Goal: Information Seeking & Learning: Learn about a topic

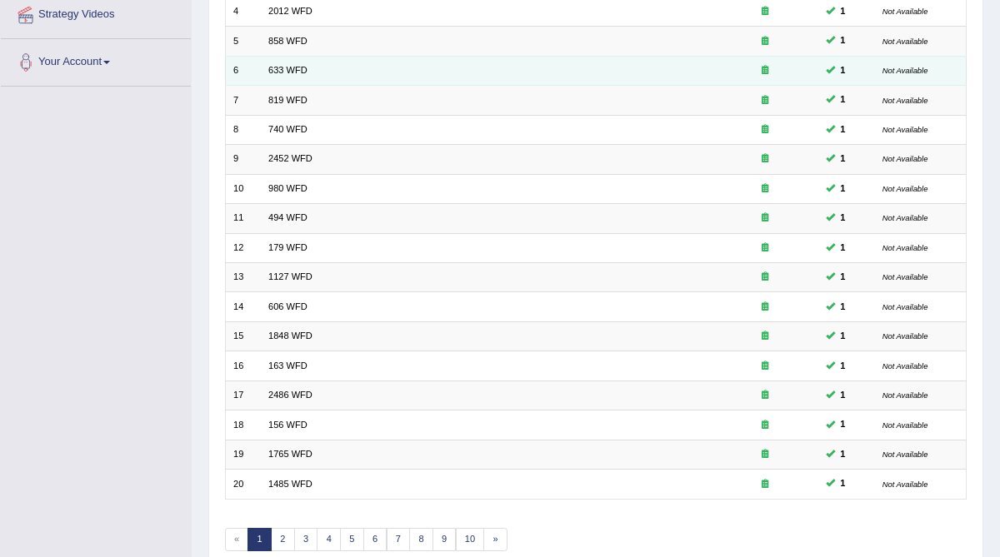
scroll to position [394, 0]
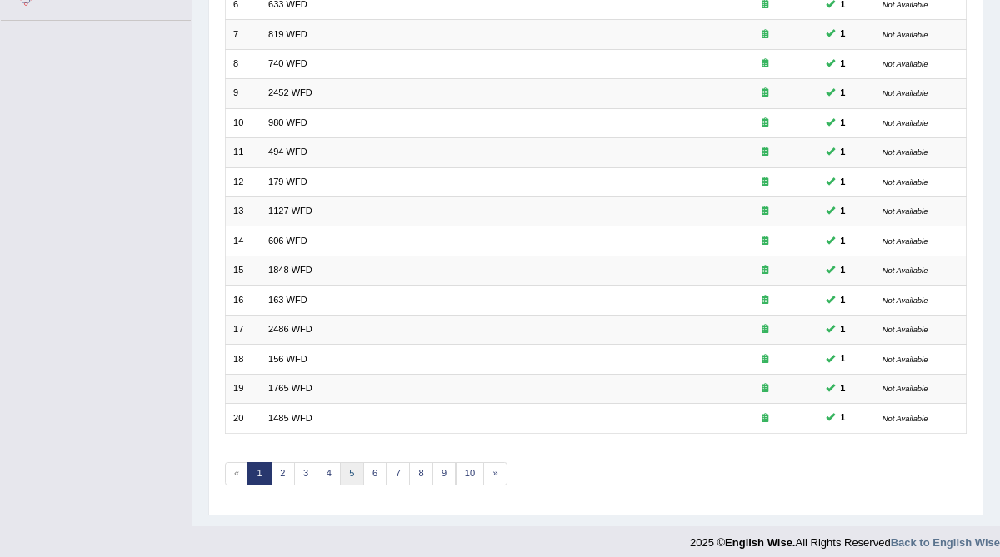
click at [351, 462] on link "5" at bounding box center [352, 473] width 24 height 23
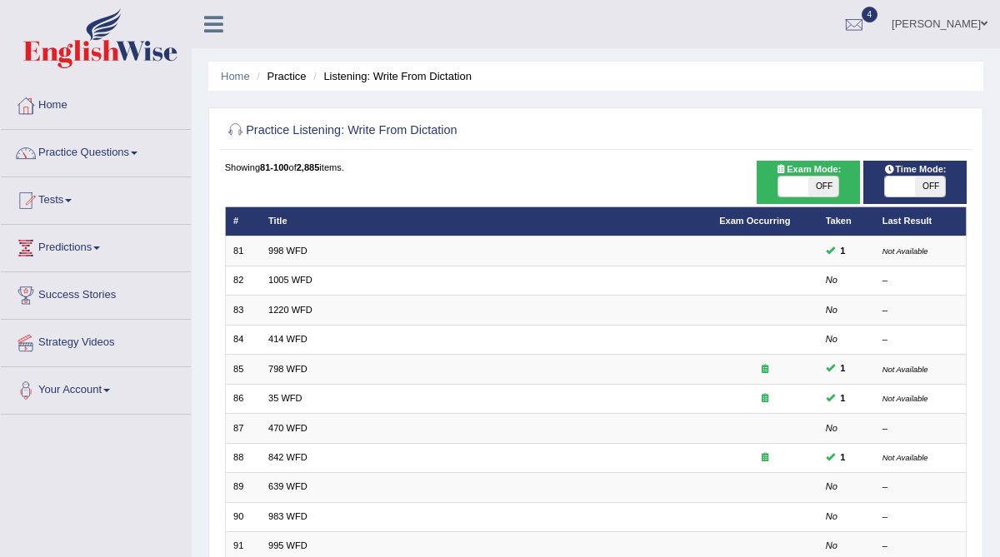
click at [823, 184] on span "OFF" at bounding box center [823, 187] width 30 height 20
checkbox input "true"
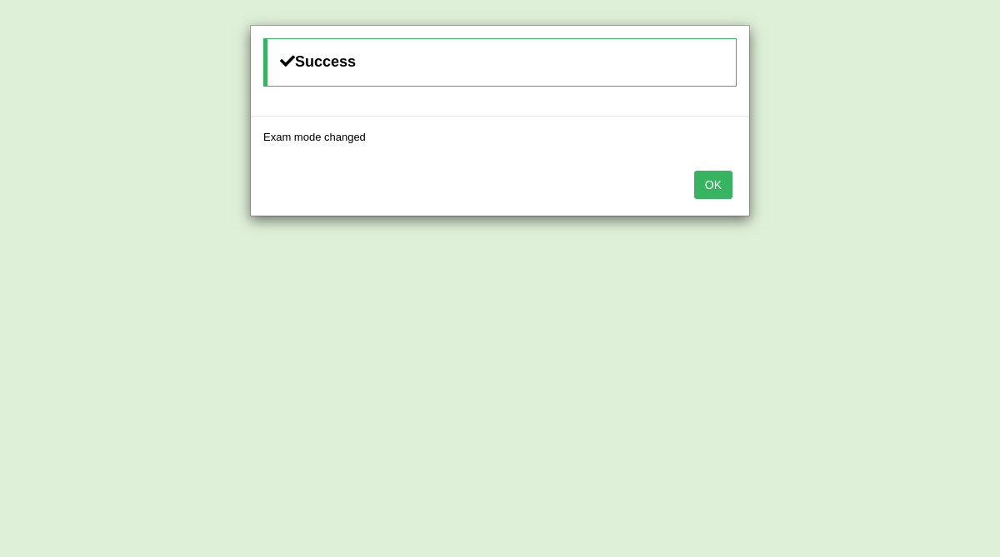
click at [719, 192] on button "OK" at bounding box center [713, 185] width 38 height 28
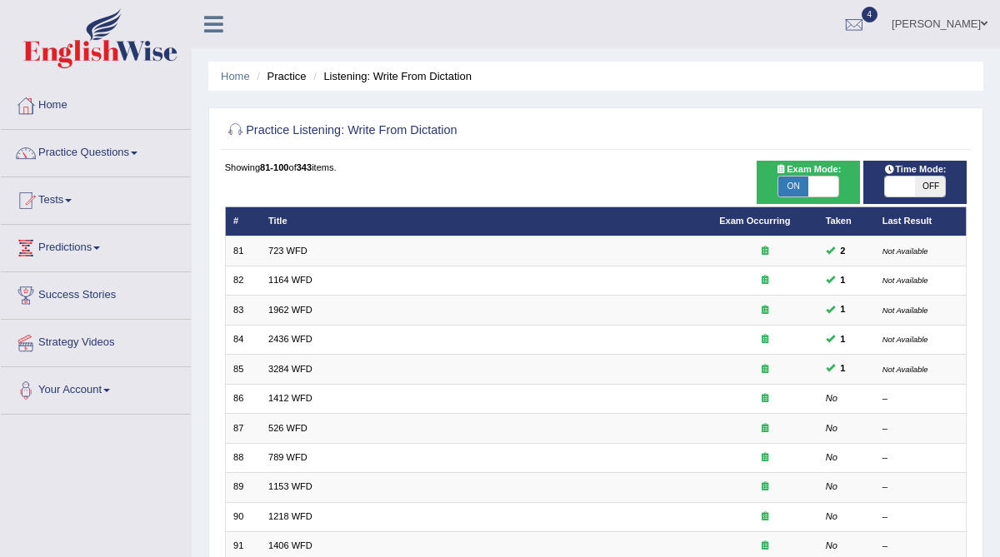
click at [923, 190] on span "OFF" at bounding box center [930, 187] width 30 height 20
checkbox input "true"
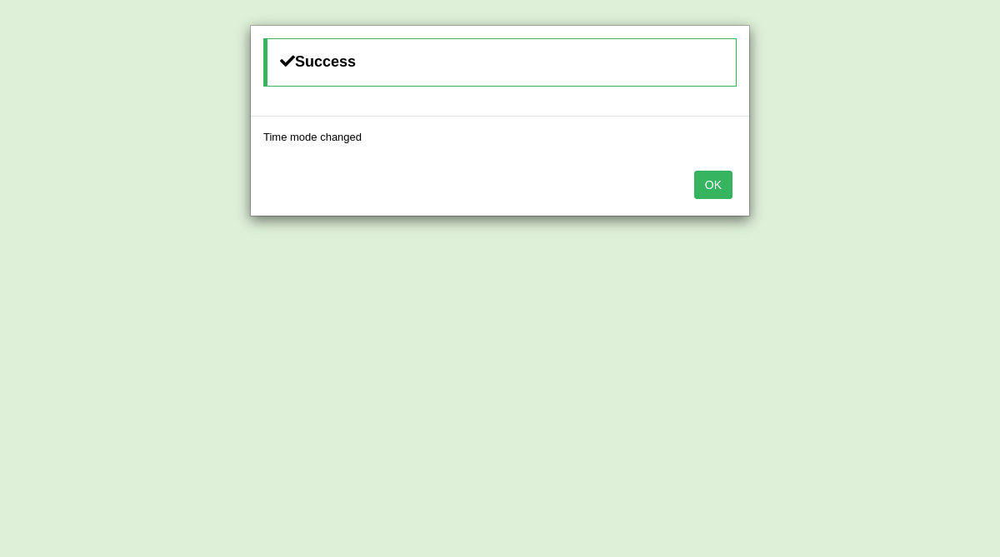
click at [709, 186] on button "OK" at bounding box center [713, 185] width 38 height 28
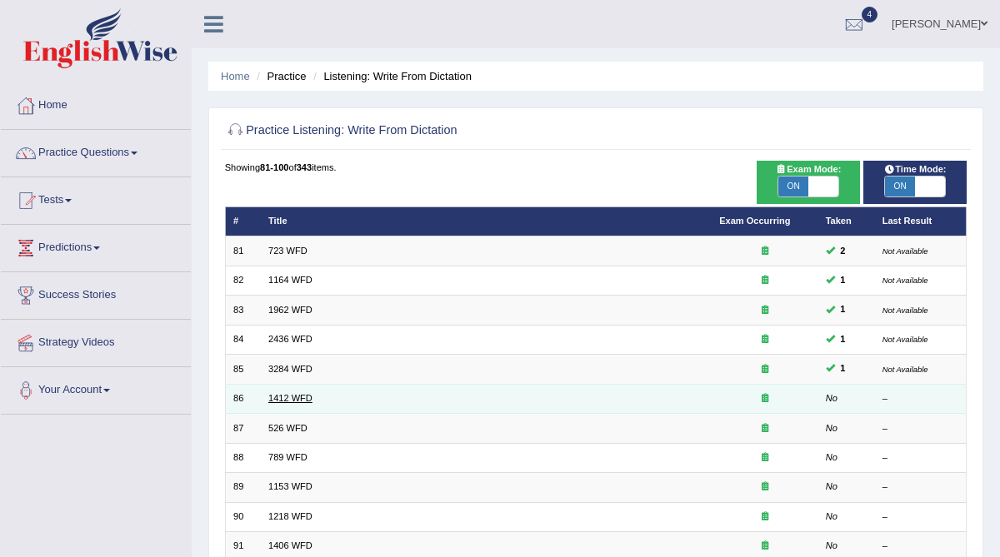
click at [287, 395] on link "1412 WFD" at bounding box center [290, 398] width 44 height 10
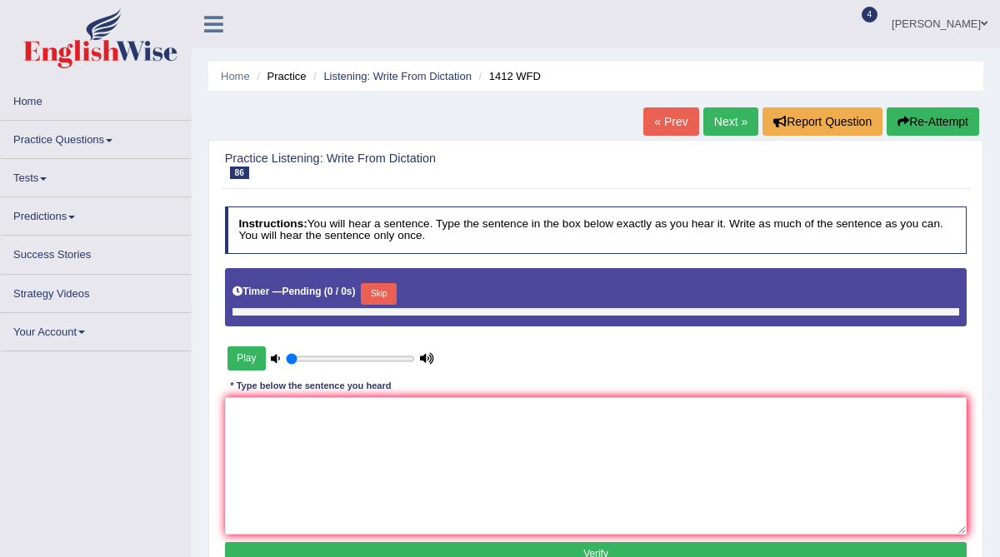
type input "0.05"
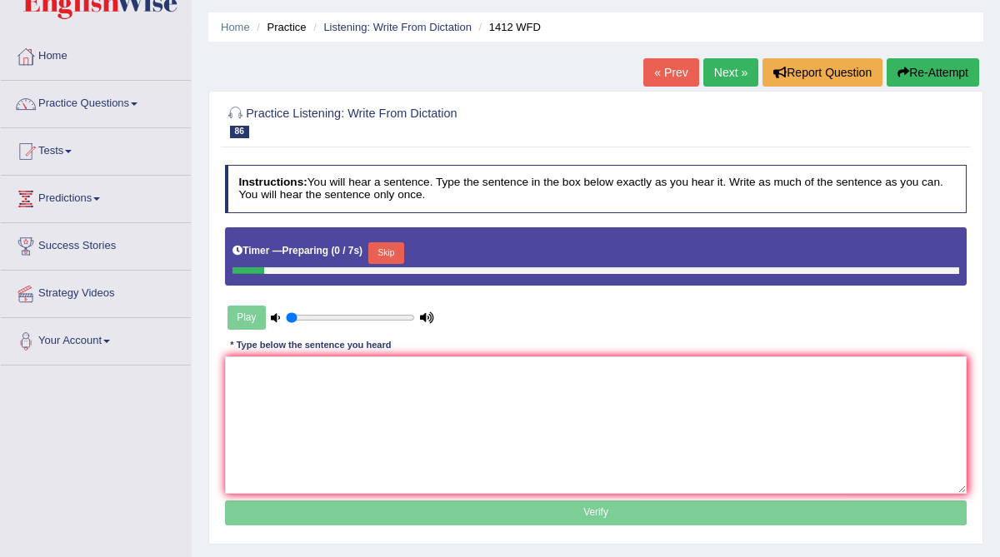
scroll to position [52, 0]
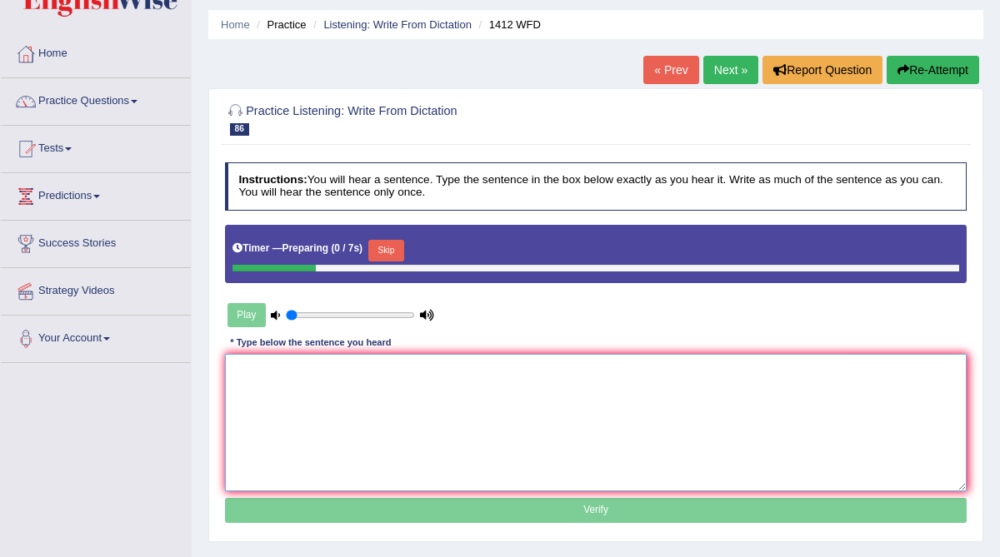
click at [287, 395] on textarea at bounding box center [596, 422] width 742 height 137
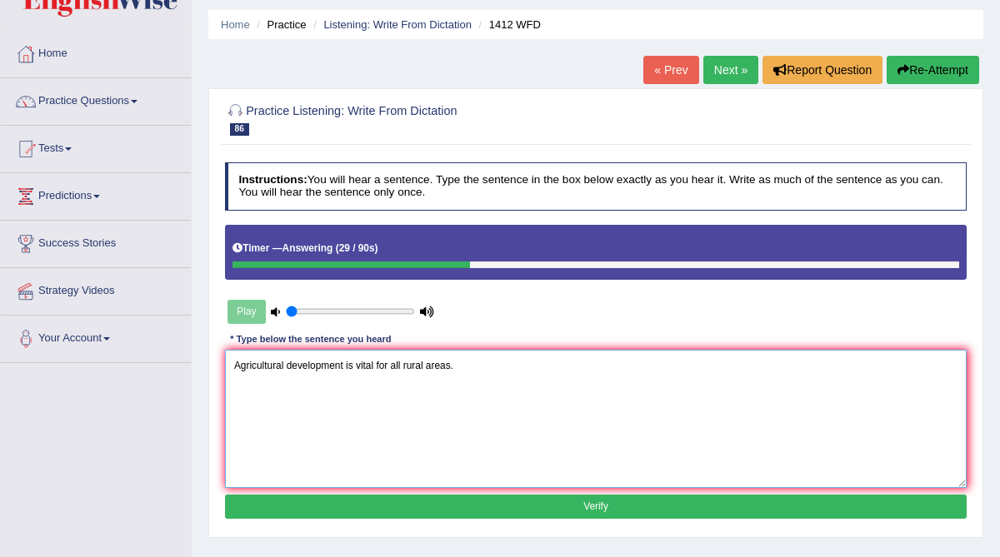
type textarea "Agricultural development is vital for all rural areas."
click at [308, 498] on button "Verify" at bounding box center [596, 507] width 742 height 24
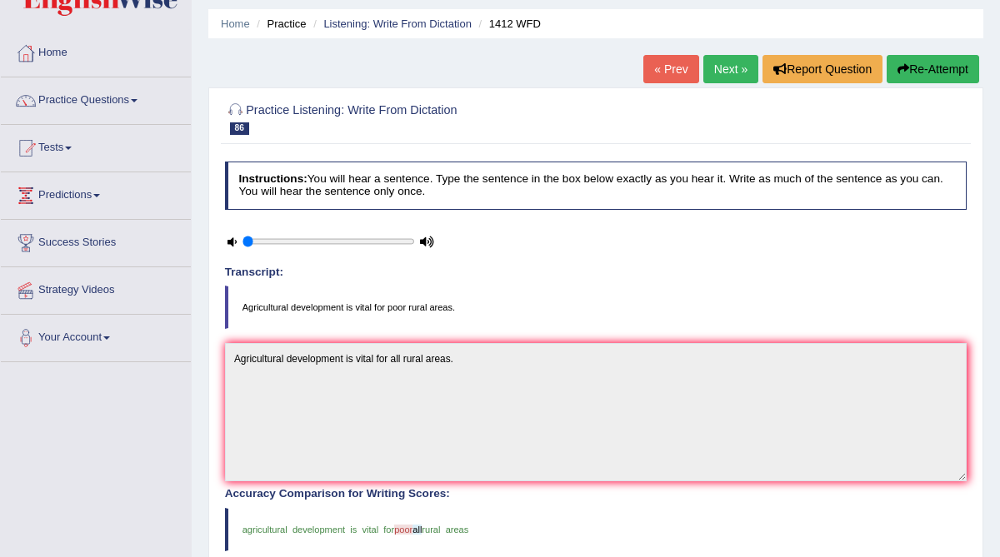
scroll to position [0, 0]
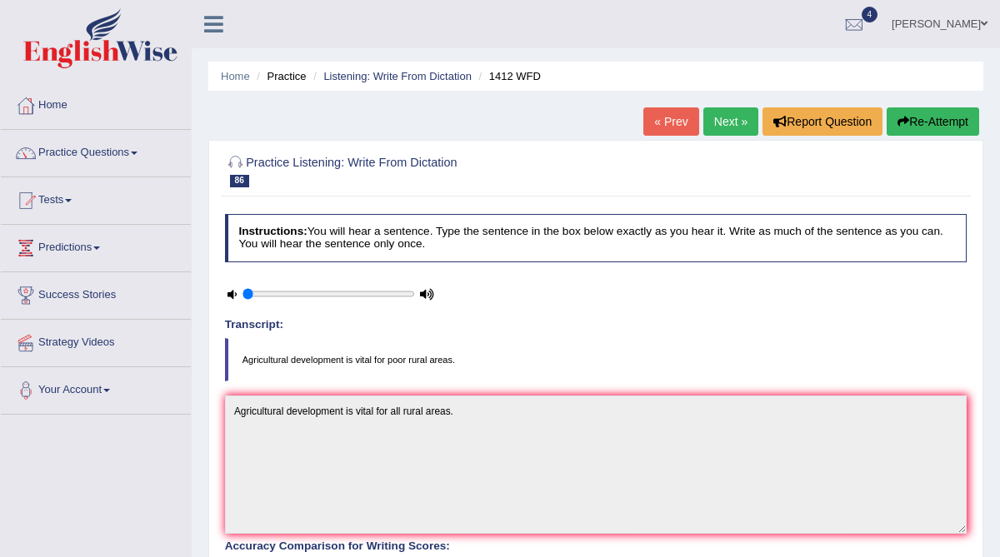
click at [721, 122] on link "Next »" at bounding box center [730, 121] width 55 height 28
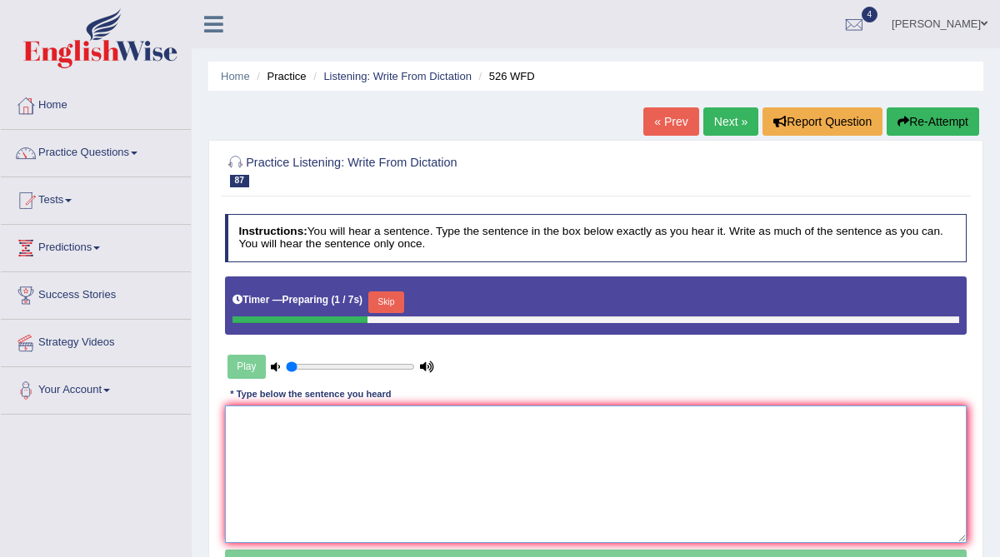
click at [295, 427] on textarea at bounding box center [596, 474] width 742 height 137
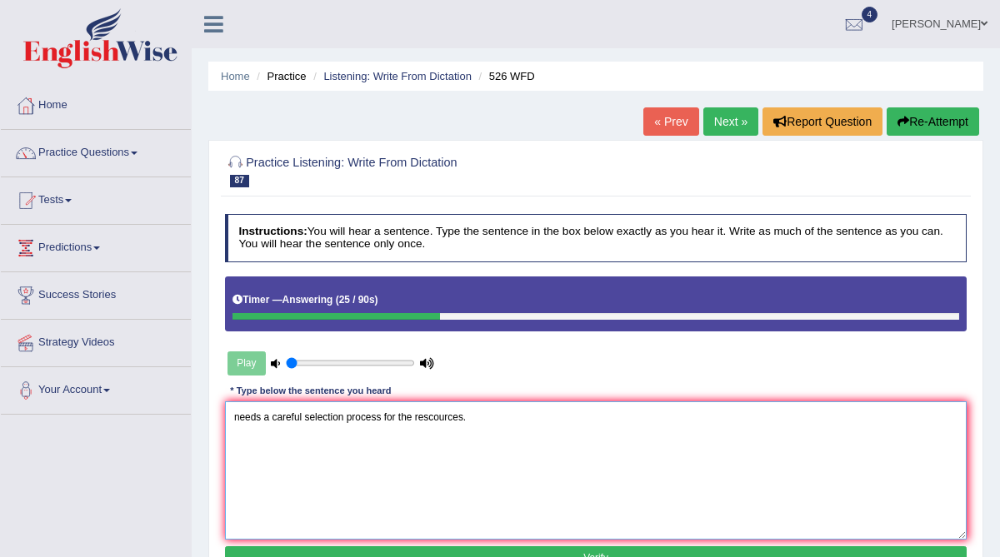
click at [232, 420] on textarea "needs a careful selection process for the rescources." at bounding box center [596, 470] width 742 height 137
click at [527, 417] on textarea "Writing catagory session needs a careful selection process for the rescources." at bounding box center [596, 470] width 742 height 137
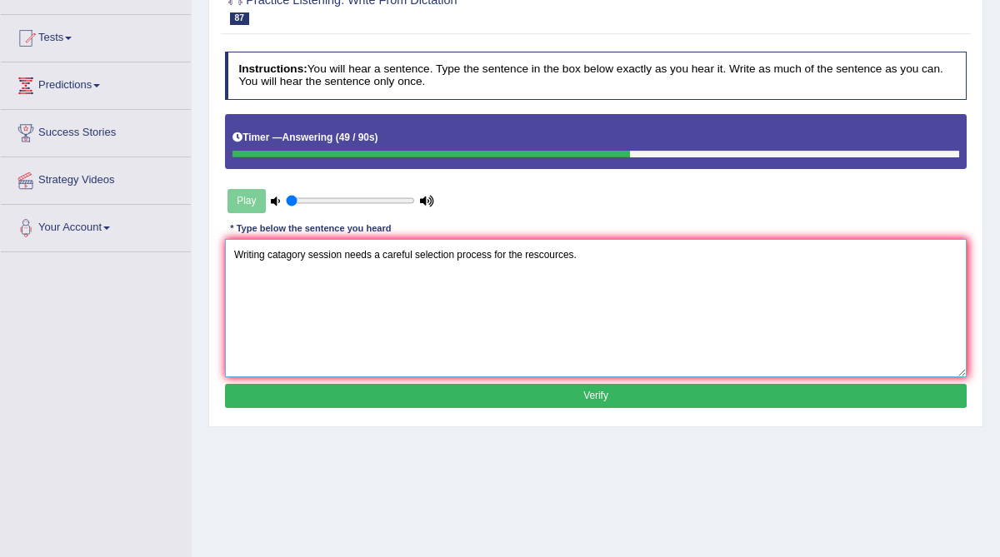
scroll to position [187, 0]
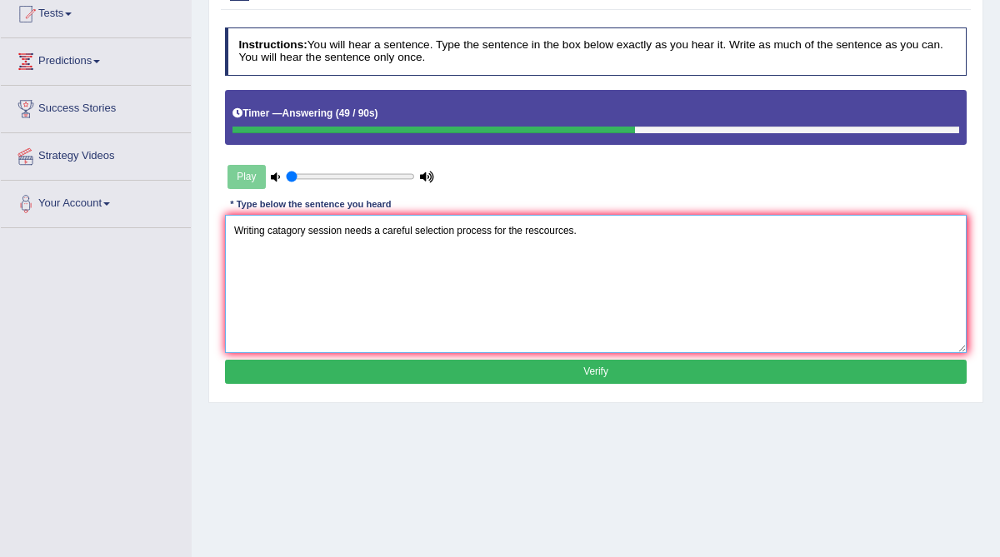
type textarea "Writing catagory session needs a careful selection process for the rescources."
click at [544, 374] on button "Verify" at bounding box center [596, 372] width 742 height 24
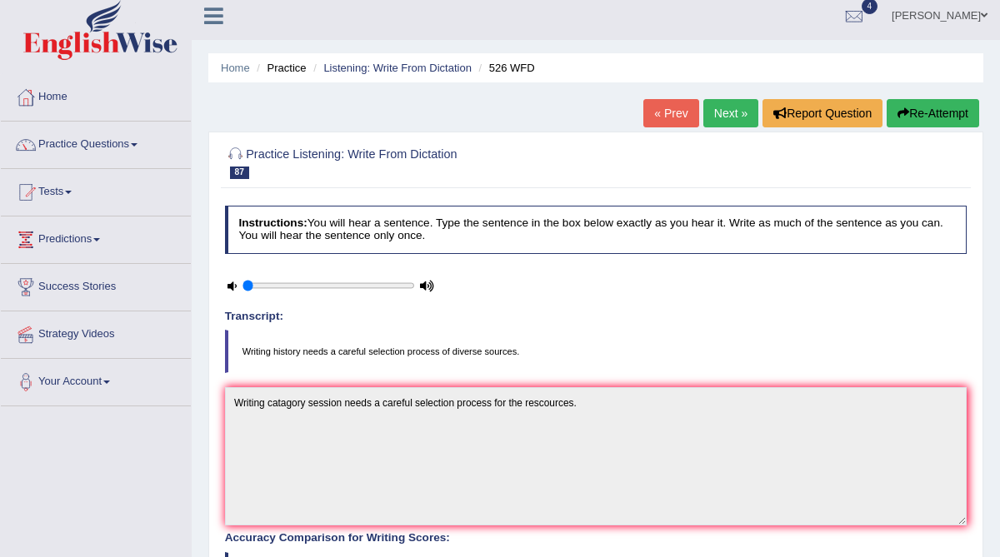
scroll to position [6, 0]
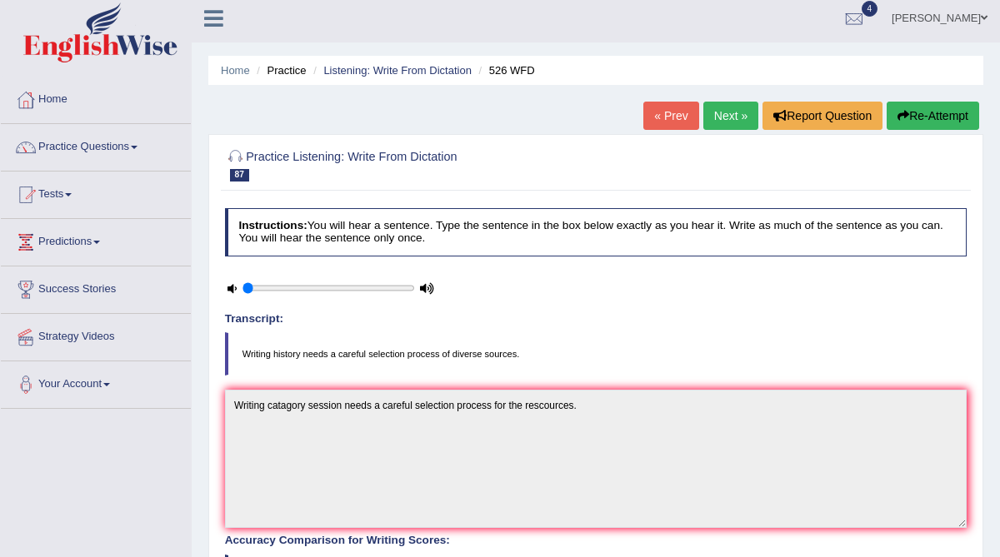
click at [723, 111] on link "Next »" at bounding box center [730, 116] width 55 height 28
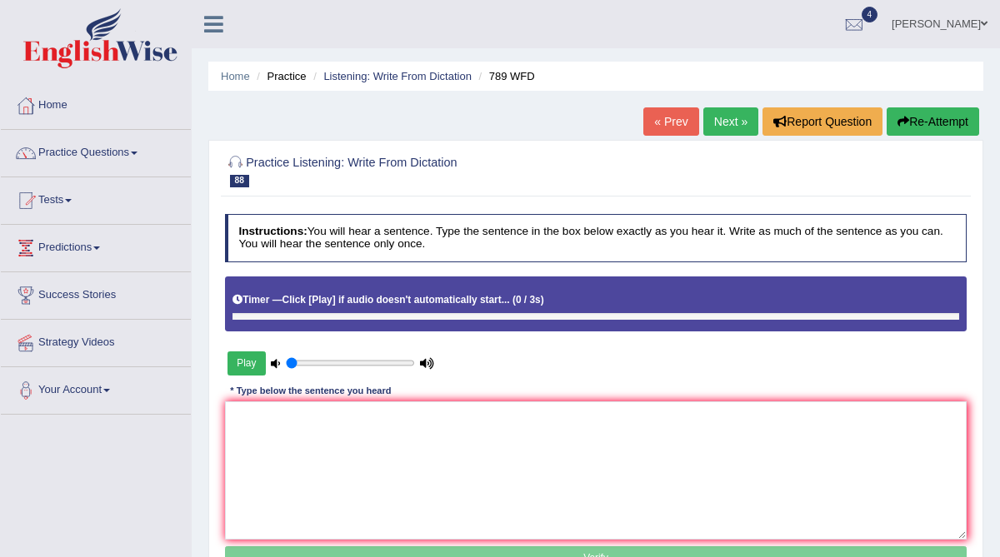
click at [482, 400] on div "Instructions: You will hear a sentence. Type the sentence in the box below exac…" at bounding box center [595, 394] width 749 height 375
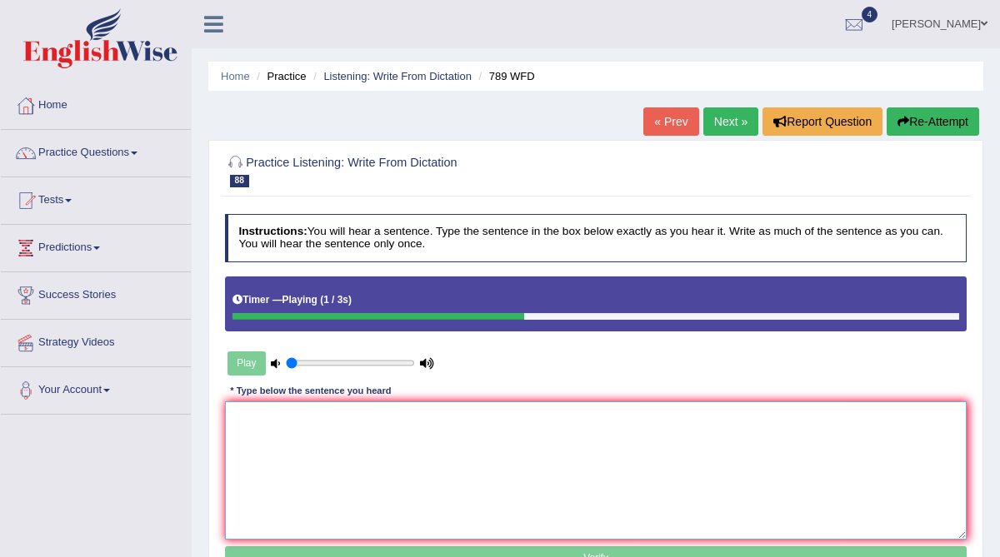
click at [448, 432] on textarea at bounding box center [596, 470] width 742 height 137
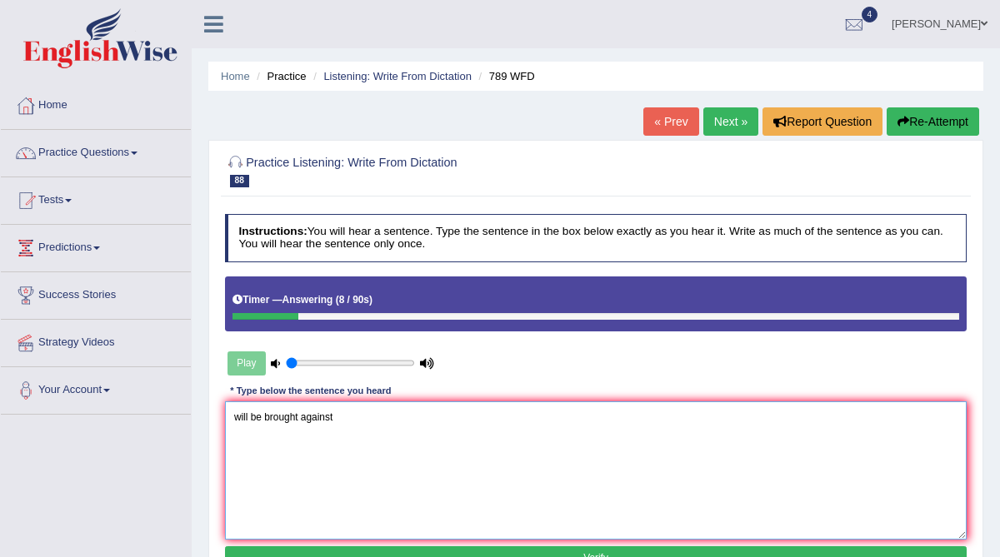
click at [234, 417] on textarea "will be brought against" at bounding box center [596, 470] width 742 height 137
click at [434, 417] on textarea "Criminal charges will be brought against" at bounding box center [596, 470] width 742 height 137
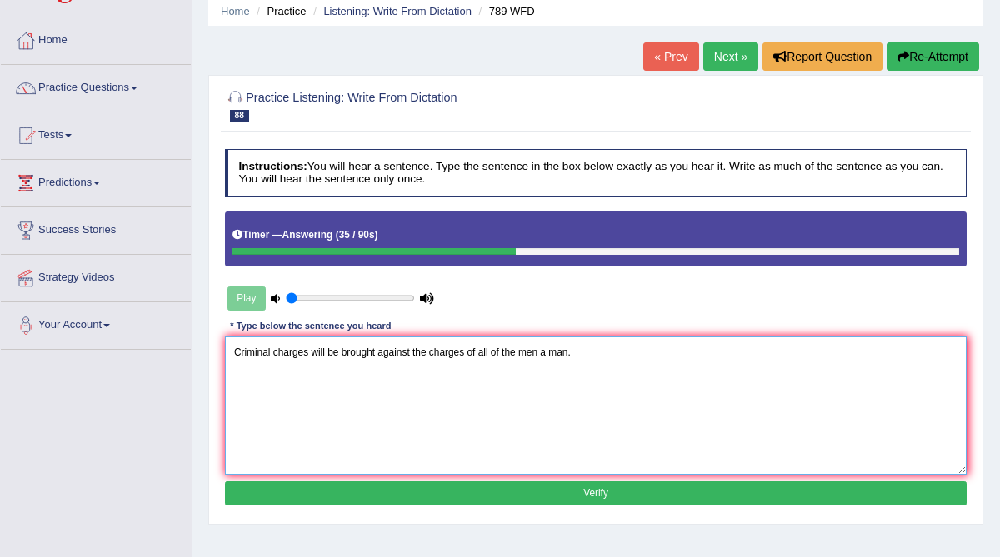
scroll to position [68, 0]
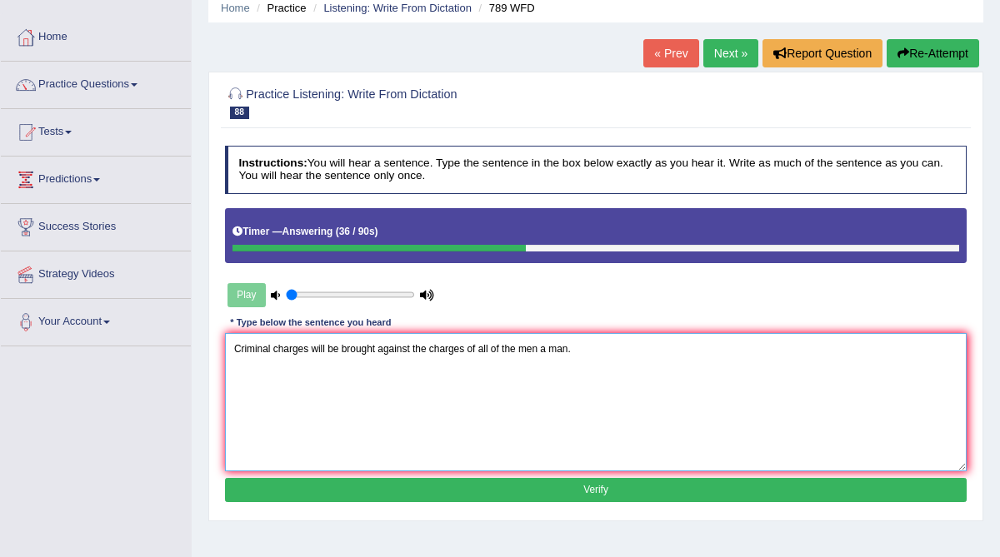
type textarea "Criminal charges will be brought against the charges of all of the men a man."
click at [393, 480] on button "Verify" at bounding box center [596, 490] width 742 height 24
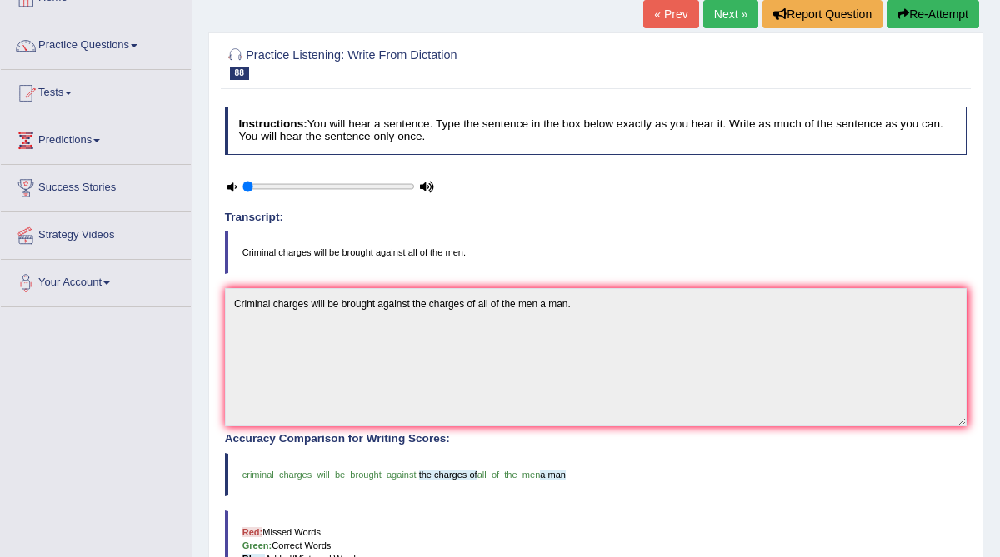
scroll to position [92, 0]
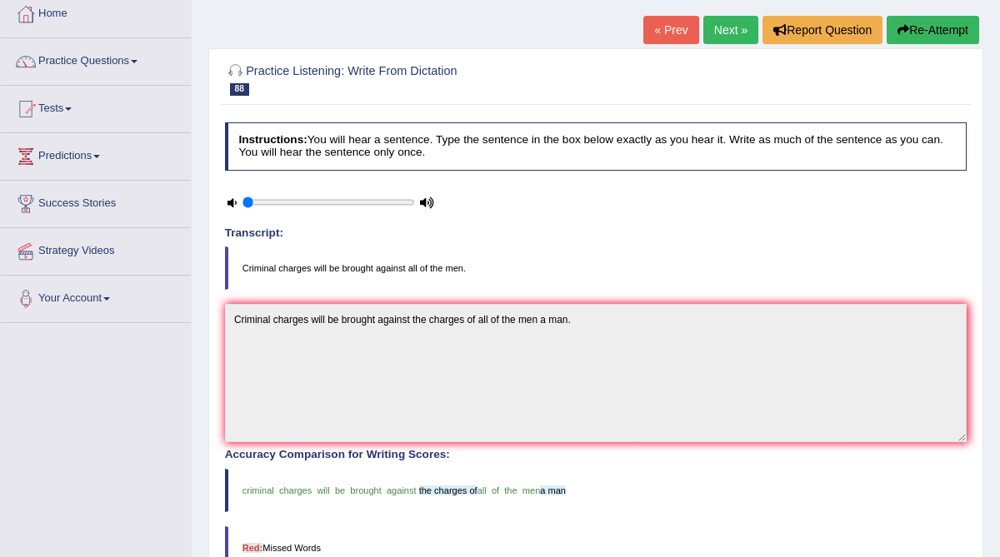
click at [723, 33] on link "Next »" at bounding box center [730, 30] width 55 height 28
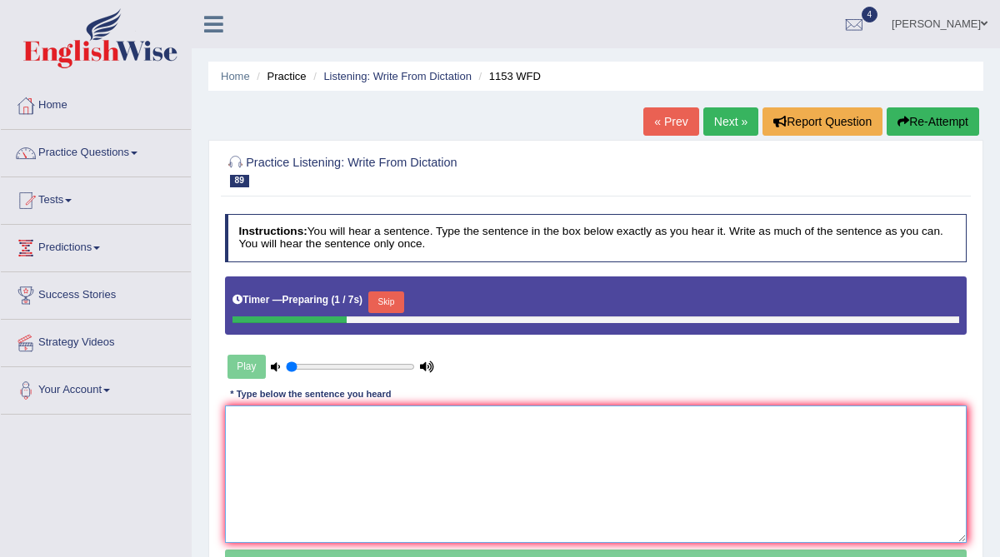
click at [287, 452] on textarea at bounding box center [596, 474] width 742 height 137
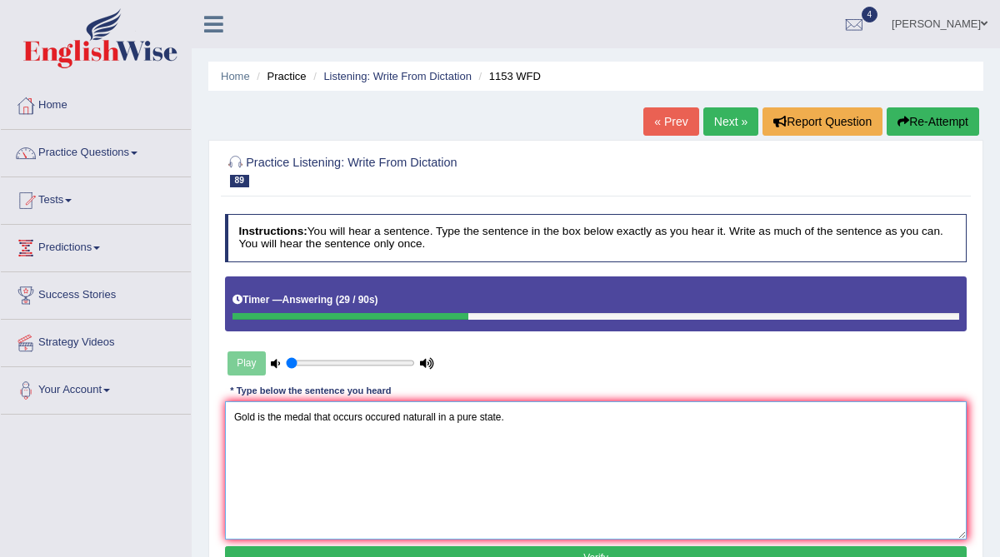
click at [440, 417] on textarea "Gold is the medal that occurs occured naturall in a pure state." at bounding box center [596, 470] width 742 height 137
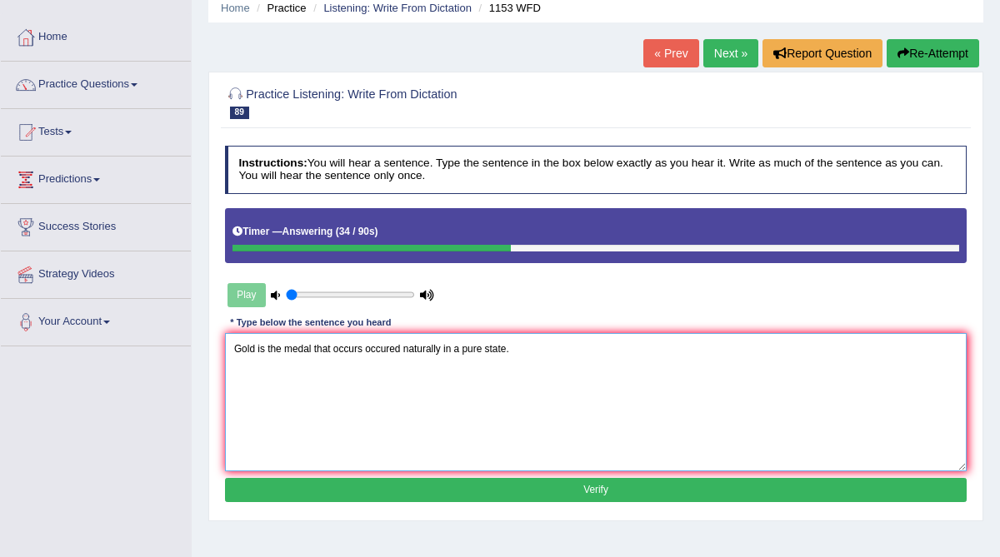
scroll to position [69, 0]
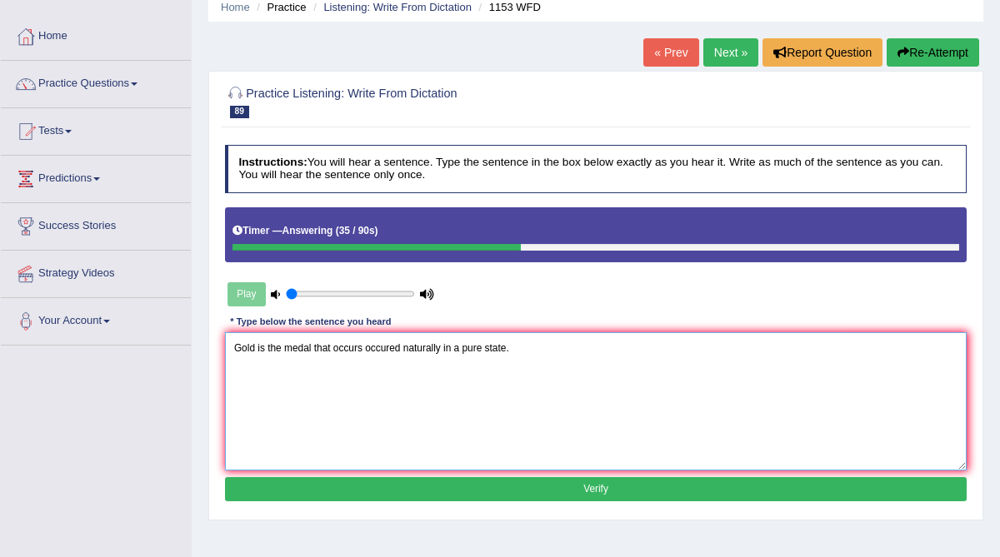
type textarea "Gold is the medal that occurs occured naturally in a pure state."
click at [434, 494] on button "Verify" at bounding box center [596, 489] width 742 height 24
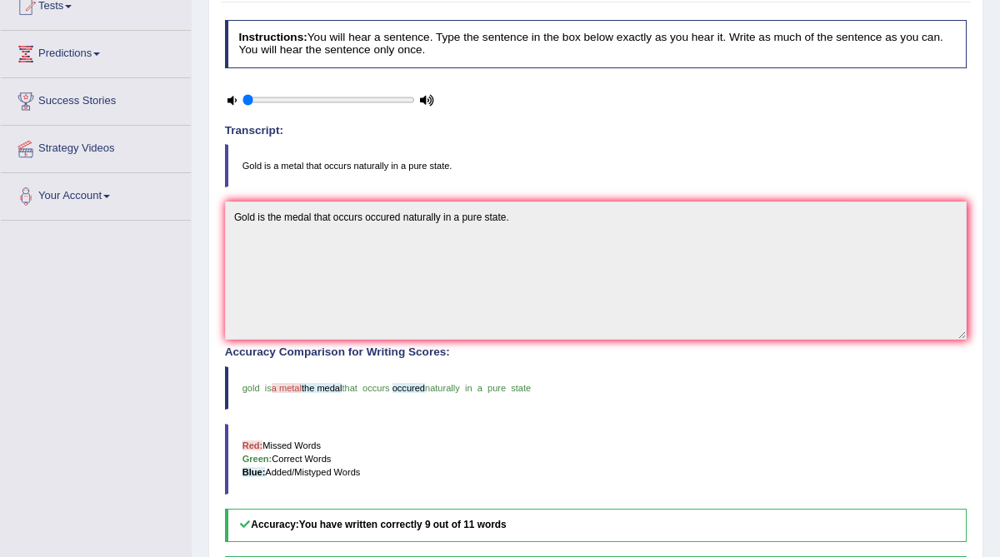
scroll to position [193, 0]
click at [434, 494] on div "Accuracy Comparison for Writing Scores: gold is a metal the medal that occurs o…" at bounding box center [596, 445] width 742 height 196
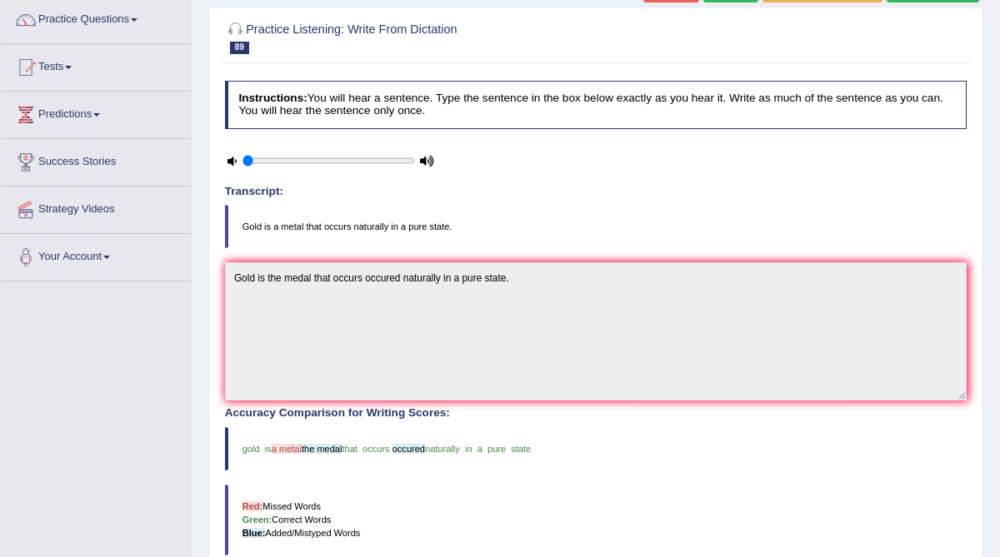
scroll to position [47, 0]
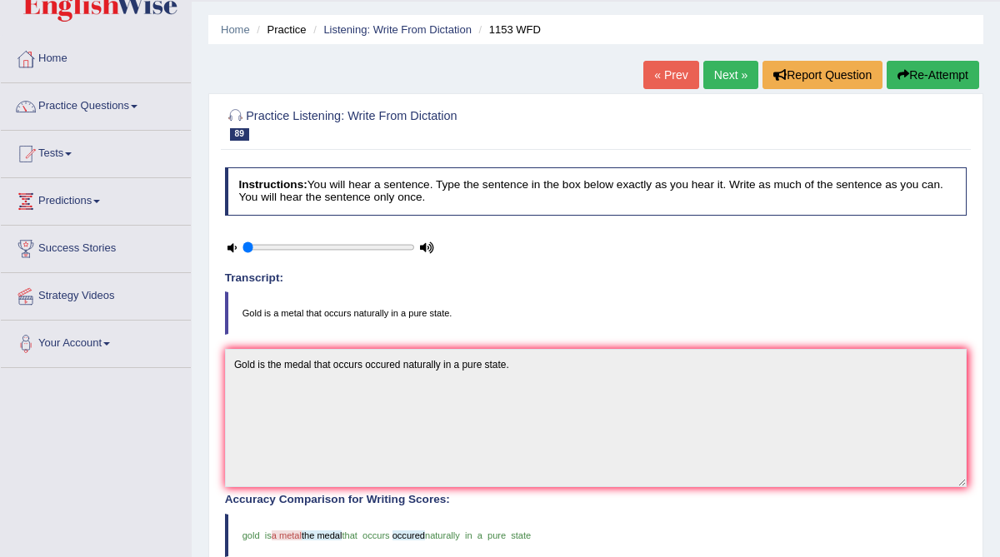
click at [726, 83] on link "Next »" at bounding box center [730, 75] width 55 height 28
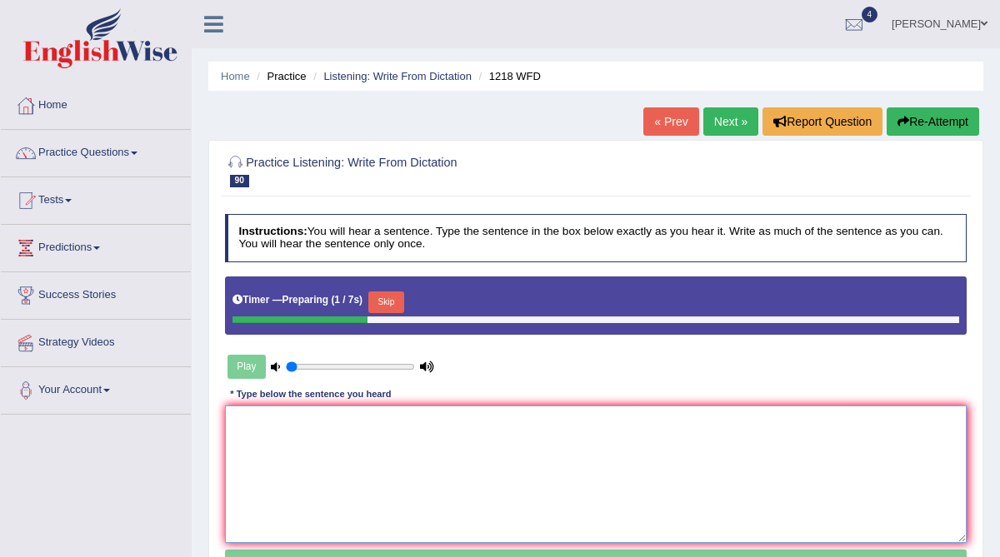
click at [342, 446] on textarea at bounding box center [596, 474] width 742 height 137
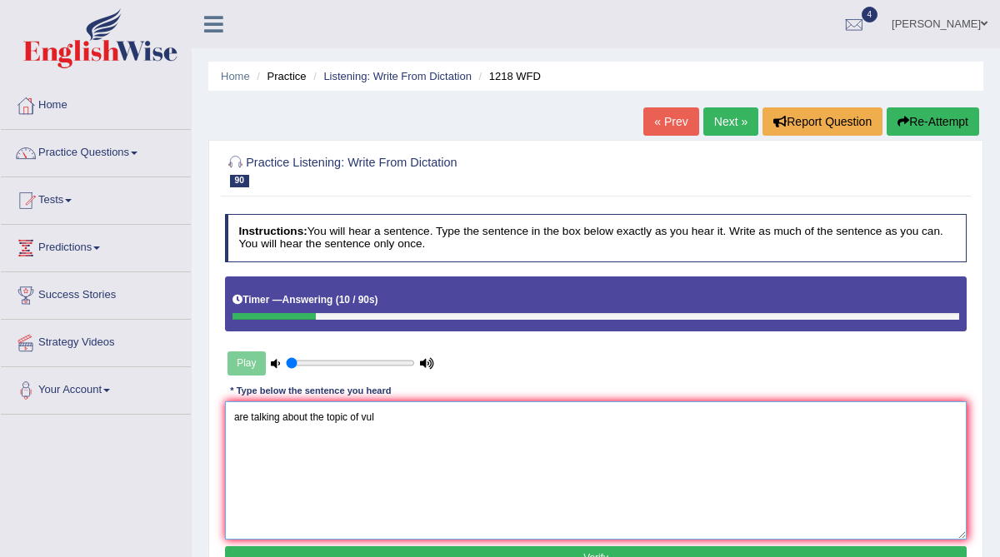
click at [232, 421] on textarea "are talking about the topic of vul" at bounding box center [596, 470] width 742 height 137
click at [513, 418] on textarea "Mental health professionals are talking about the topic of vul" at bounding box center [596, 470] width 742 height 137
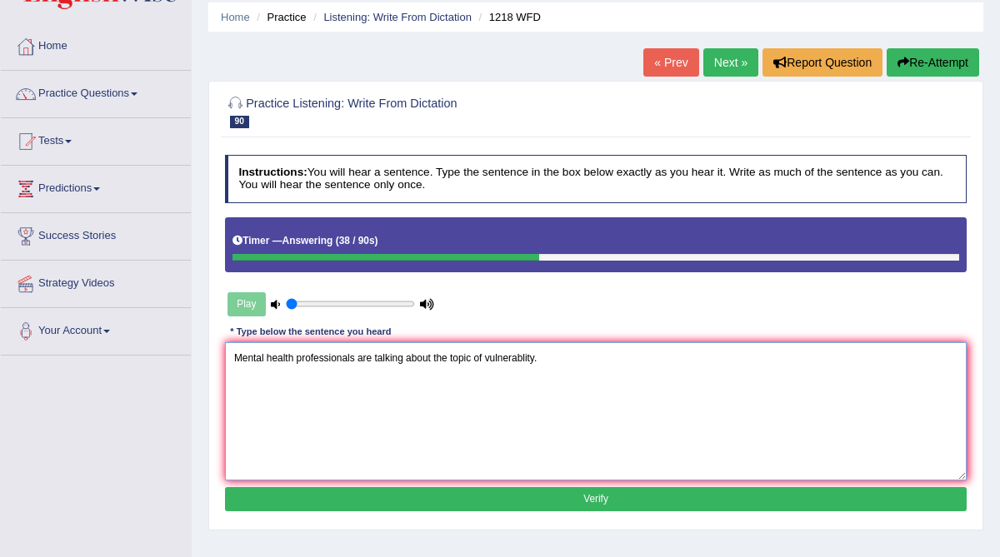
scroll to position [67, 0]
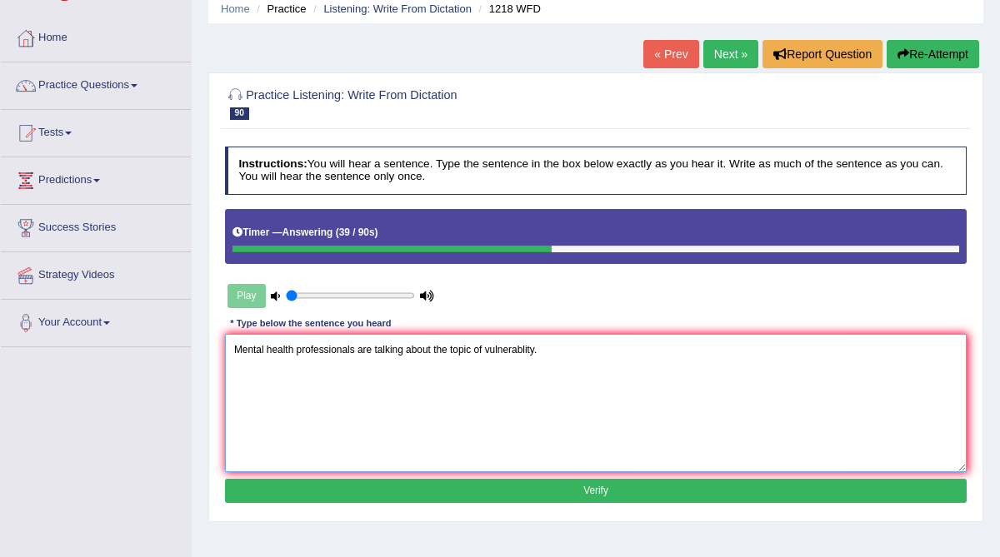
type textarea "Mental health professionals are talking about the topic of vulnerablity."
click at [631, 492] on button "Verify" at bounding box center [596, 491] width 742 height 24
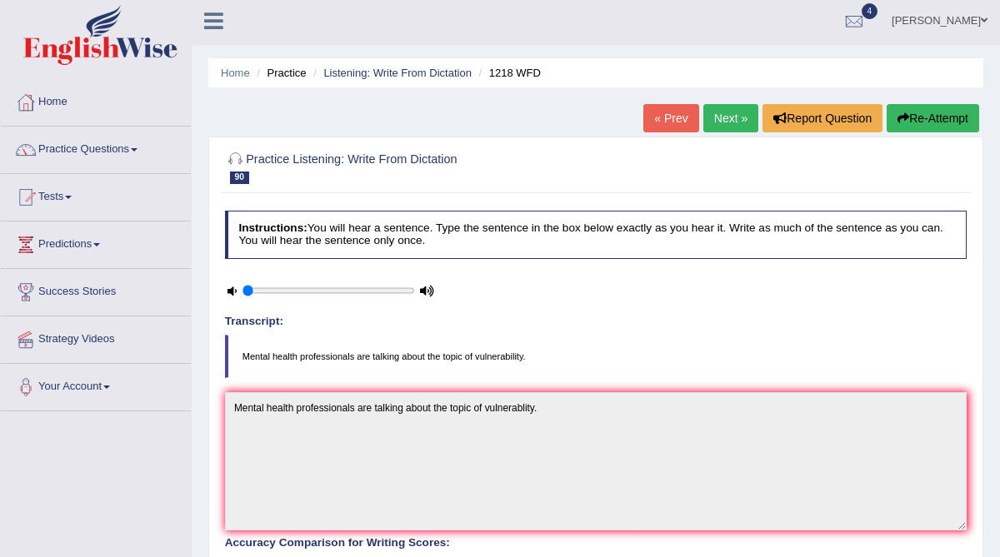
scroll to position [2, 0]
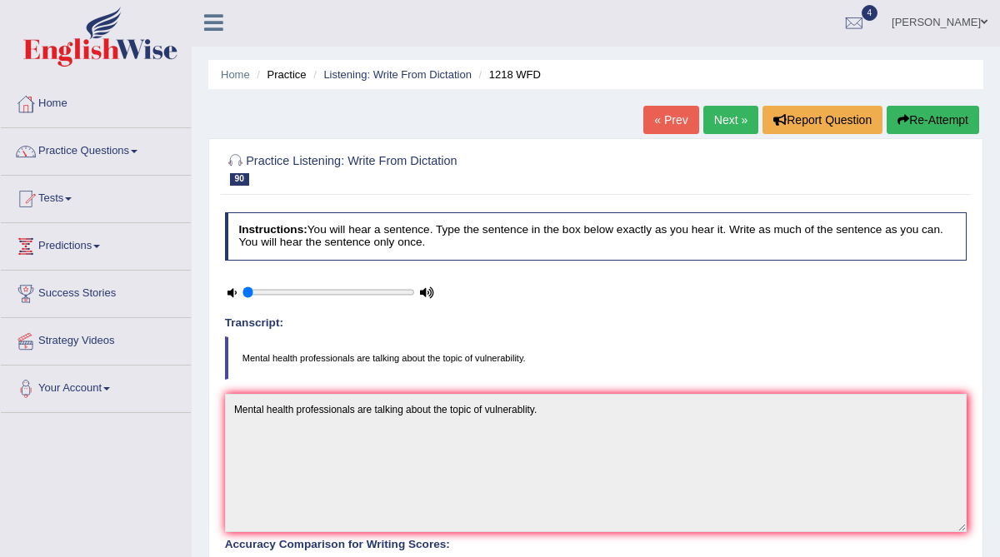
click at [723, 125] on link "Next »" at bounding box center [730, 120] width 55 height 28
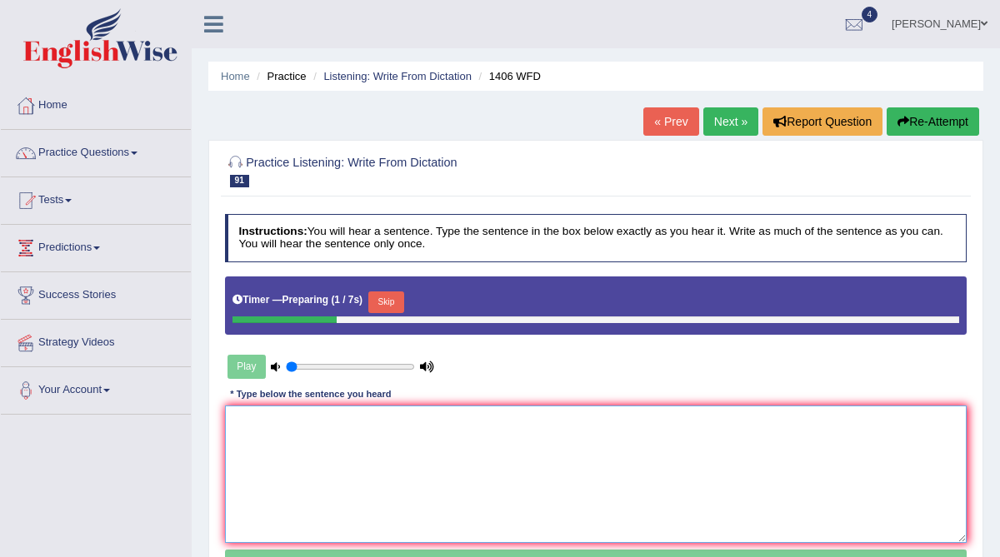
click at [280, 442] on textarea at bounding box center [596, 474] width 742 height 137
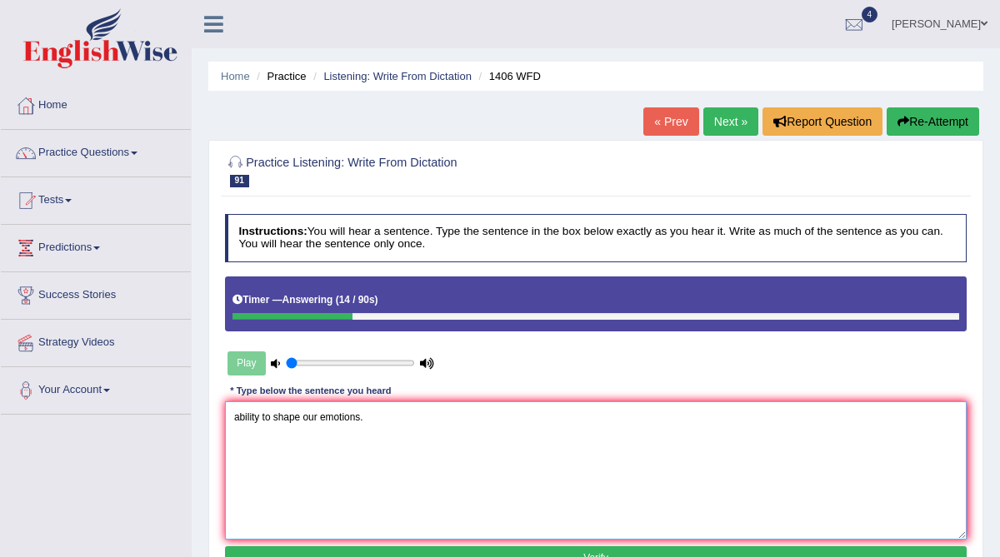
click at [232, 421] on textarea "ability to shape our emotions." at bounding box center [596, 470] width 742 height 137
click at [232, 420] on textarea "are an ability to shape our emotions." at bounding box center [596, 470] width 742 height 137
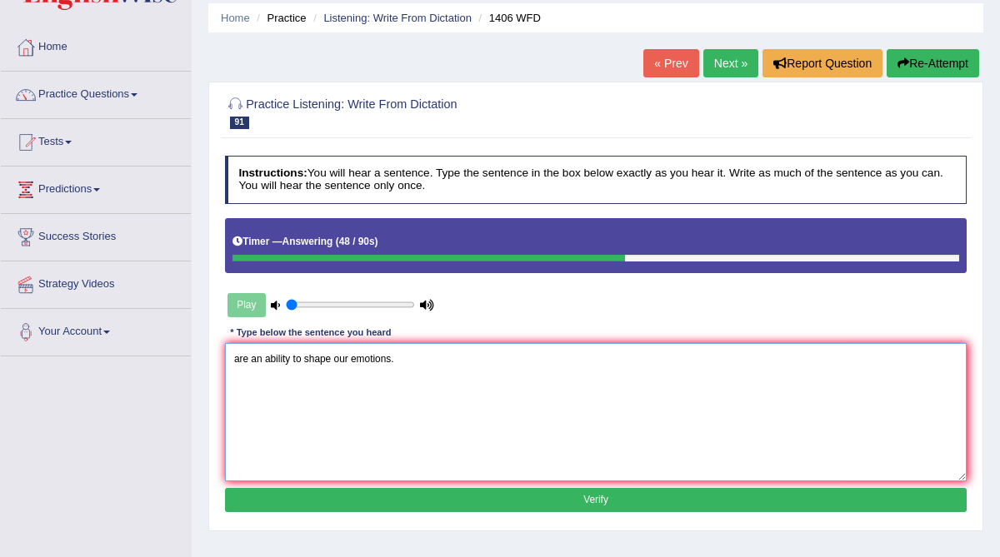
type textarea "are an ability to shape our emotions."
click at [279, 497] on button "Verify" at bounding box center [596, 500] width 742 height 24
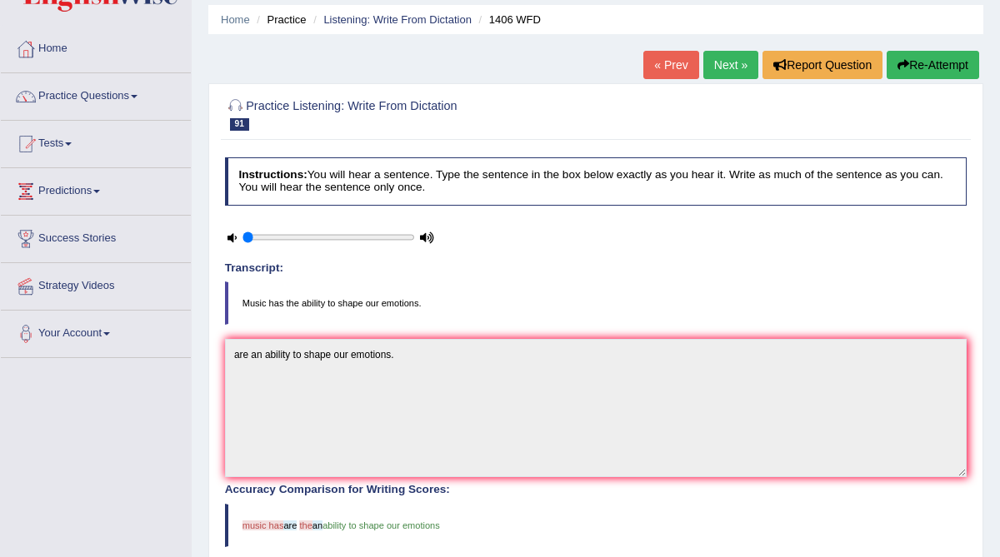
scroll to position [45, 0]
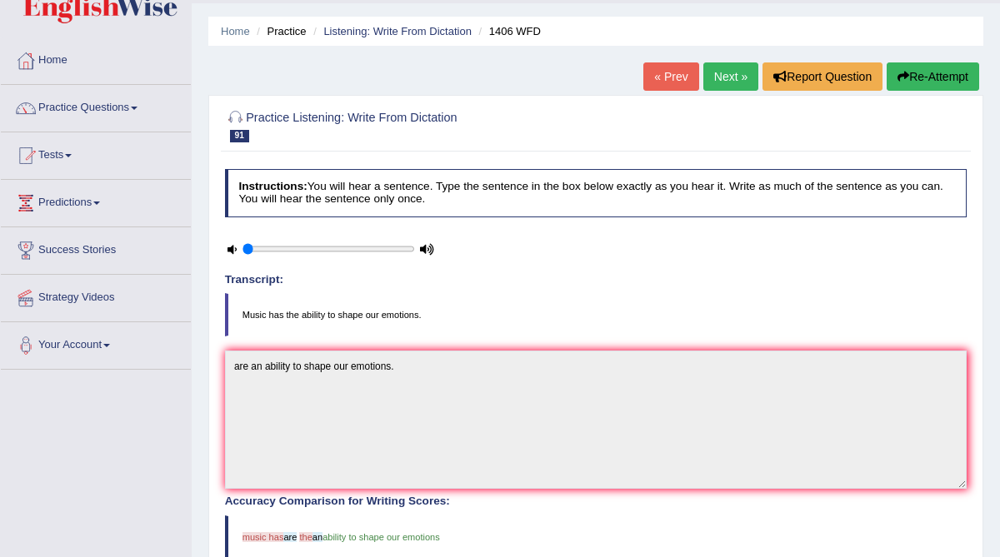
click at [734, 80] on link "Next »" at bounding box center [730, 76] width 55 height 28
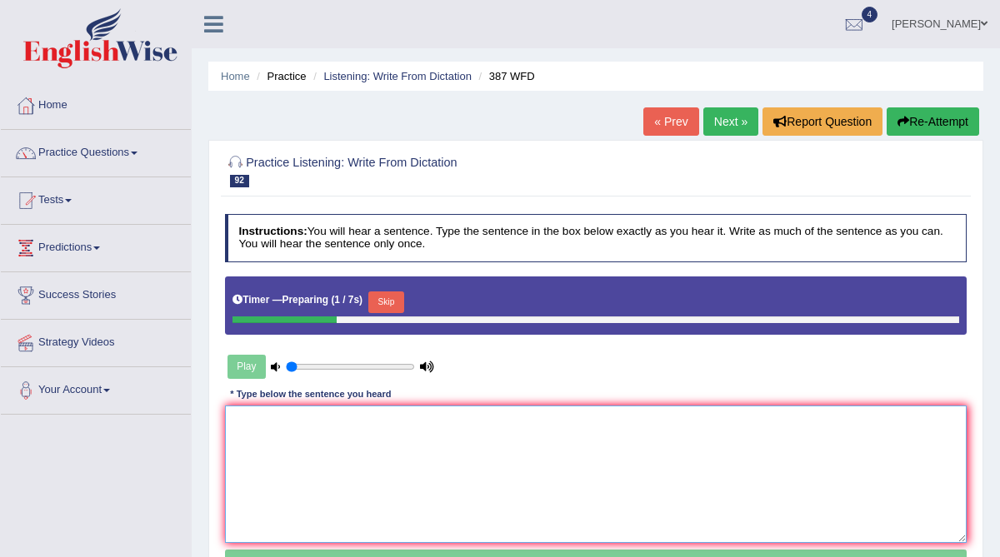
click at [337, 435] on textarea at bounding box center [596, 474] width 742 height 137
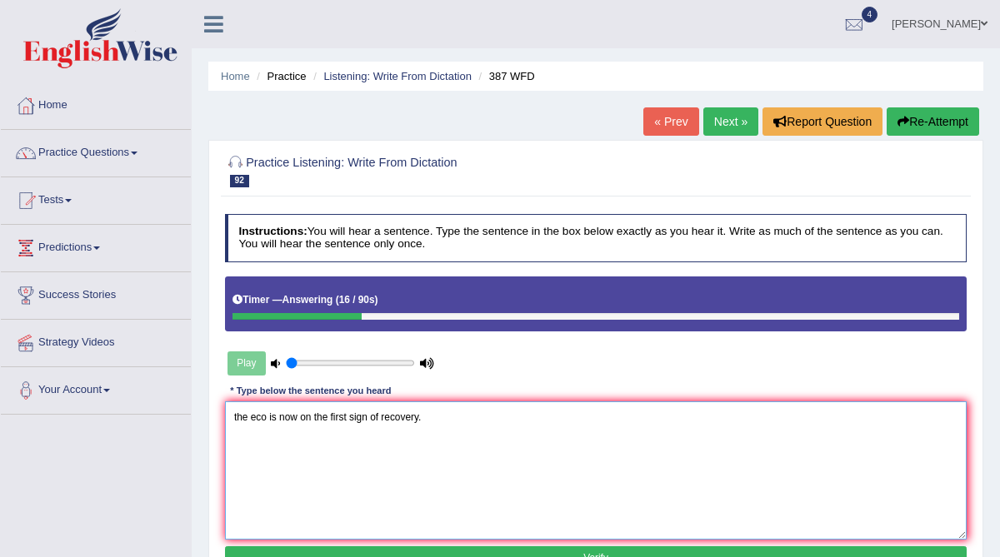
drag, startPoint x: 267, startPoint y: 419, endPoint x: 216, endPoint y: 417, distance: 51.7
click at [216, 417] on div "Practice Listening: Write From Dictation 92 387 WFD Instructions: You will hear…" at bounding box center [595, 365] width 775 height 450
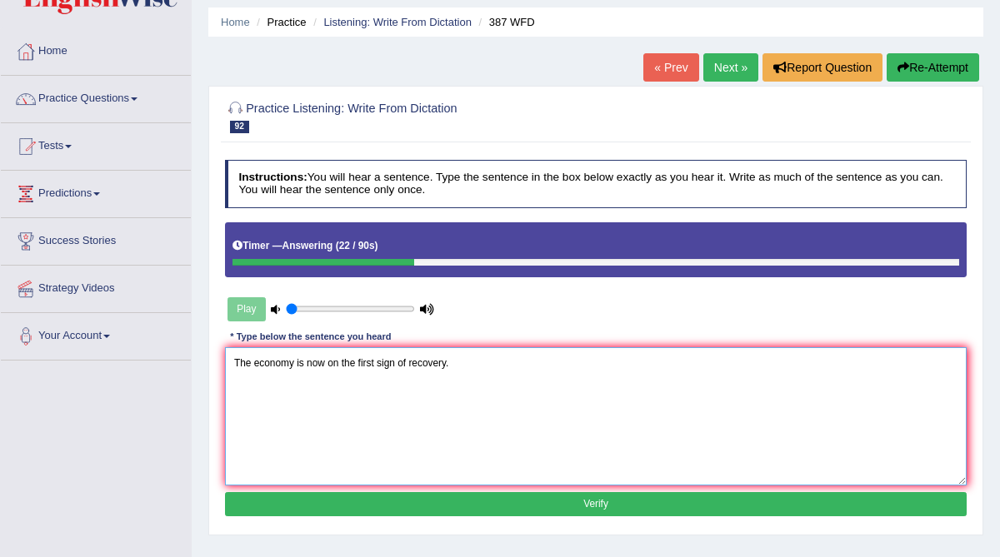
scroll to position [69, 0]
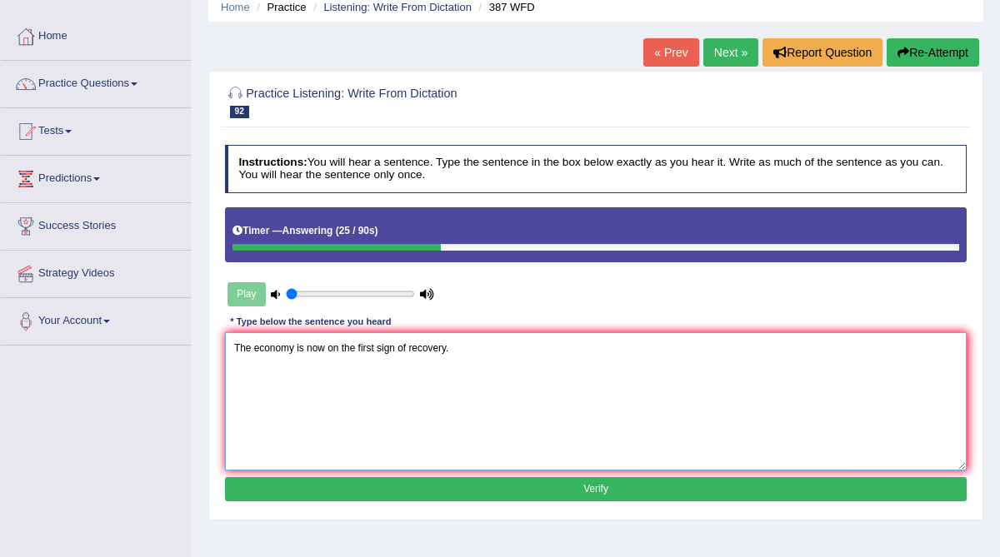
click at [360, 352] on textarea "The economy is now on the first sign of recovery." at bounding box center [596, 400] width 742 height 137
type textarea "The economy is now on the a first sign of recovery."
click at [375, 490] on button "Verify" at bounding box center [596, 489] width 742 height 24
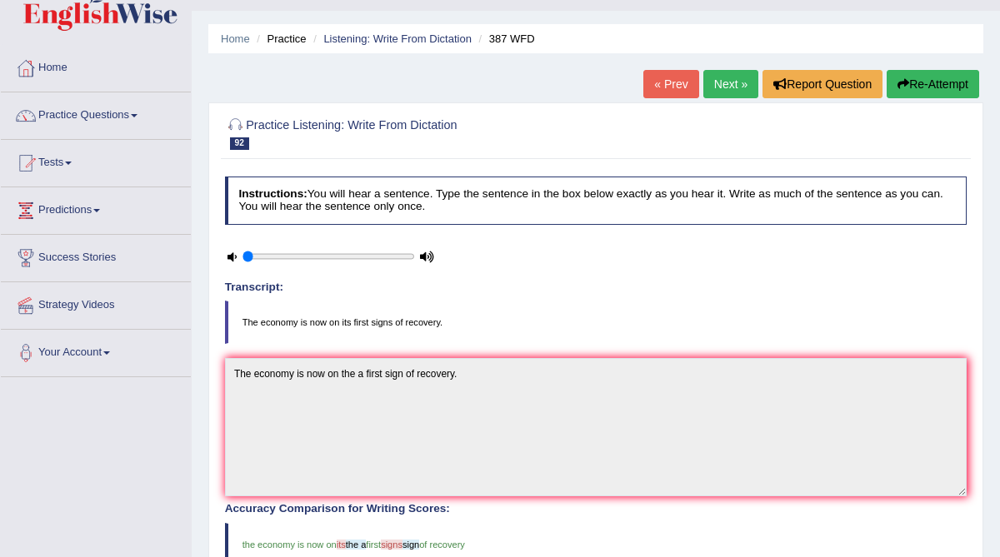
scroll to position [18, 0]
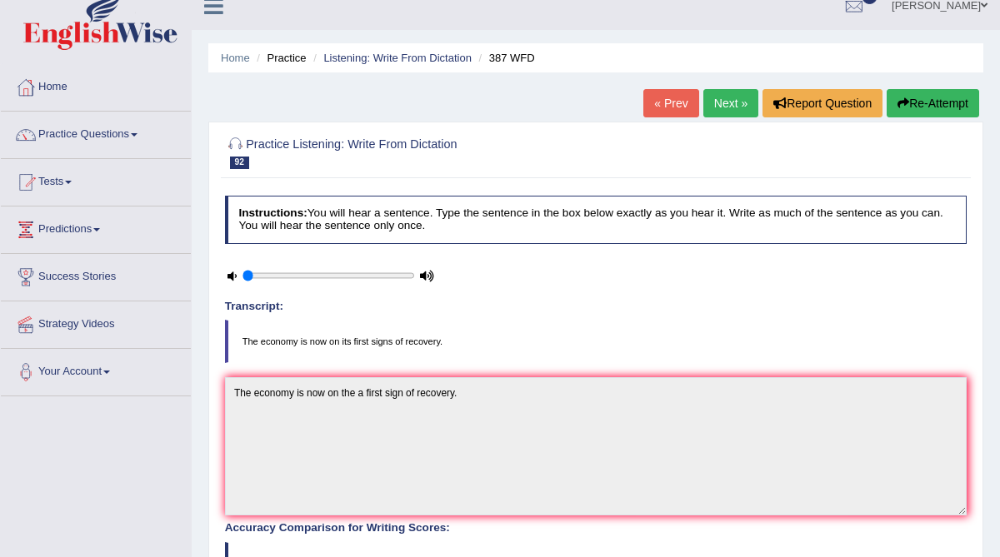
click at [732, 103] on link "Next »" at bounding box center [730, 103] width 55 height 28
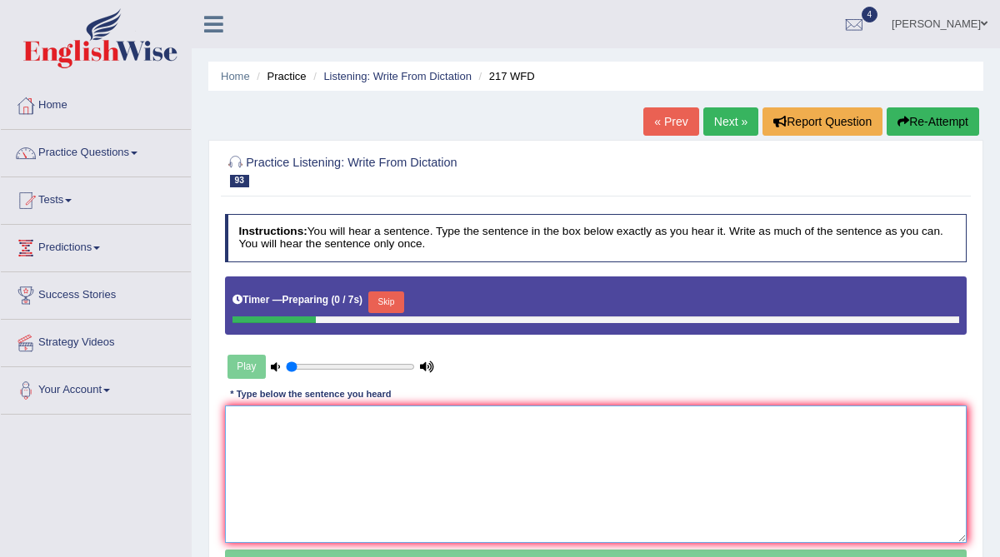
click at [367, 441] on textarea at bounding box center [596, 474] width 742 height 137
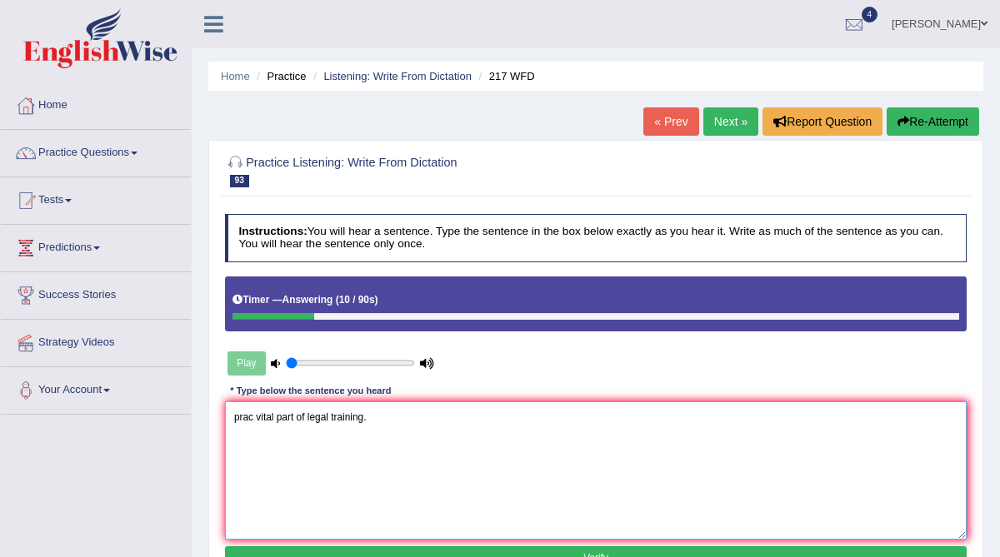
drag, startPoint x: 257, startPoint y: 416, endPoint x: 236, endPoint y: 423, distance: 22.1
click at [237, 424] on textarea "prac vital part of legal training." at bounding box center [596, 470] width 742 height 137
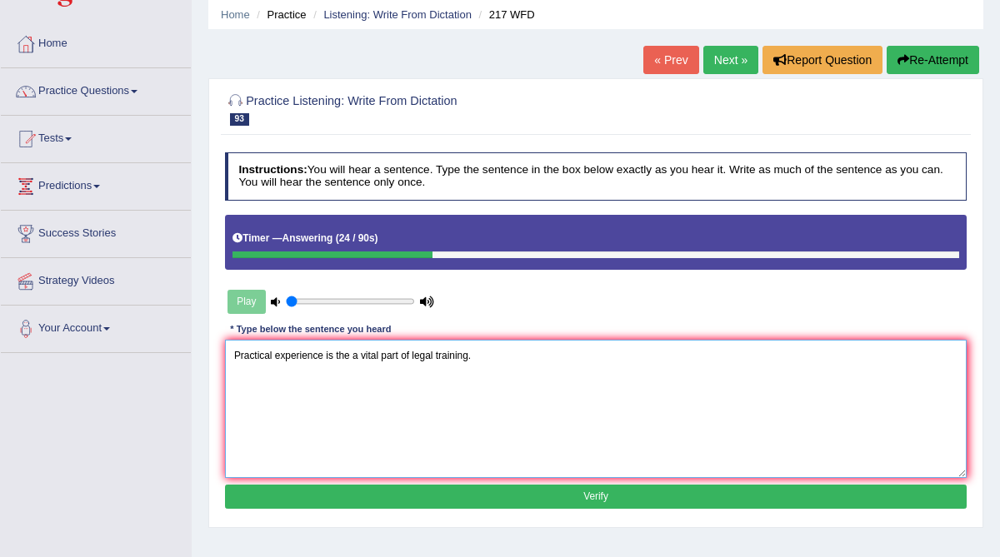
scroll to position [64, 0]
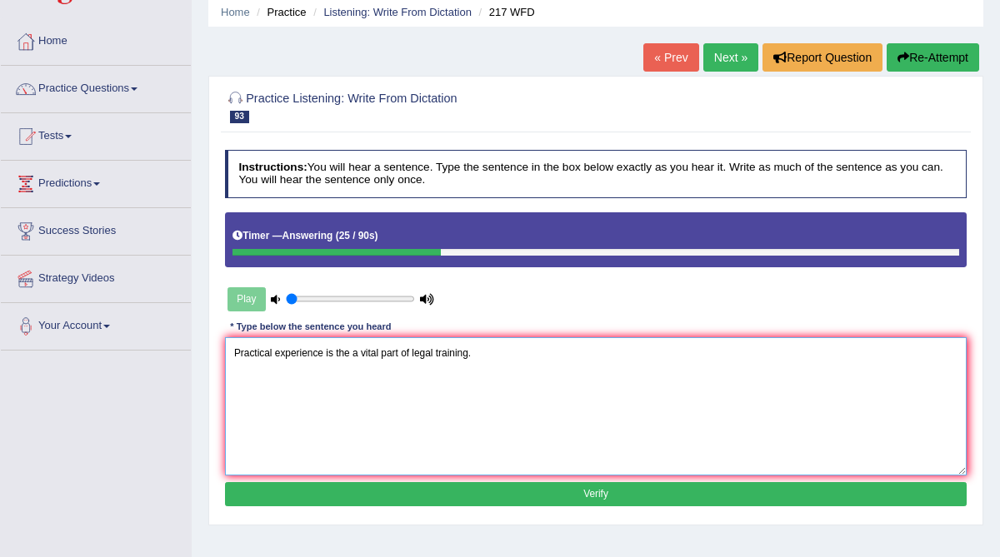
type textarea "Practical experience is the a vital part of legal training."
click at [422, 492] on button "Verify" at bounding box center [596, 494] width 742 height 24
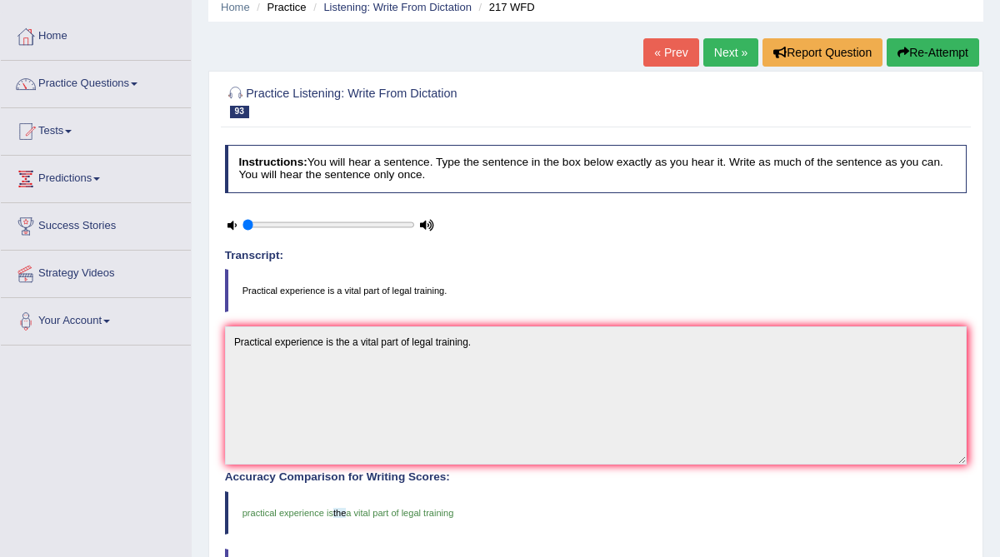
scroll to position [67, 0]
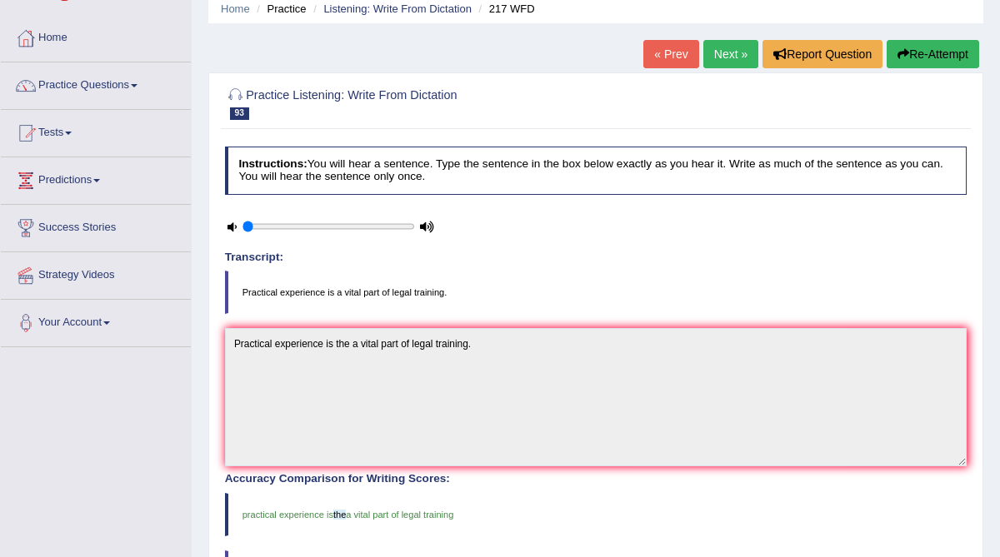
click at [726, 51] on link "Next »" at bounding box center [730, 54] width 55 height 28
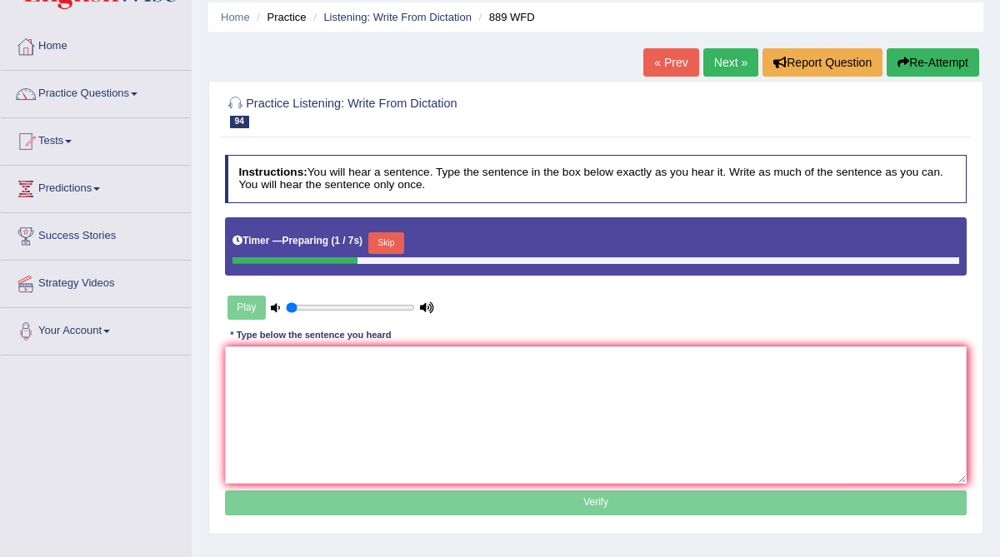
scroll to position [63, 0]
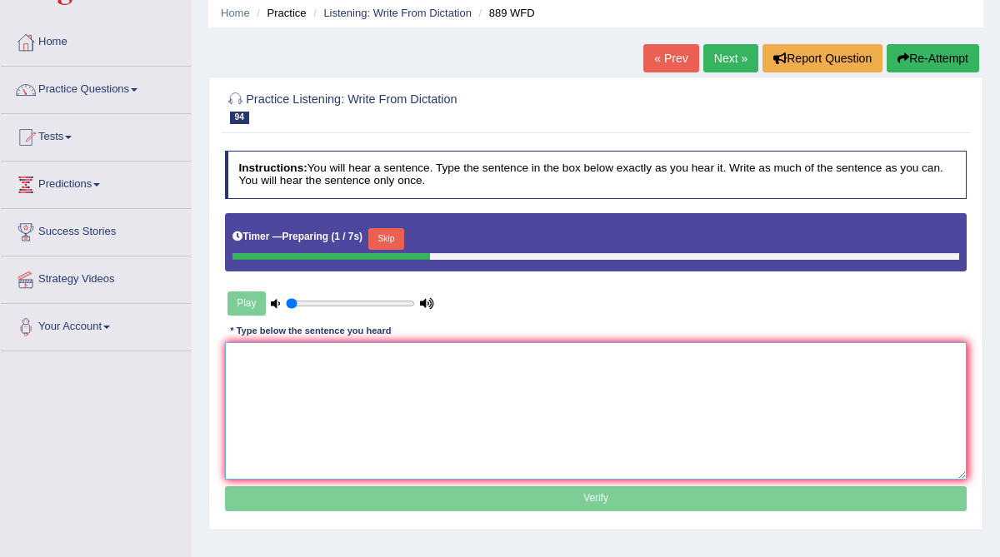
click at [382, 392] on textarea at bounding box center [596, 410] width 742 height 137
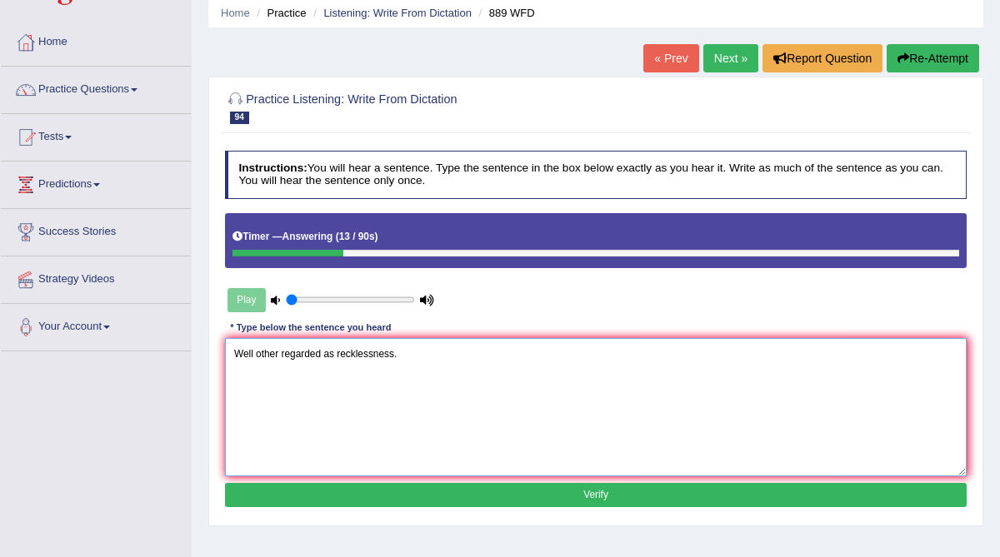
click at [253, 356] on textarea "Well other regarded as recklessness." at bounding box center [596, 406] width 742 height 137
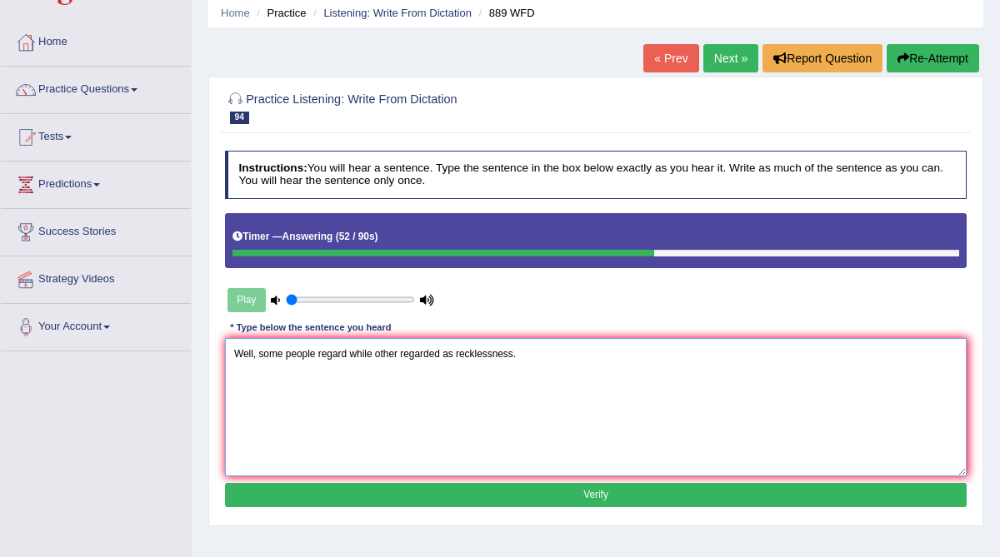
click at [397, 354] on textarea "Well, some people regard while other regarded as recklessness." at bounding box center [596, 406] width 742 height 137
type textarea "Well, some people regard while others other people regard regarded as recklessn…"
click at [431, 497] on button "Verify" at bounding box center [596, 495] width 742 height 24
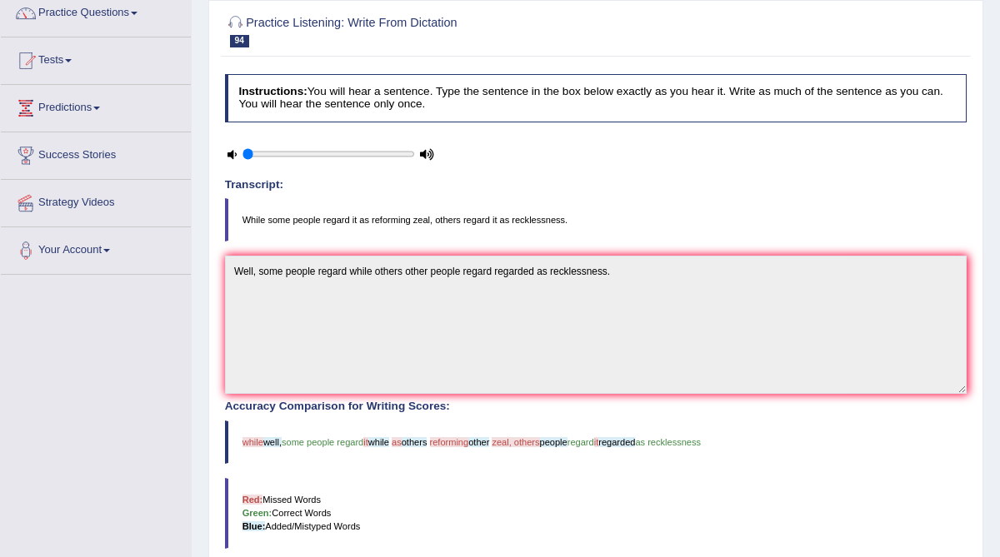
scroll to position [0, 0]
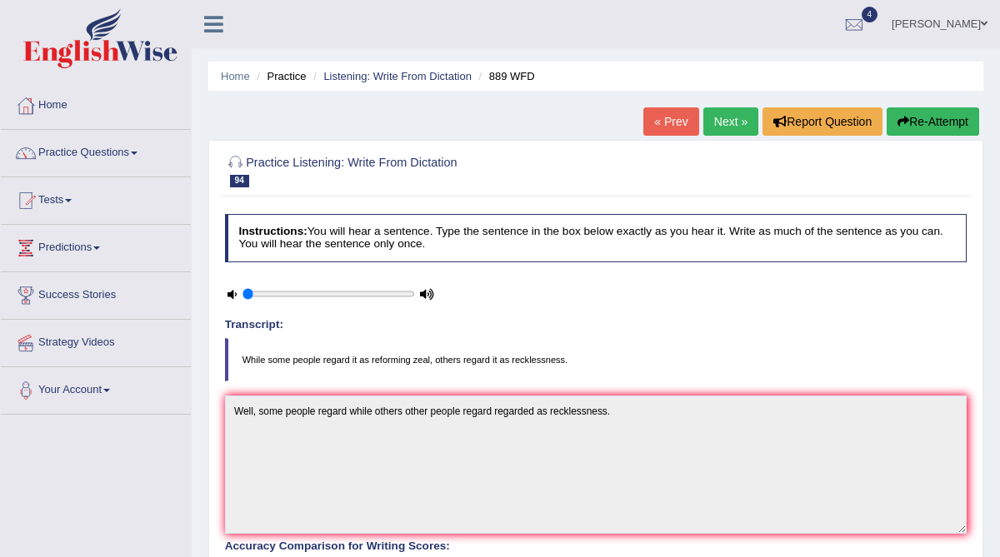
click at [731, 119] on link "Next »" at bounding box center [730, 121] width 55 height 28
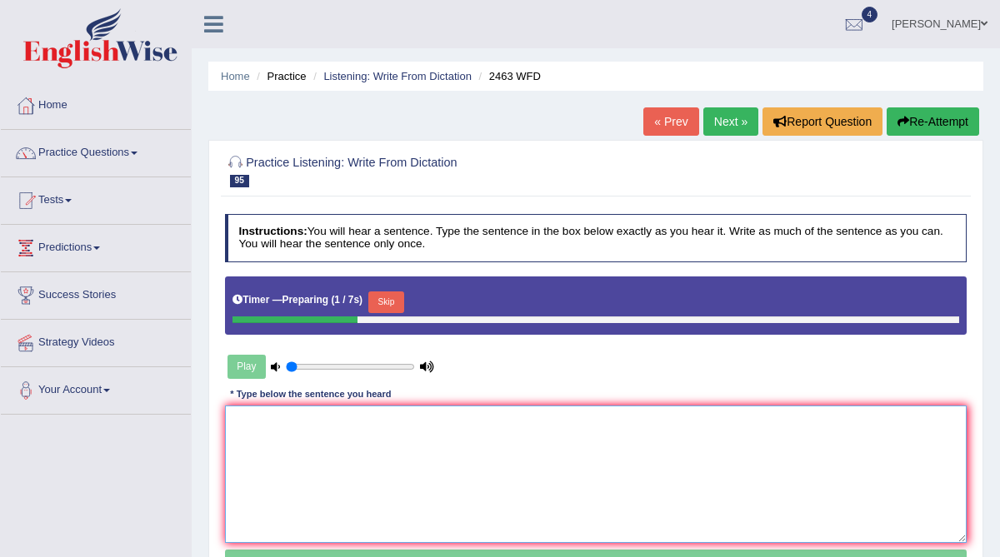
click at [353, 458] on textarea at bounding box center [596, 474] width 742 height 137
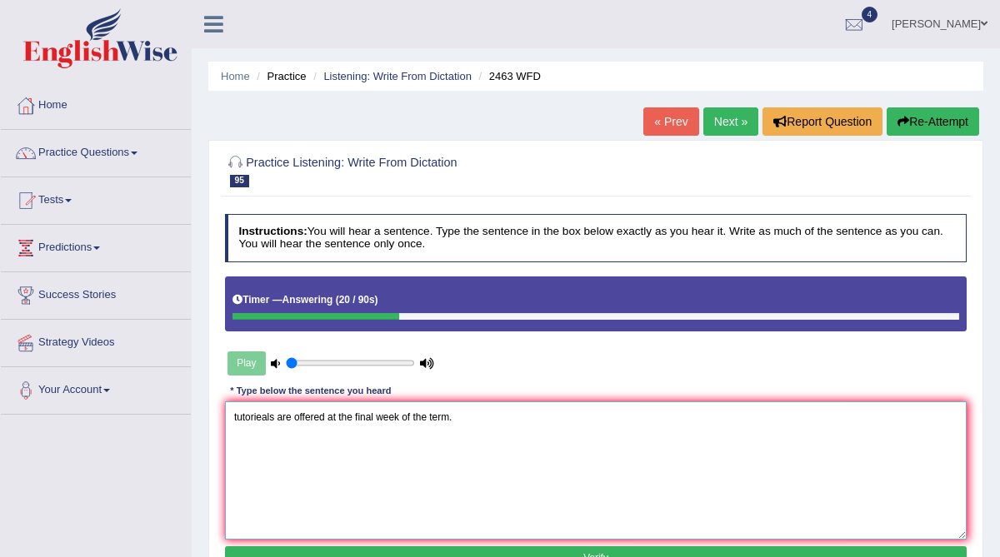
click at [262, 415] on textarea "tutorieals are offered at the final week of the term." at bounding box center [596, 470] width 742 height 137
click at [232, 419] on textarea "tutorials are offered at the final week of the term." at bounding box center [596, 470] width 742 height 137
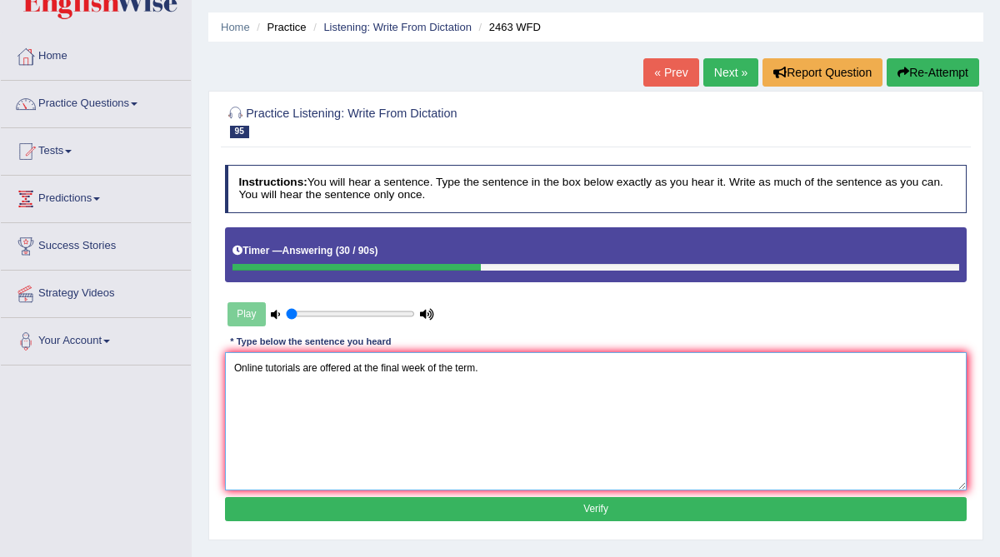
scroll to position [50, 0]
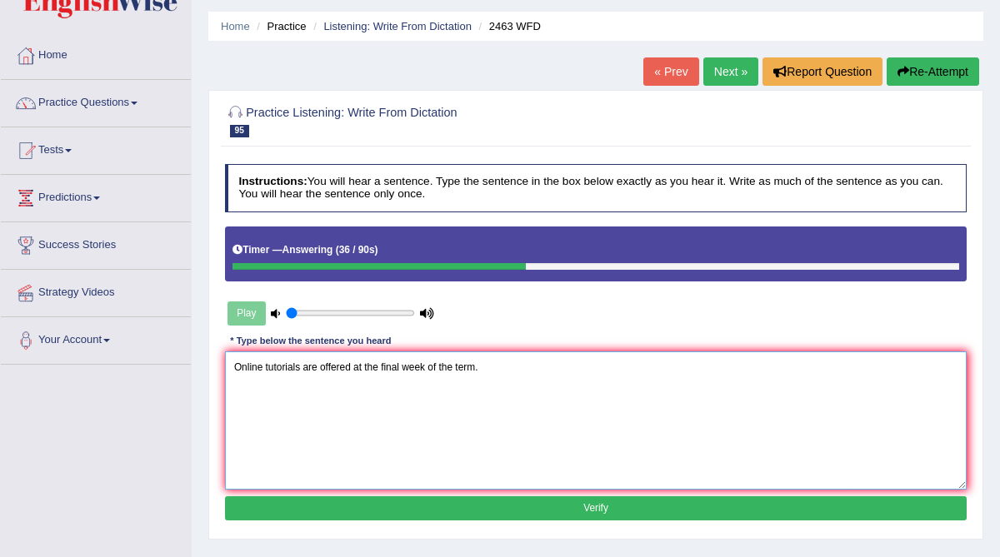
type textarea "Online tutorials are offered at the final week of the term."
click at [373, 501] on button "Verify" at bounding box center [596, 509] width 742 height 24
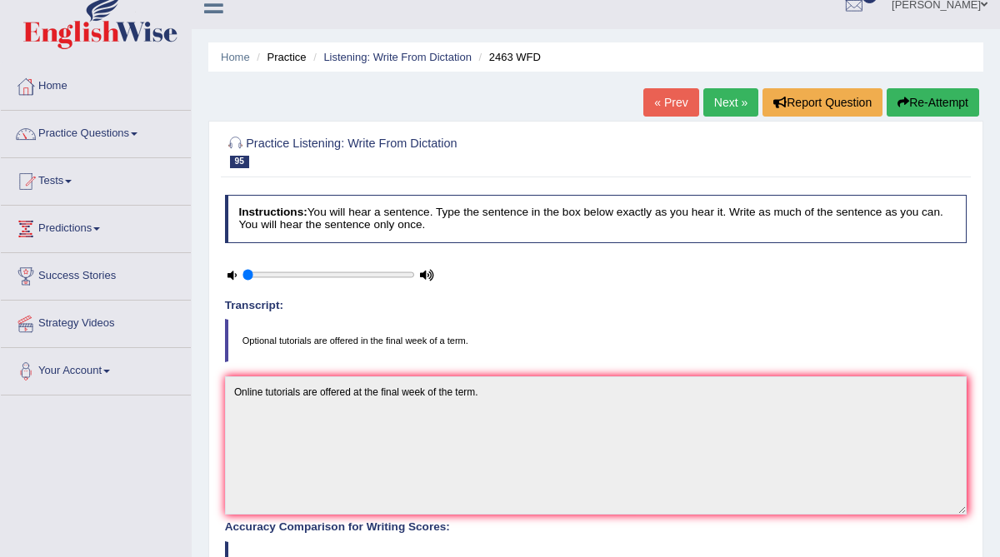
scroll to position [0, 0]
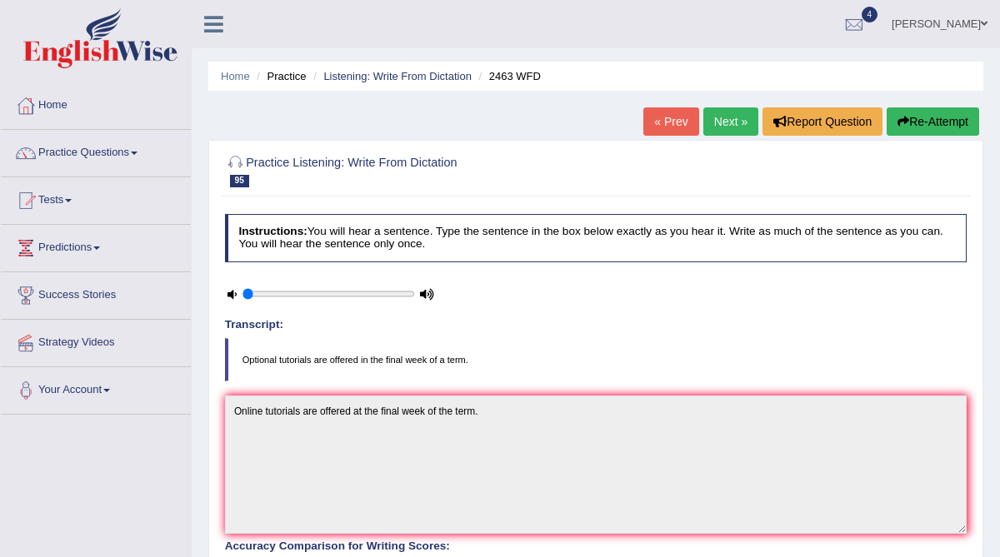
click at [726, 120] on link "Next »" at bounding box center [730, 121] width 55 height 28
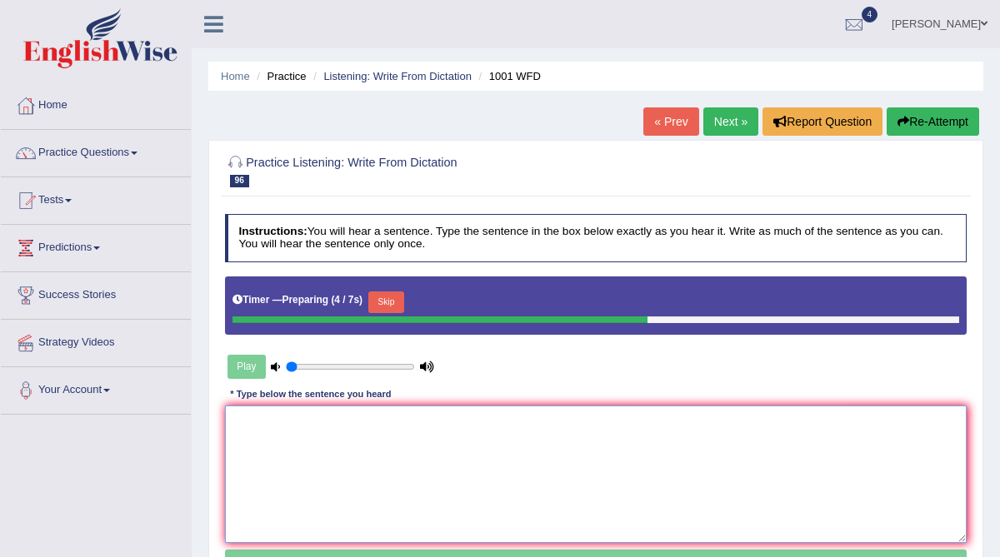
click at [399, 440] on textarea at bounding box center [596, 474] width 742 height 137
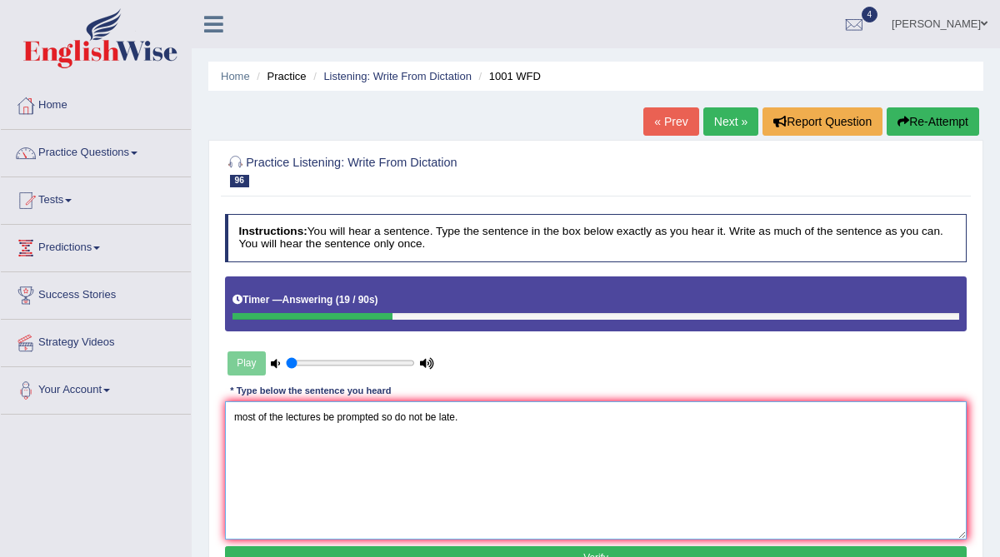
click at [234, 419] on textarea "most of the lectures be prompted so do not be late." at bounding box center [596, 470] width 742 height 137
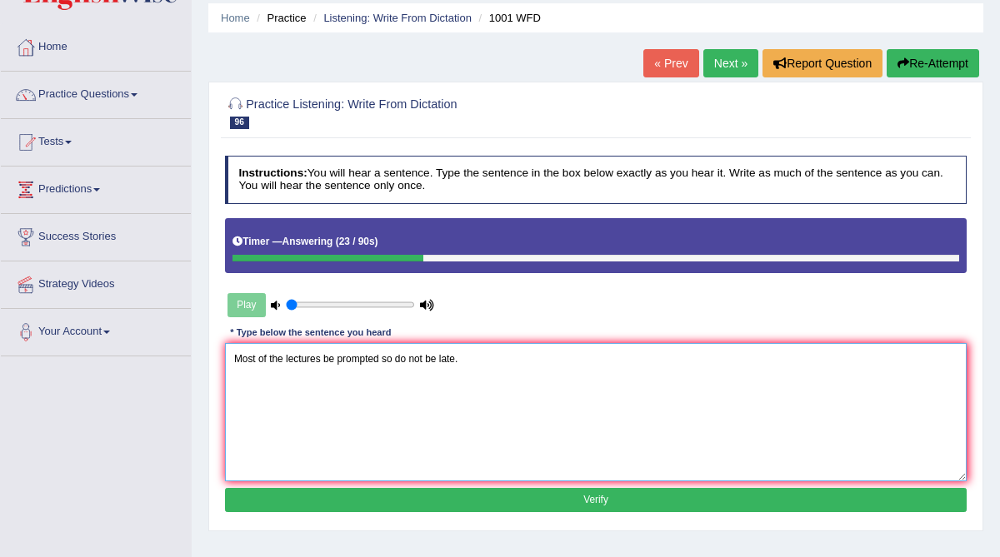
scroll to position [59, 0]
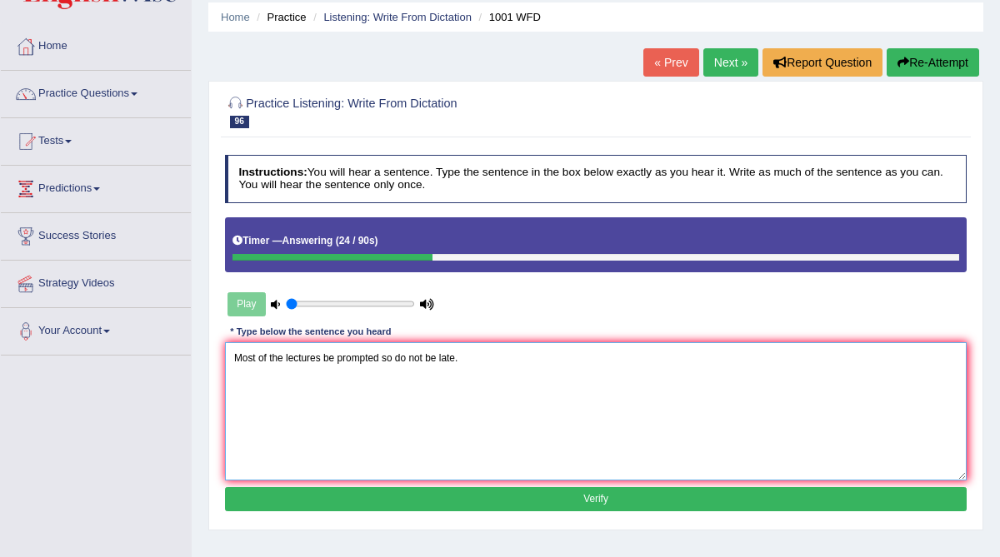
type textarea "Most of the lectures be prompted so do not be late."
click at [406, 495] on button "Verify" at bounding box center [596, 499] width 742 height 24
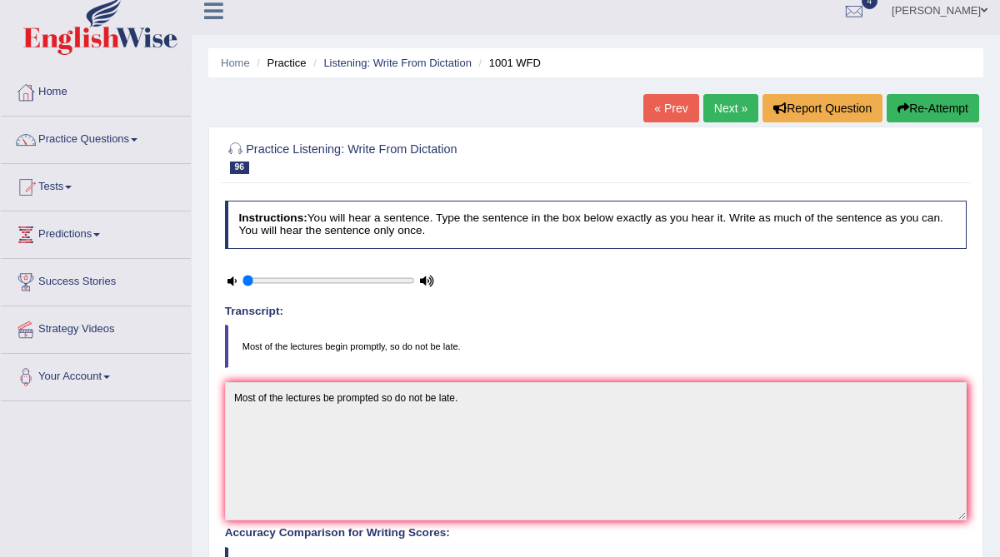
scroll to position [1, 0]
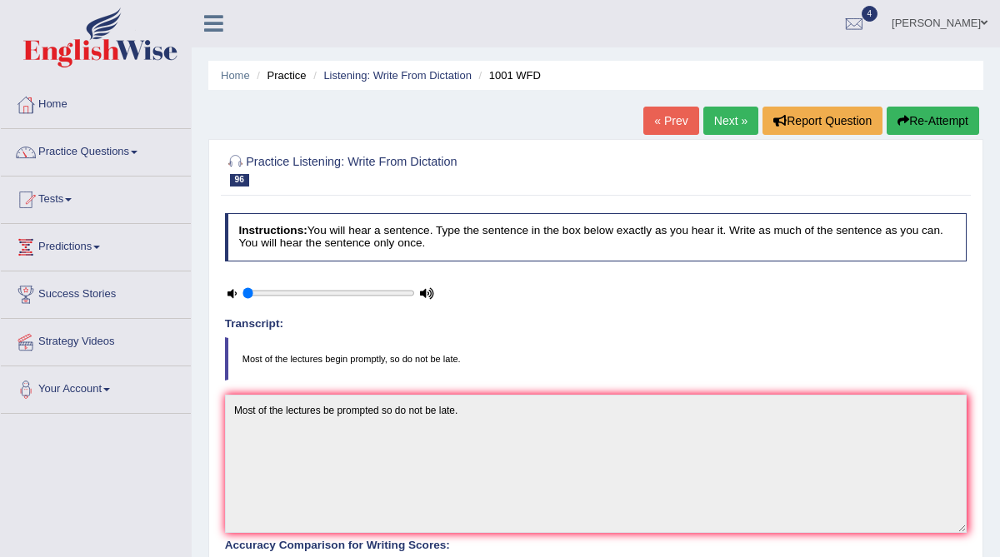
click at [723, 117] on link "Next »" at bounding box center [730, 121] width 55 height 28
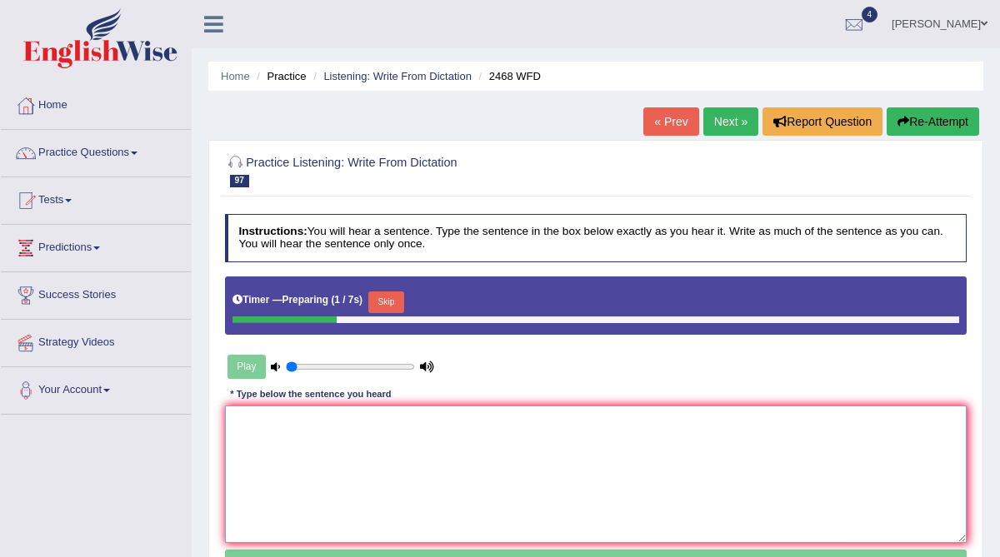
click at [320, 448] on textarea at bounding box center [596, 474] width 742 height 137
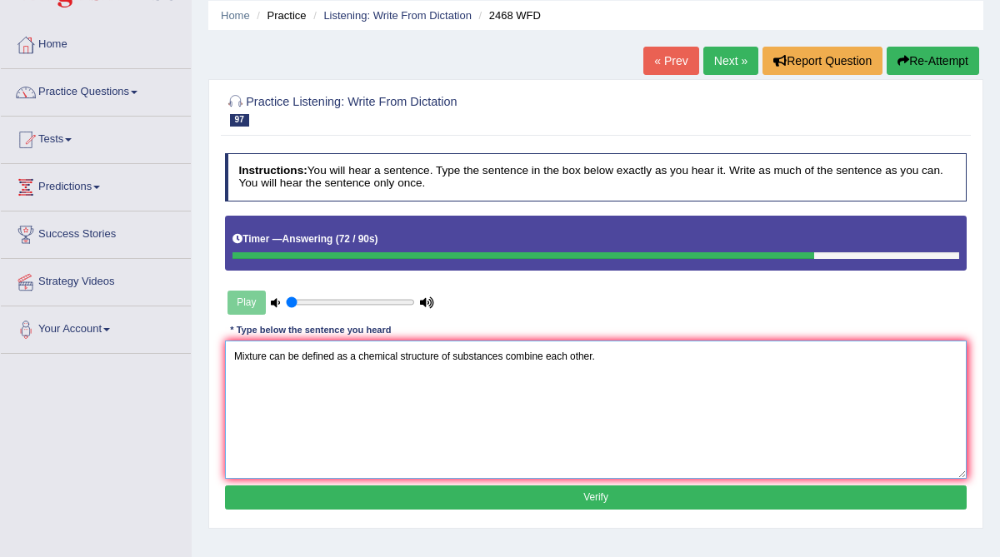
scroll to position [60, 0]
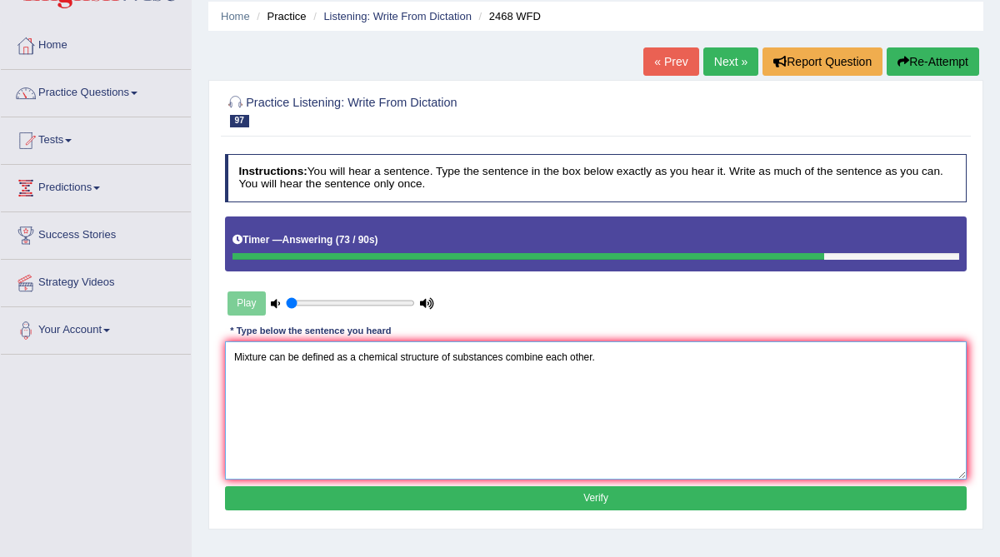
type textarea "Mixture can be defined as a chemical structure of substances combine each other."
click at [349, 499] on button "Verify" at bounding box center [596, 499] width 742 height 24
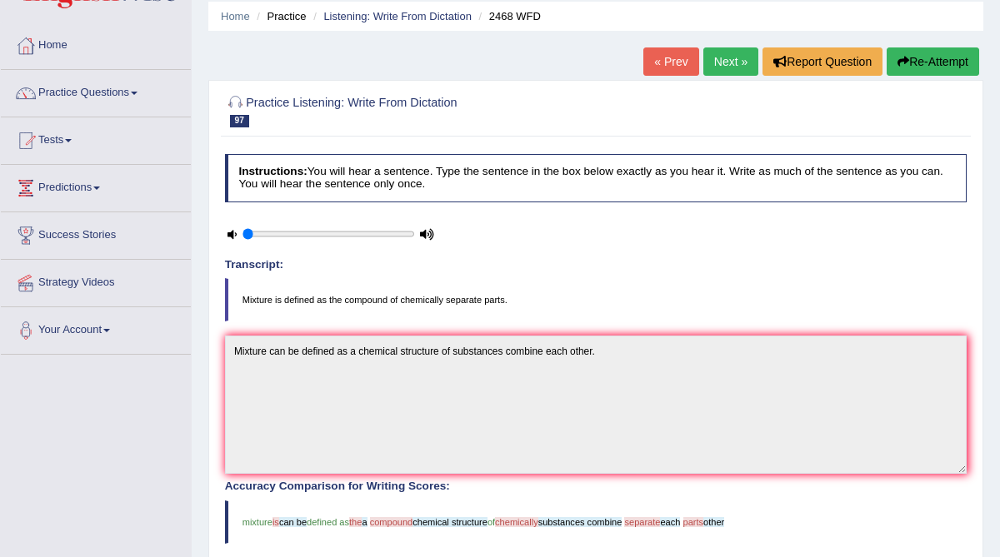
click at [722, 55] on link "Next »" at bounding box center [730, 61] width 55 height 28
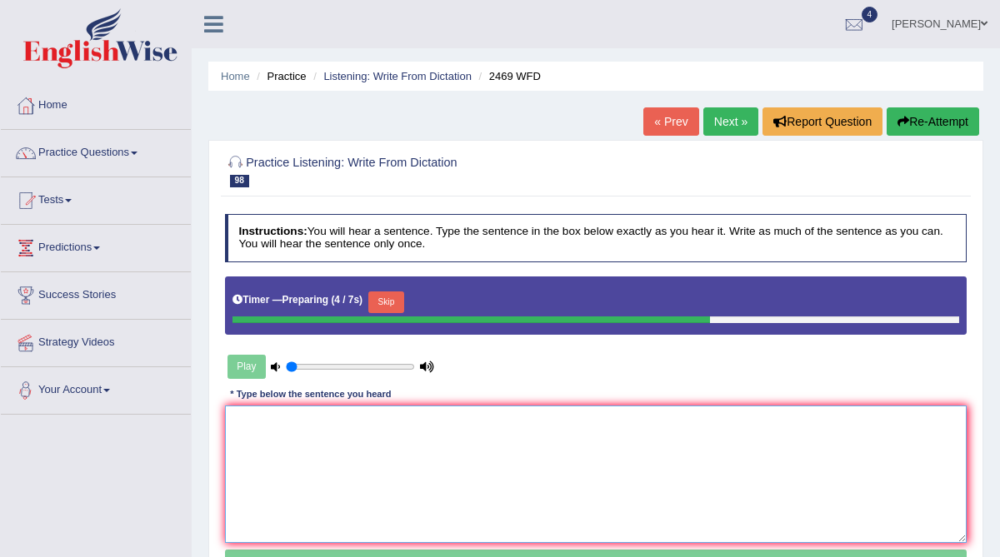
click at [272, 455] on textarea at bounding box center [596, 474] width 742 height 137
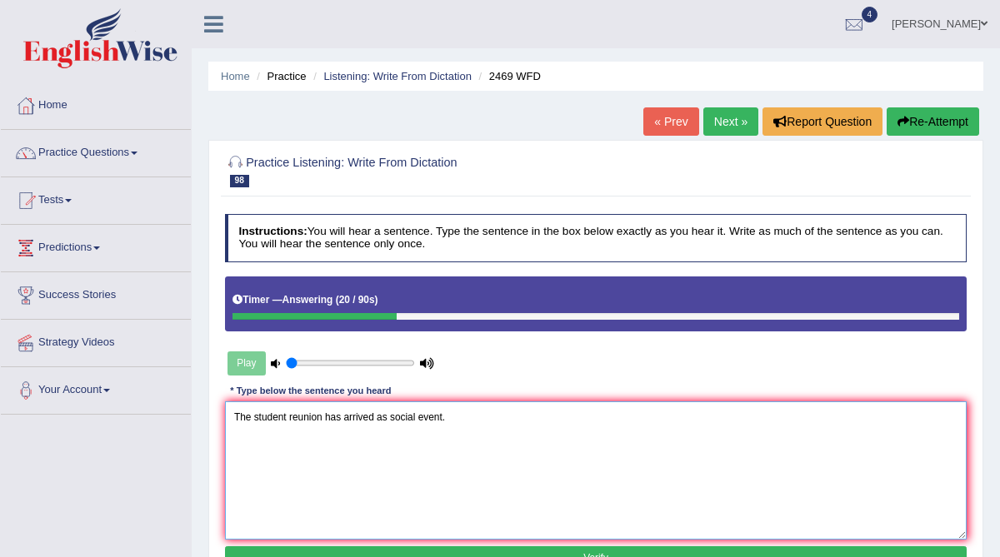
click at [388, 417] on textarea "The student reunion has arrived as social event." at bounding box center [596, 470] width 742 height 137
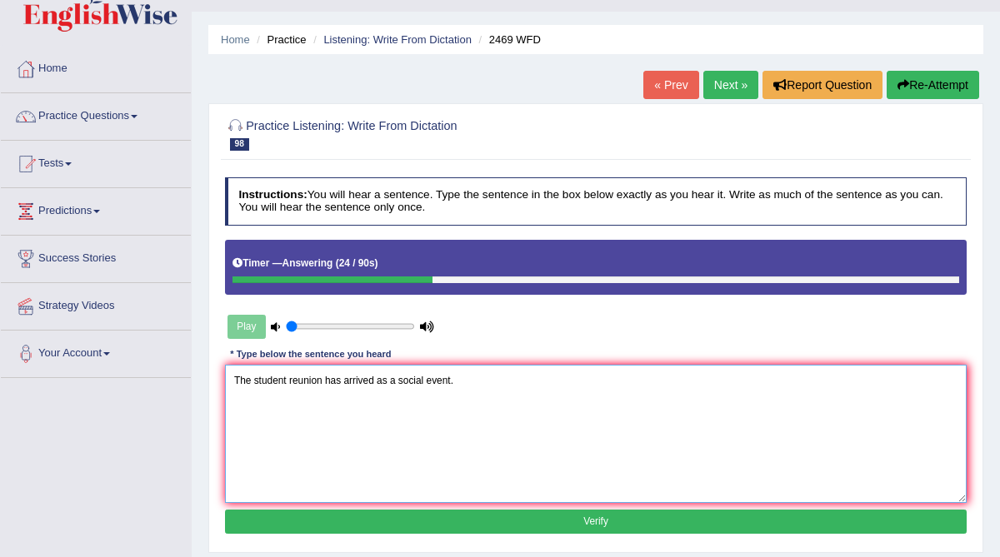
scroll to position [43, 0]
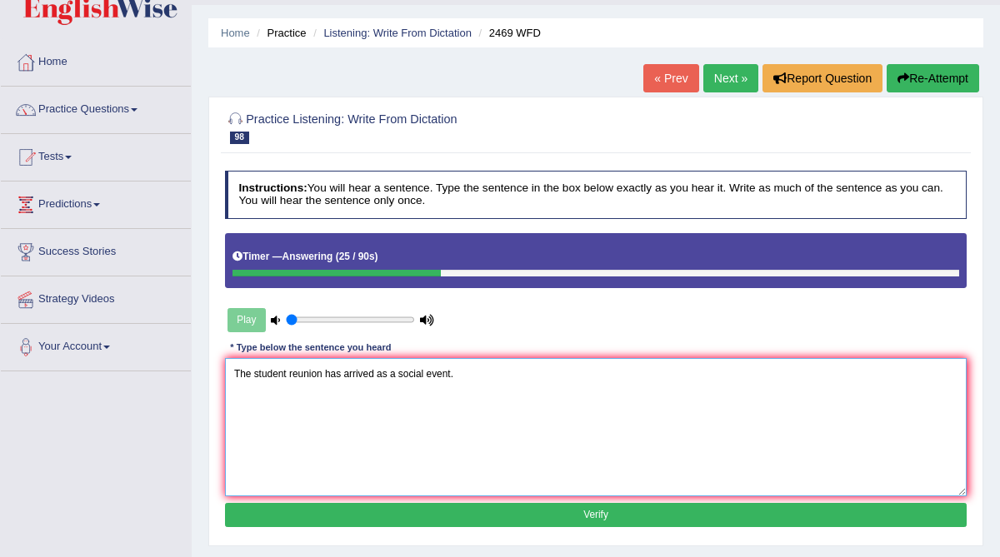
type textarea "The student reunion has arrived as a social event."
click at [390, 510] on button "Verify" at bounding box center [596, 515] width 742 height 24
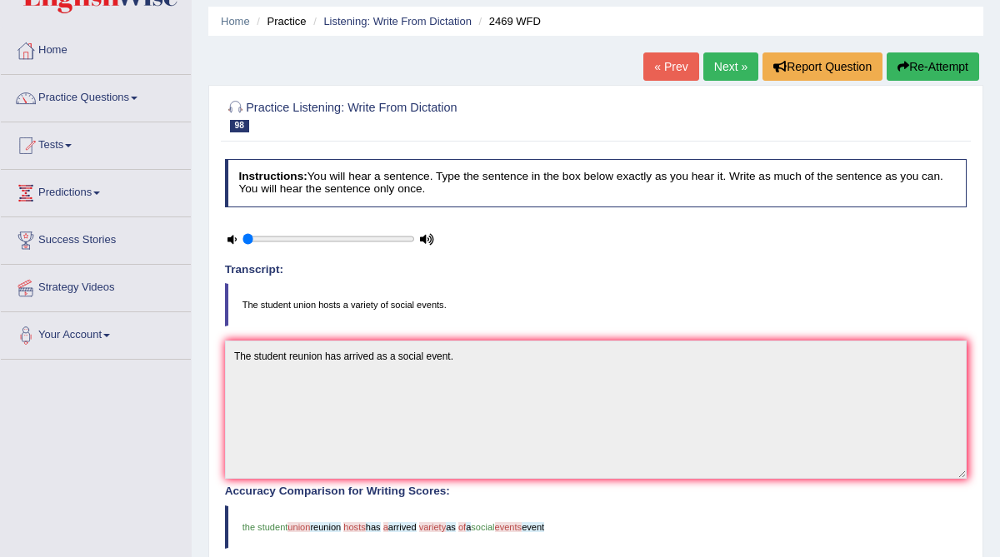
scroll to position [53, 0]
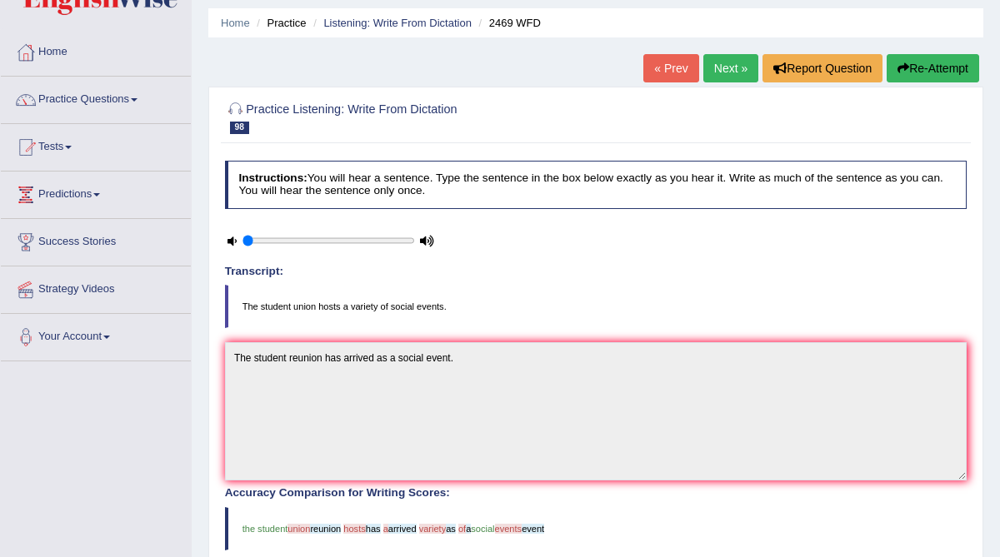
click at [712, 75] on link "Next »" at bounding box center [730, 68] width 55 height 28
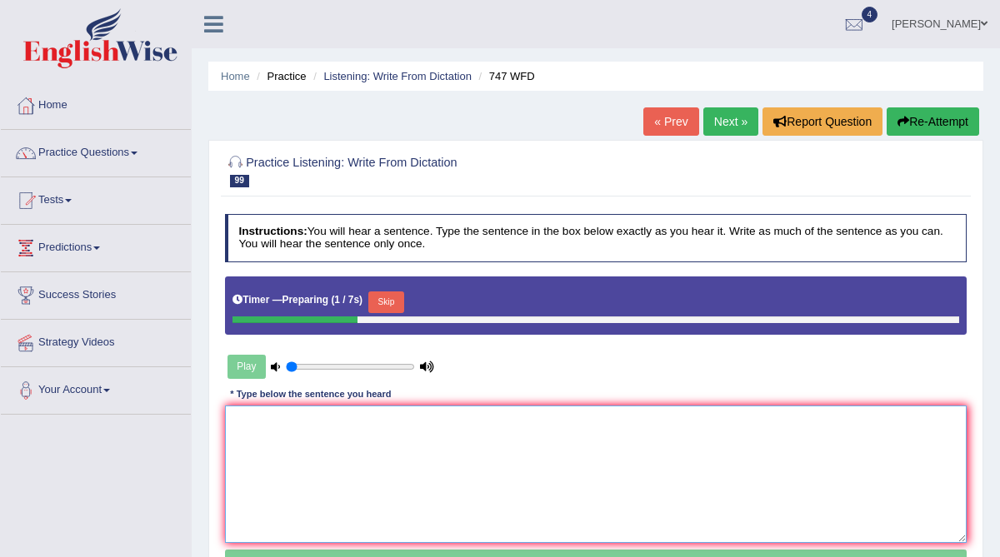
click at [290, 415] on textarea at bounding box center [596, 474] width 742 height 137
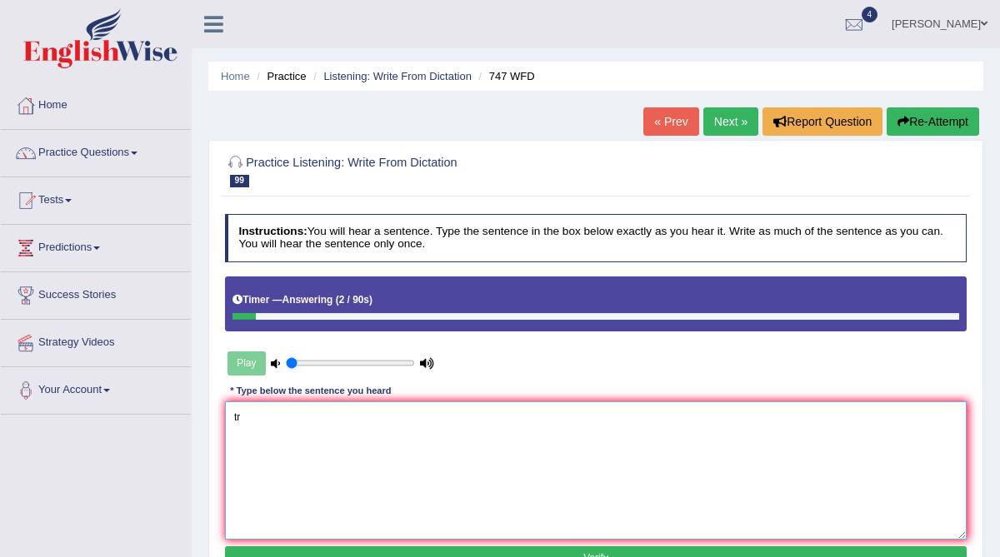
type textarea "t"
click at [298, 416] on textarea "The academic tradtion of a the school is excellence." at bounding box center [596, 470] width 742 height 137
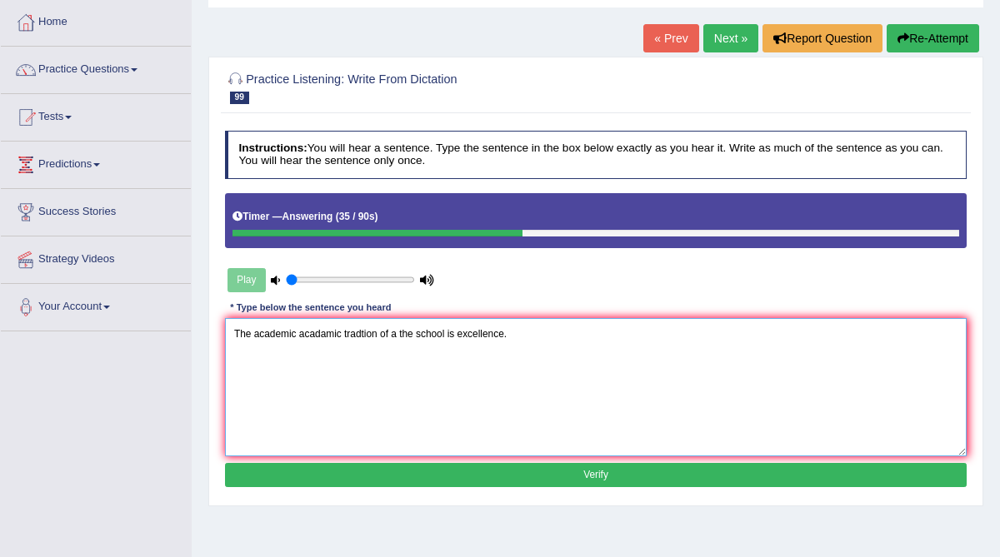
scroll to position [93, 0]
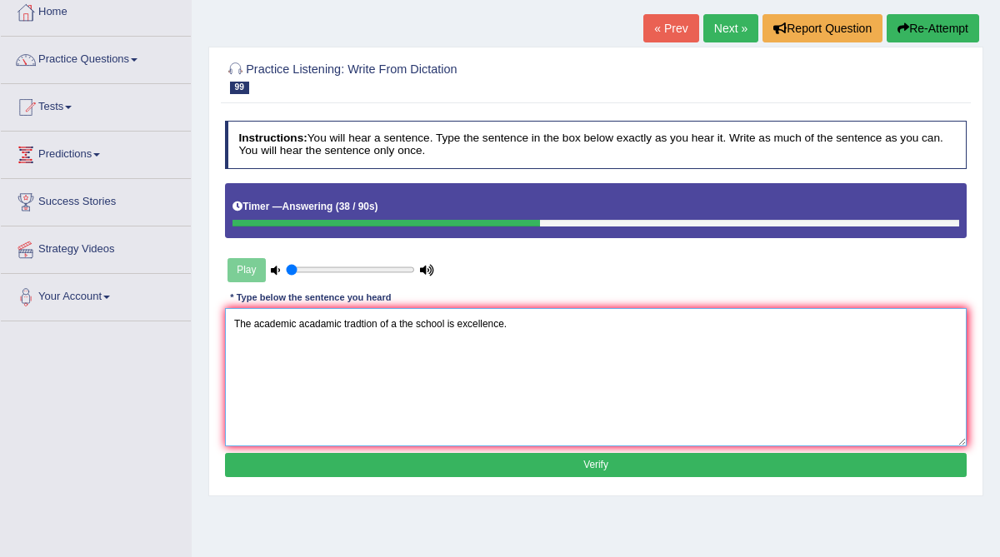
type textarea "The academic acadamic tradtion of a the school is excellence."
click at [372, 461] on button "Verify" at bounding box center [596, 465] width 742 height 24
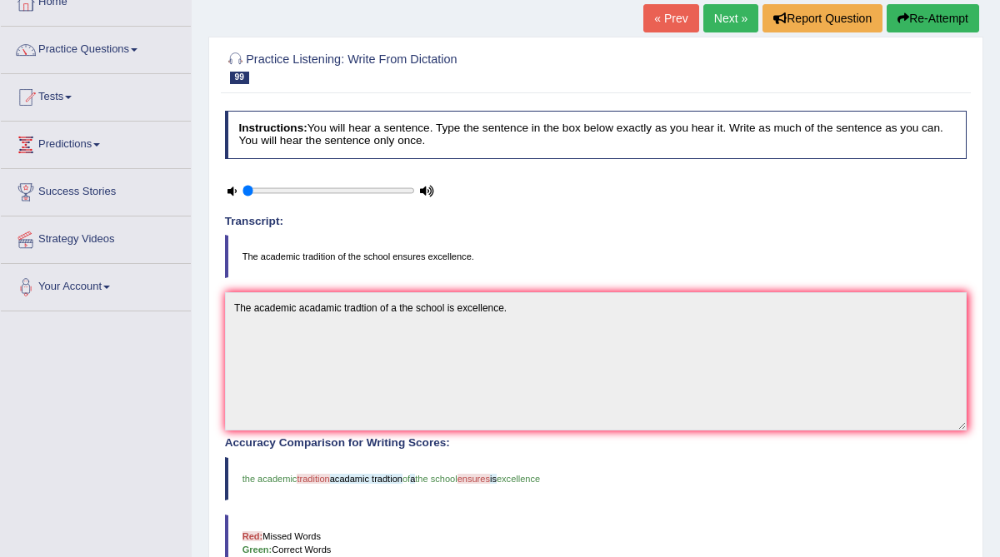
scroll to position [77, 0]
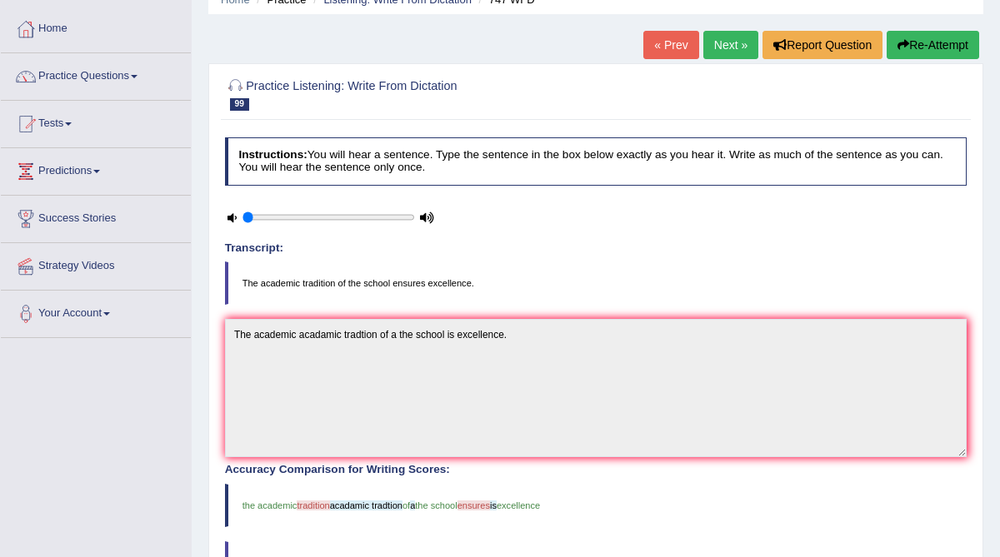
click at [727, 51] on link "Next »" at bounding box center [730, 45] width 55 height 28
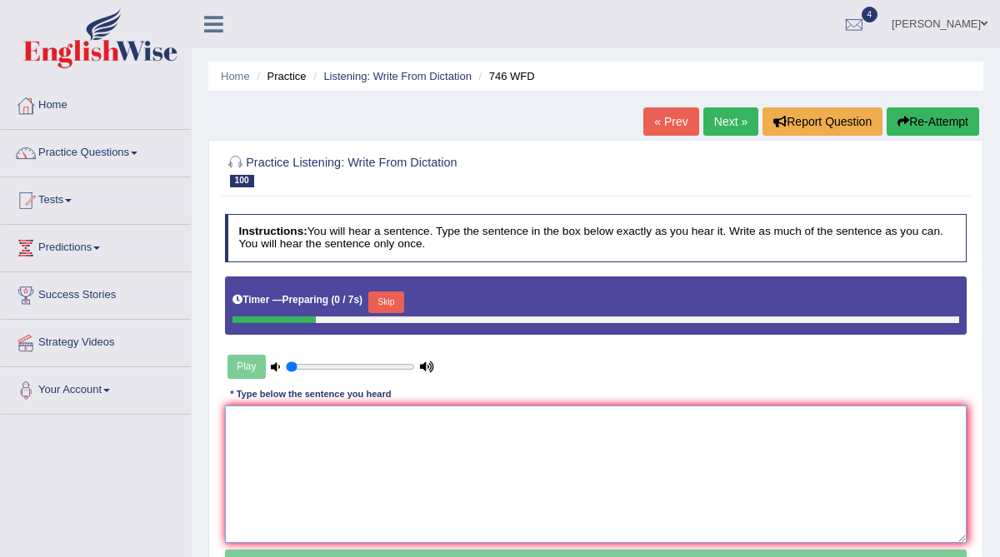
click at [362, 448] on textarea at bounding box center [596, 474] width 742 height 137
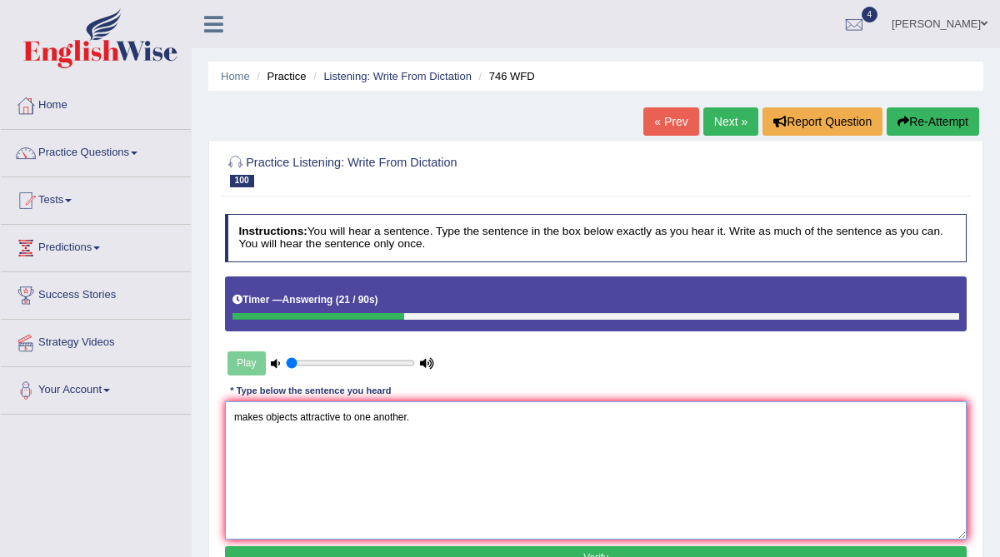
click at [232, 417] on textarea "makes objects attractive to one another." at bounding box center [596, 470] width 742 height 137
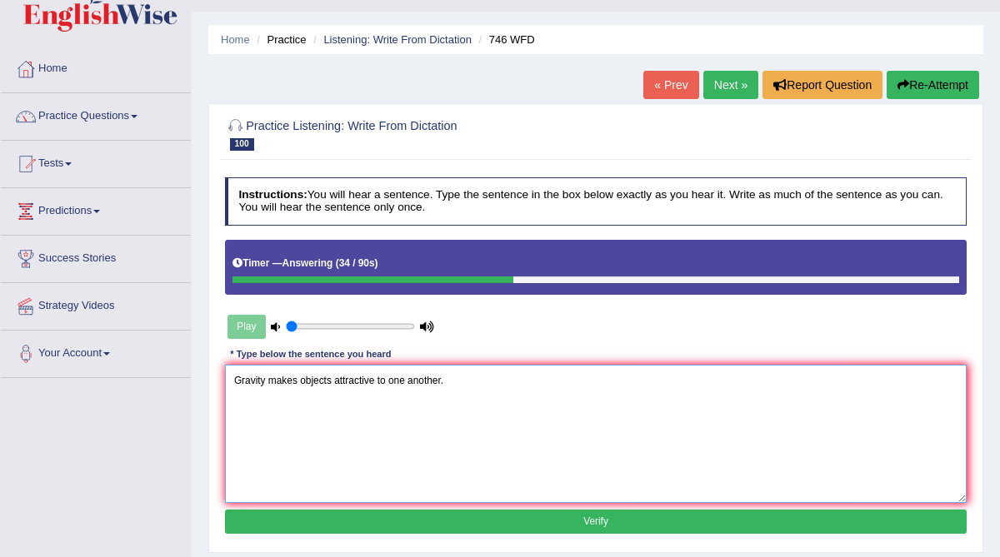
scroll to position [42, 0]
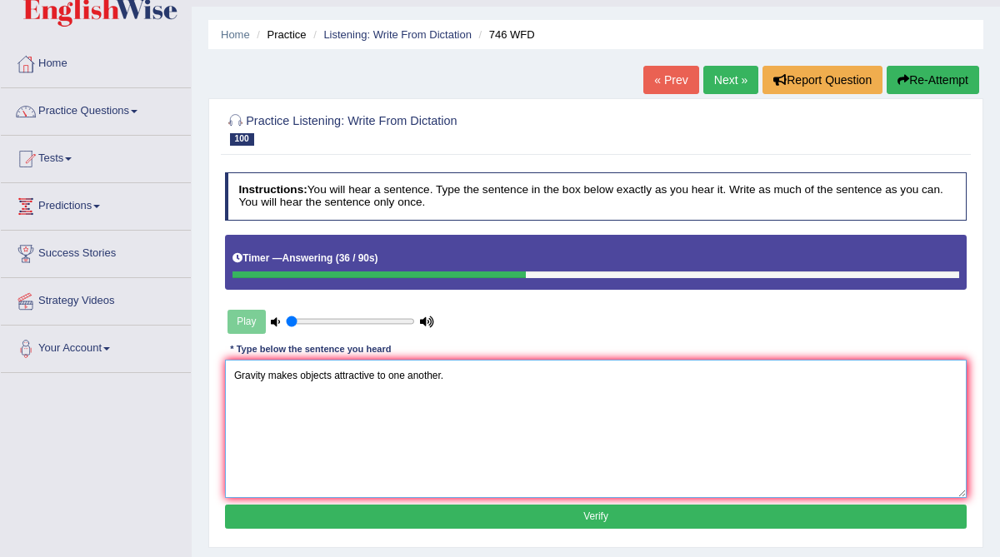
click at [380, 376] on textarea "Gravity makes objects attractive to one another." at bounding box center [596, 428] width 742 height 137
type textarea "Gravity makes objects attractive attracted to one another."
click at [396, 520] on button "Verify" at bounding box center [596, 517] width 742 height 24
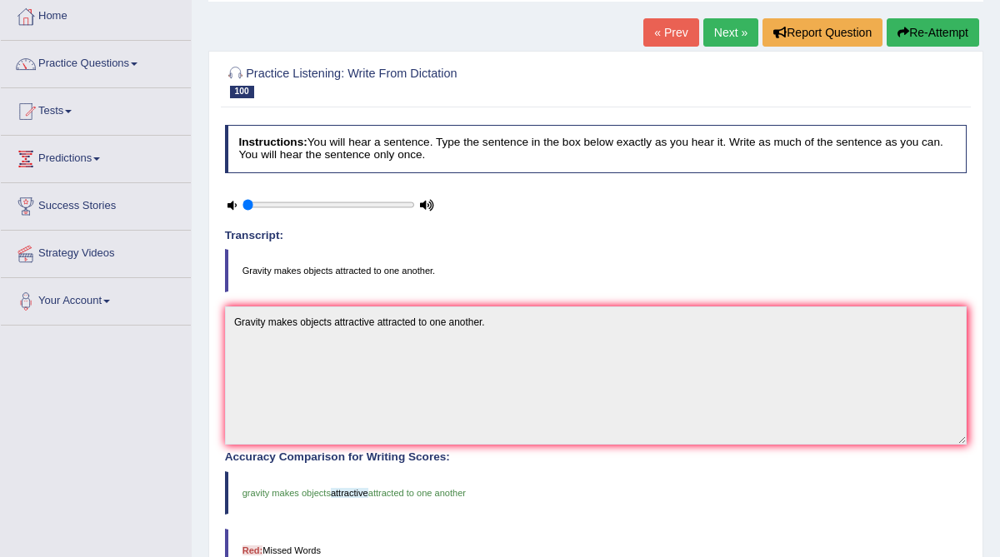
scroll to position [81, 0]
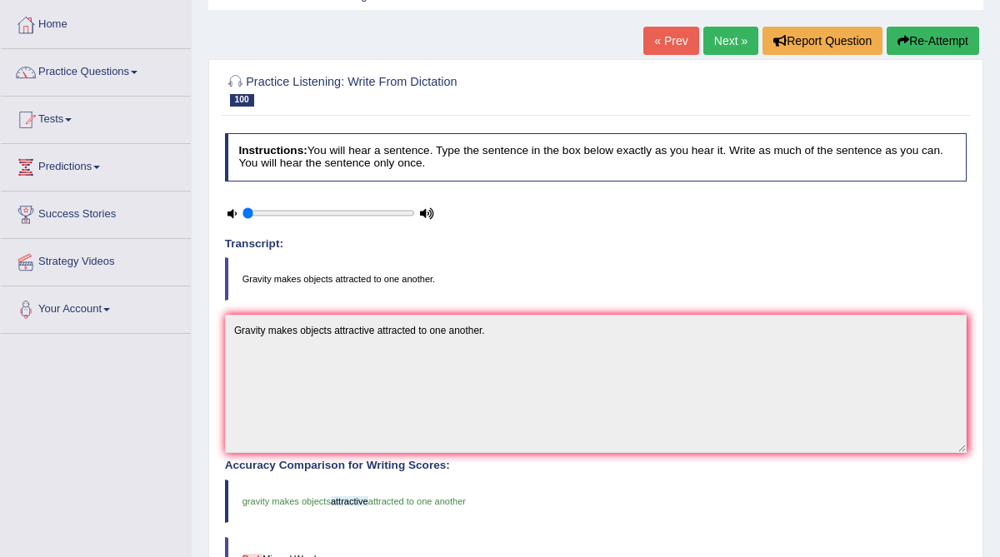
click at [726, 37] on link "Next »" at bounding box center [730, 41] width 55 height 28
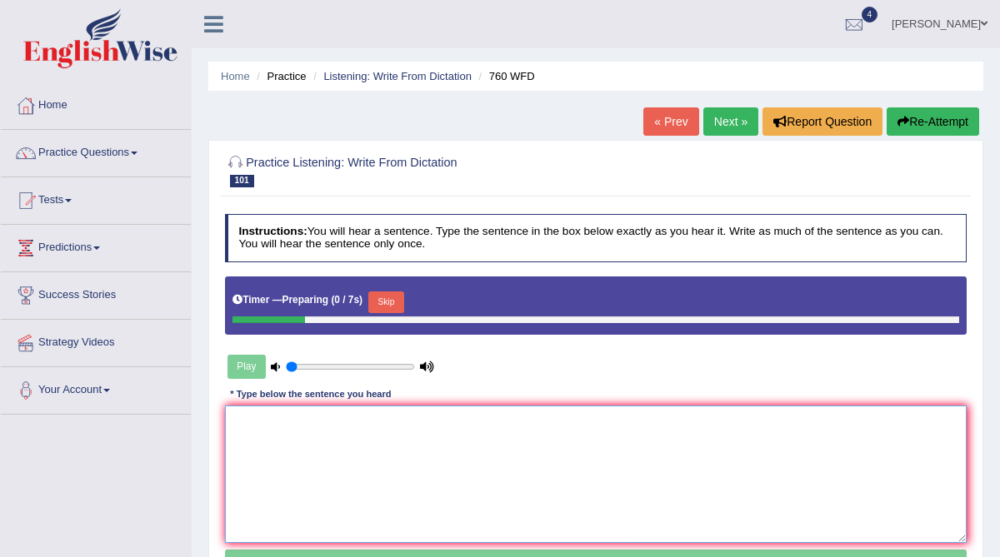
click at [326, 434] on textarea at bounding box center [596, 474] width 742 height 137
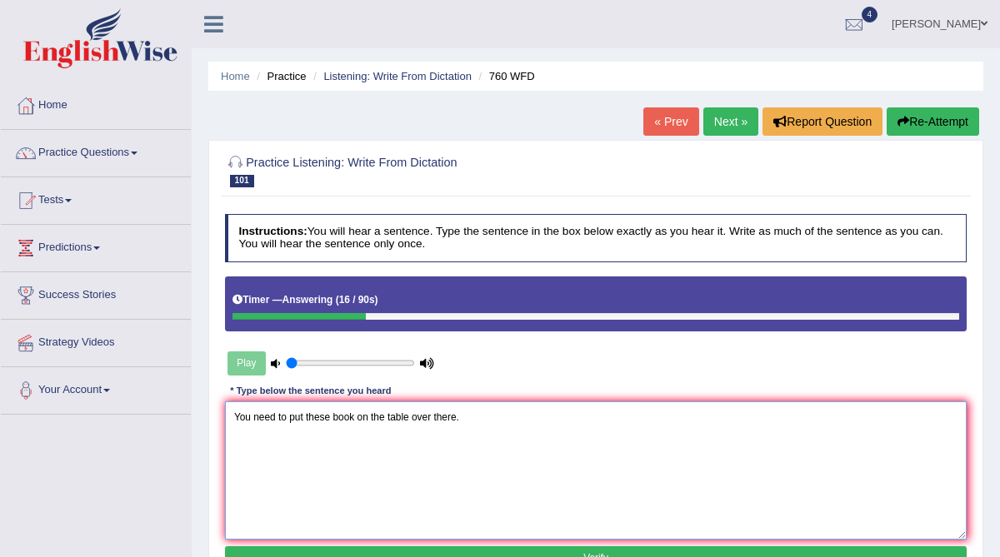
click at [357, 418] on textarea "You need to put these book on the table over there." at bounding box center [596, 470] width 742 height 137
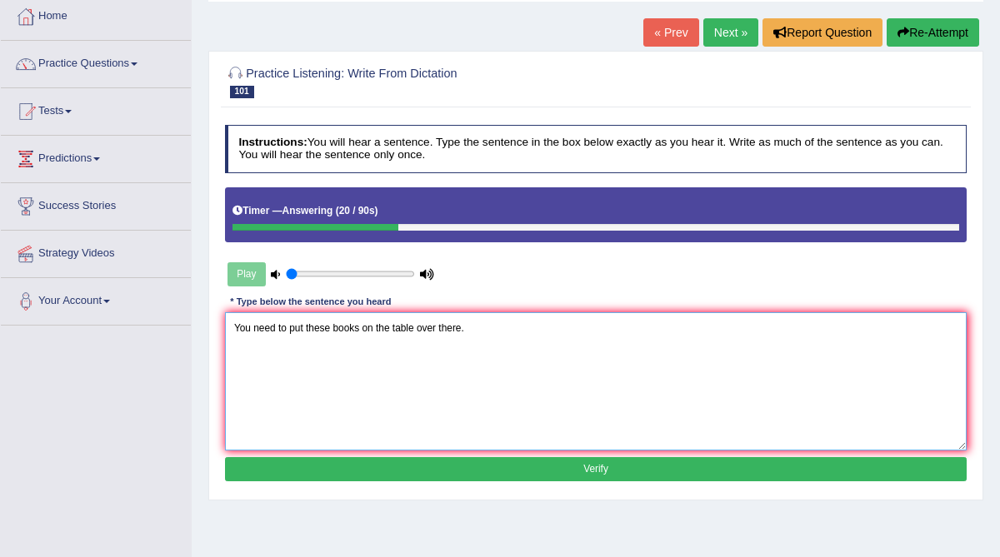
scroll to position [92, 0]
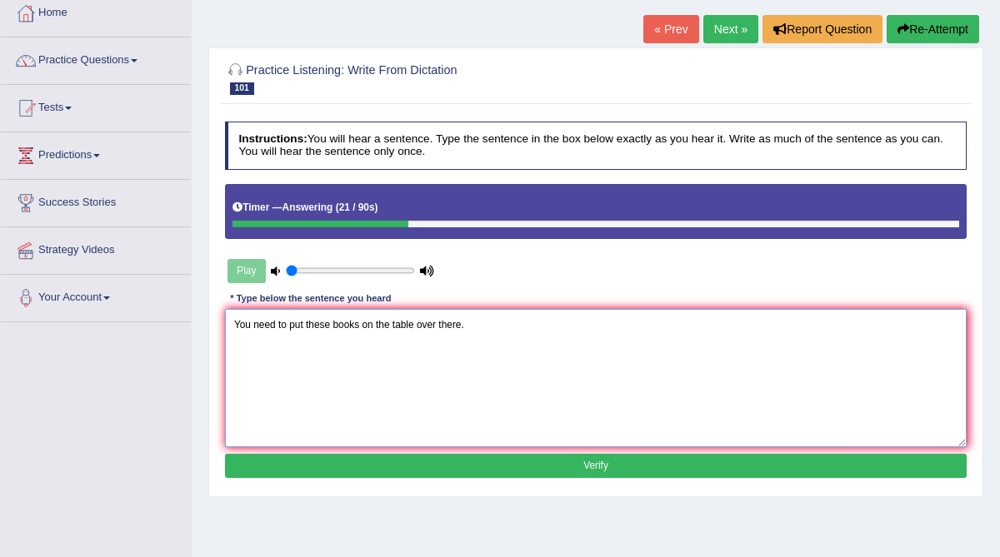
type textarea "You need to put these books on the table over there."
click at [364, 457] on button "Verify" at bounding box center [596, 466] width 742 height 24
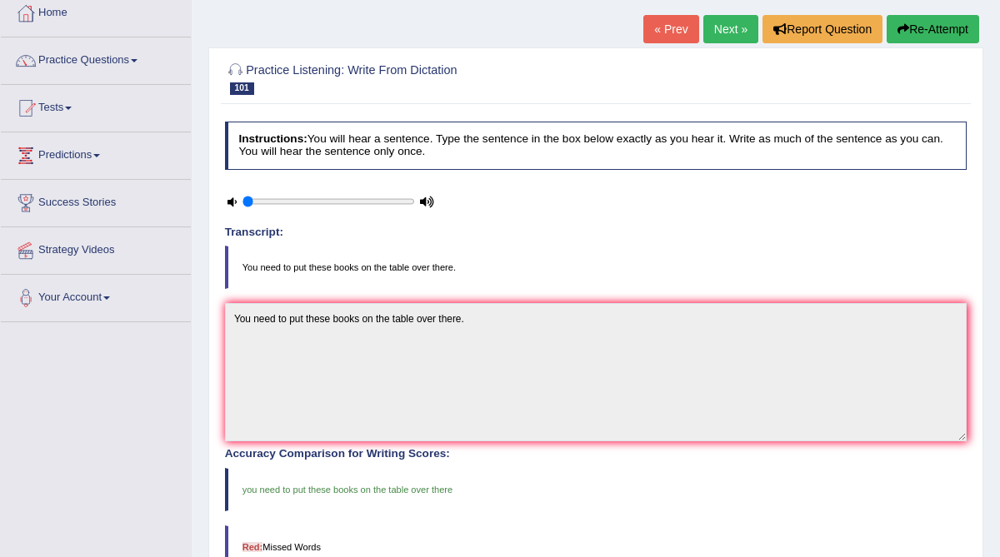
click at [718, 28] on link "Next »" at bounding box center [730, 29] width 55 height 28
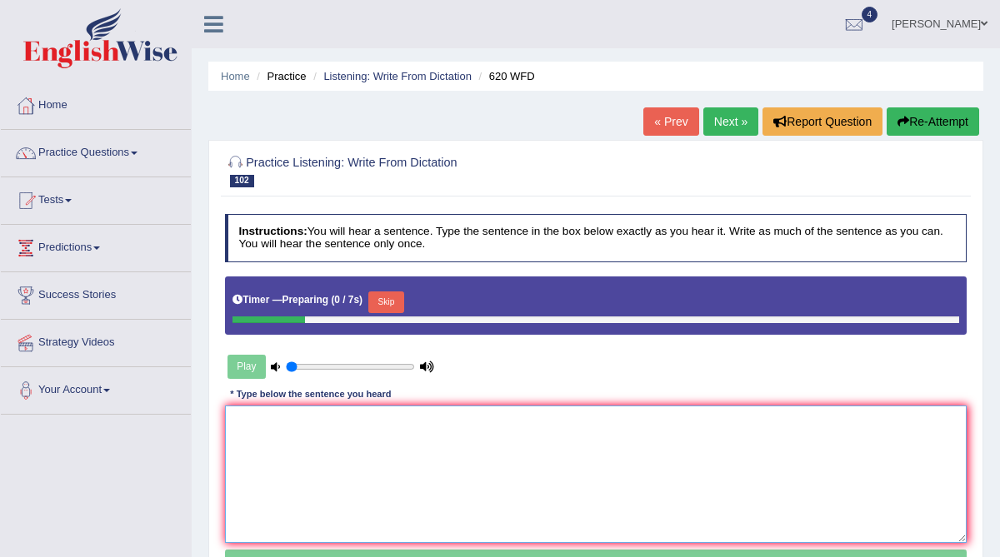
click at [330, 432] on textarea at bounding box center [596, 474] width 742 height 137
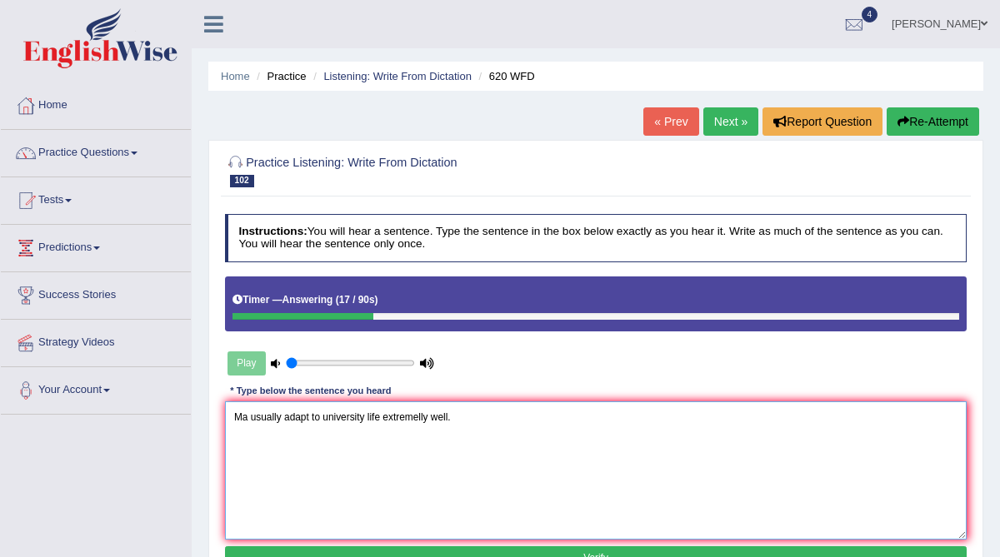
click at [425, 416] on textarea "Ma usually adapt to university life extremelly well." at bounding box center [596, 470] width 742 height 137
click at [248, 417] on textarea "Ma usually adapt to university life extremely well." at bounding box center [596, 470] width 742 height 137
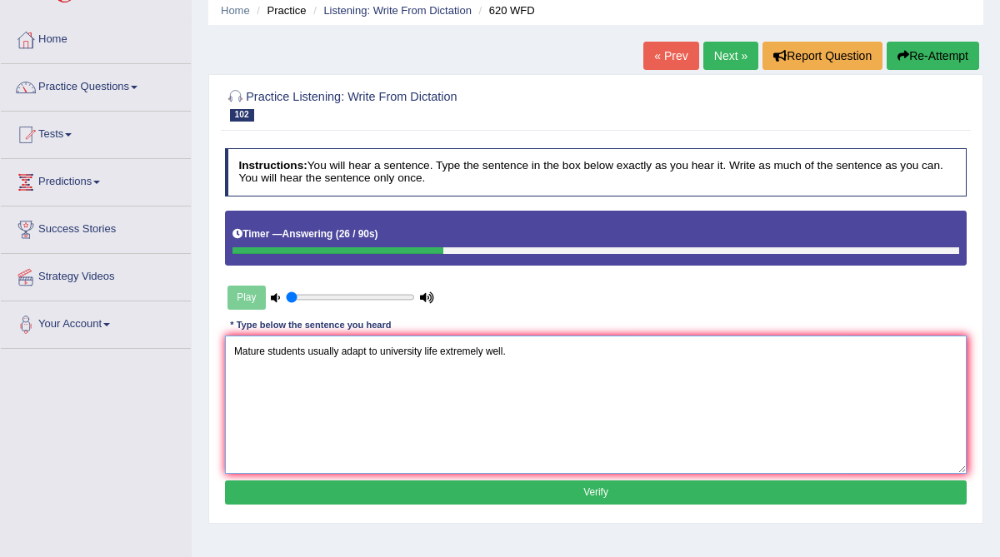
scroll to position [69, 0]
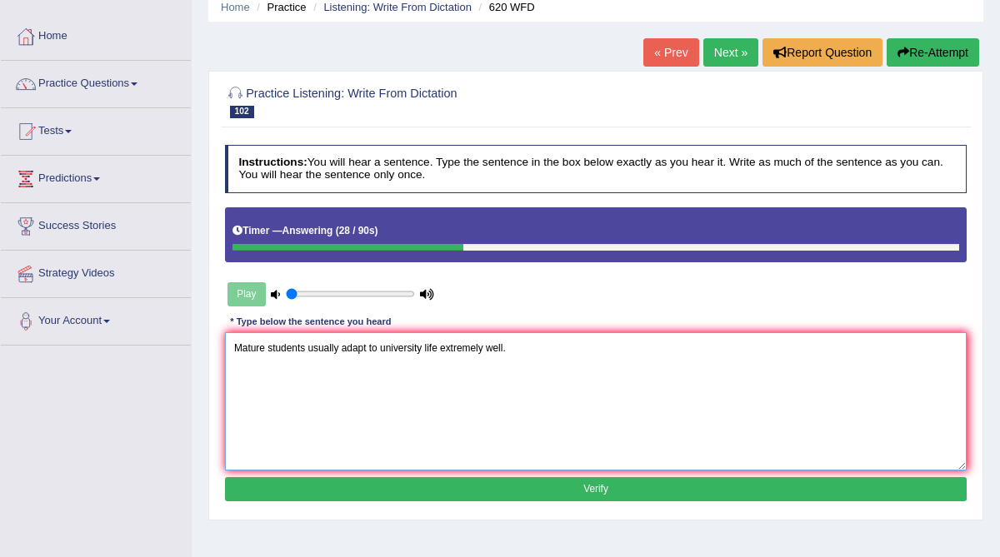
type textarea "Mature students usually adapt to university life extremely well."
click at [387, 477] on button "Verify" at bounding box center [596, 489] width 742 height 24
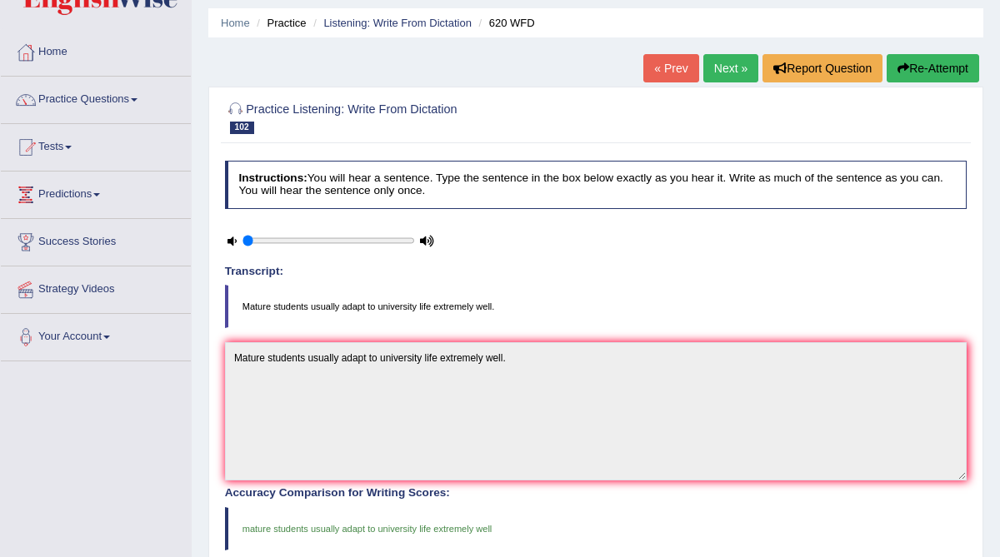
scroll to position [42, 0]
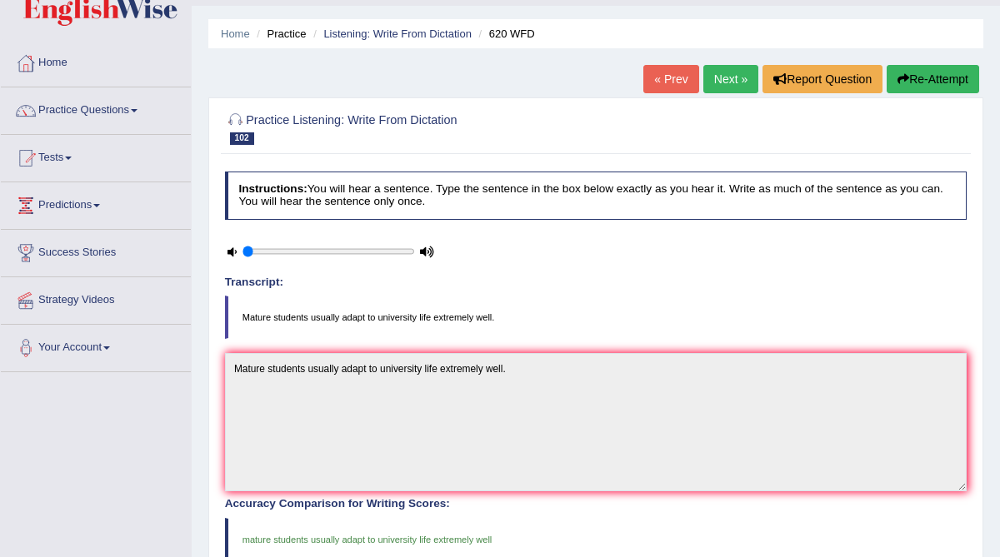
click at [713, 87] on link "Next »" at bounding box center [730, 79] width 55 height 28
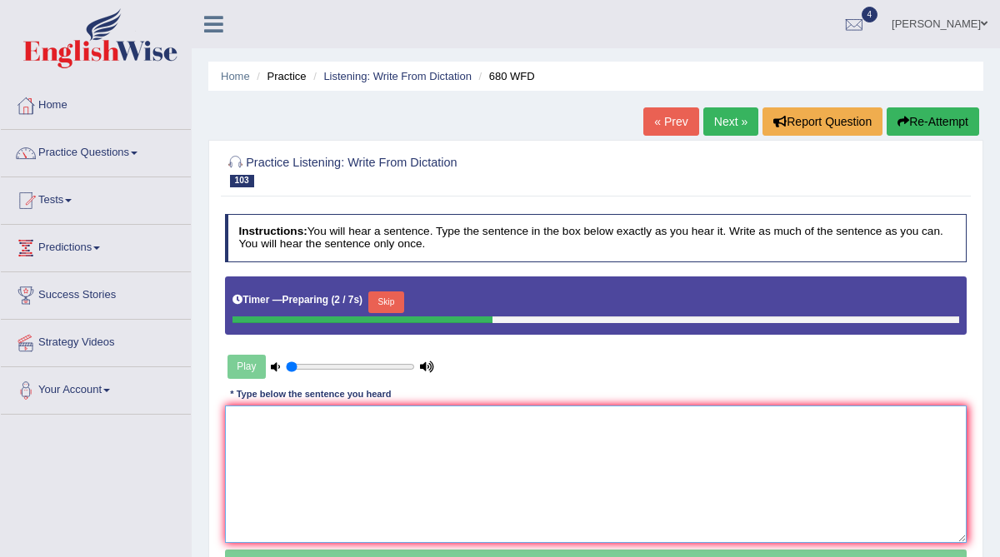
click at [300, 437] on textarea at bounding box center [596, 474] width 742 height 137
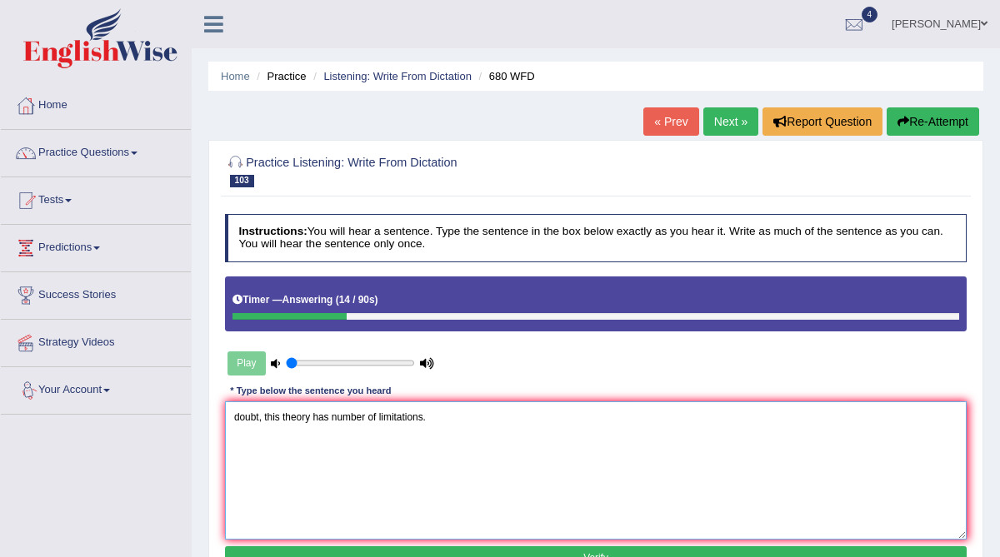
click at [232, 420] on textarea "doubt, this theory has number of limitations." at bounding box center [596, 470] width 742 height 137
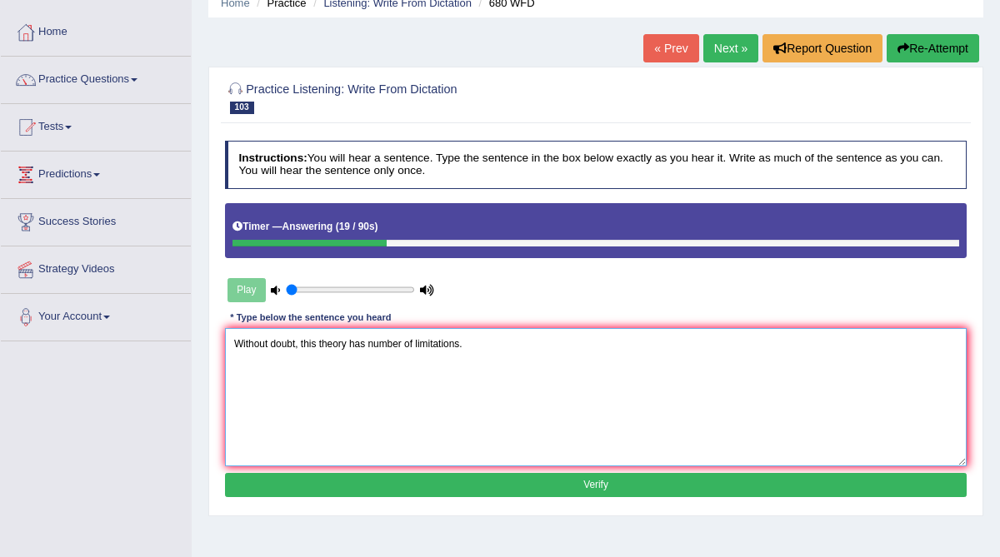
scroll to position [79, 0]
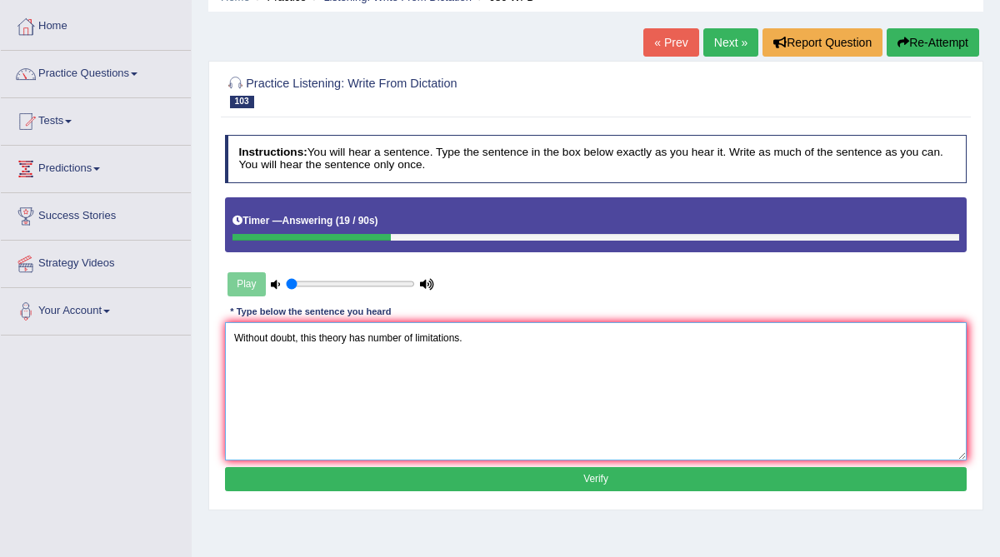
type textarea "Without doubt, this theory has number of limitations."
click at [365, 480] on button "Verify" at bounding box center [596, 479] width 742 height 24
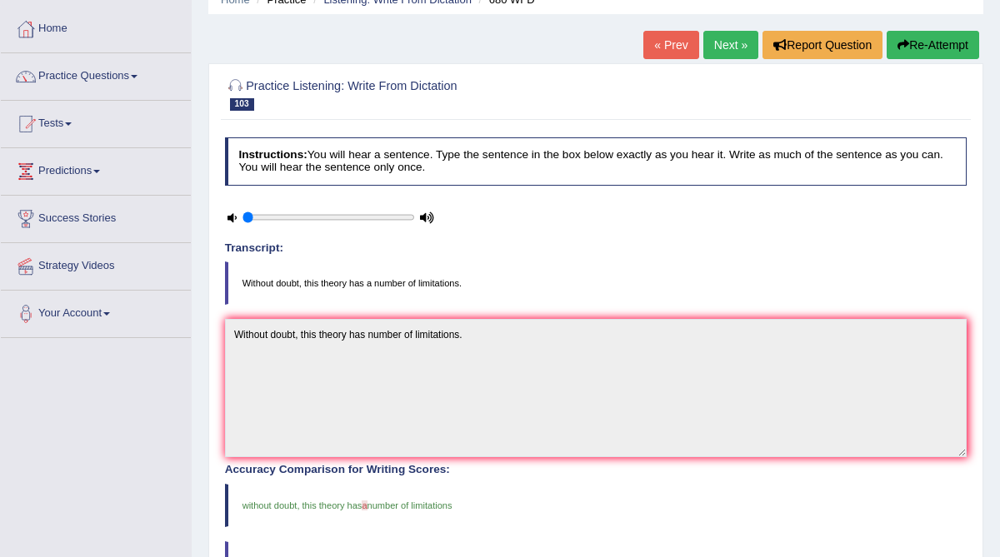
scroll to position [52, 0]
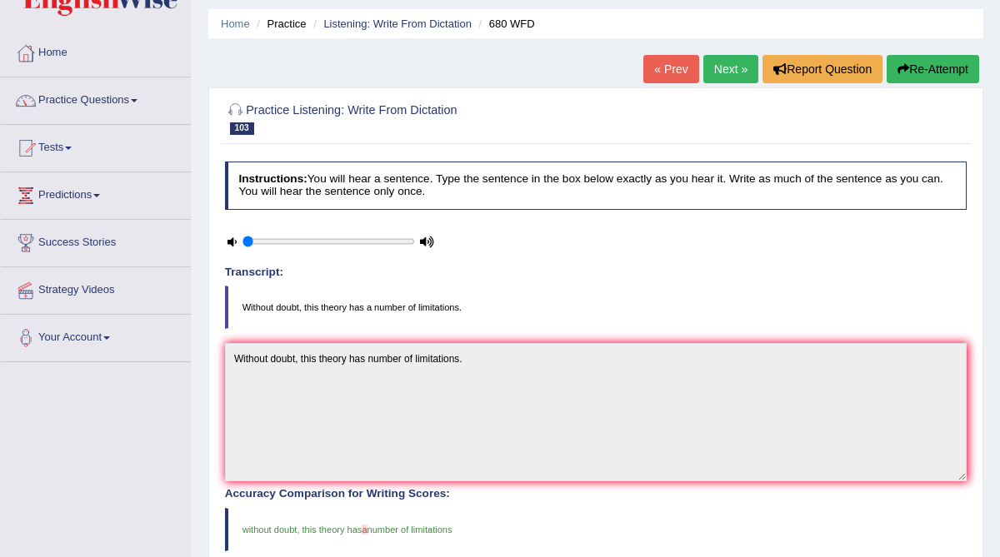
click at [723, 82] on link "Next »" at bounding box center [730, 69] width 55 height 28
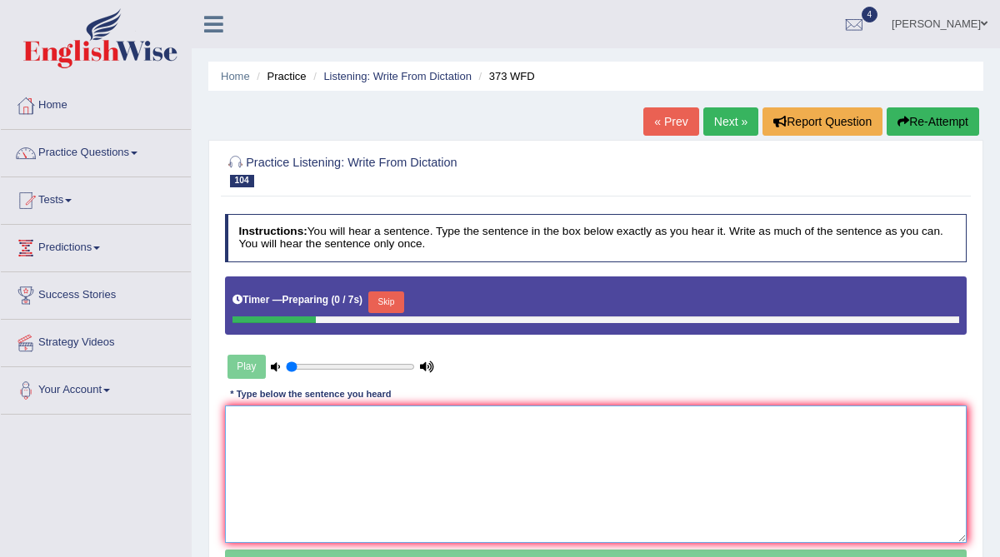
click at [342, 447] on textarea at bounding box center [596, 474] width 742 height 137
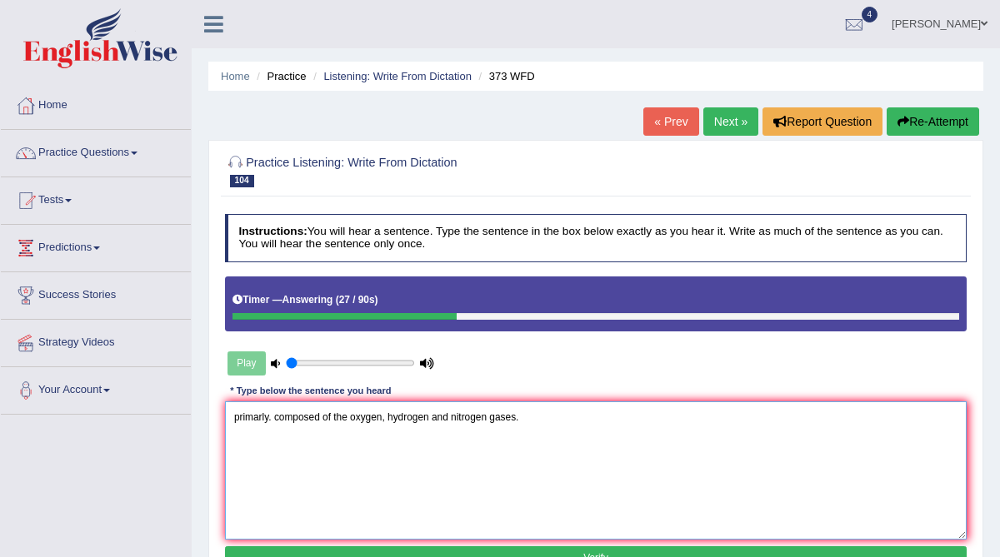
click at [232, 424] on textarea "primarly. composed of the oxygen, hydrogen and nitrogen gases." at bounding box center [596, 470] width 742 height 137
click at [352, 413] on textarea "The earth surface is primarly. composed of the oxygen, hydrogen and nitrogen ga…" at bounding box center [596, 470] width 742 height 137
click at [368, 417] on textarea "The earth surface is primarily. composed of the oxygen, hydrogen and nitrogen g…" at bounding box center [596, 470] width 742 height 137
click at [413, 417] on textarea "The earth surface is primarily composed of the oxygen, hydrogen and nitrogen ga…" at bounding box center [596, 470] width 742 height 137
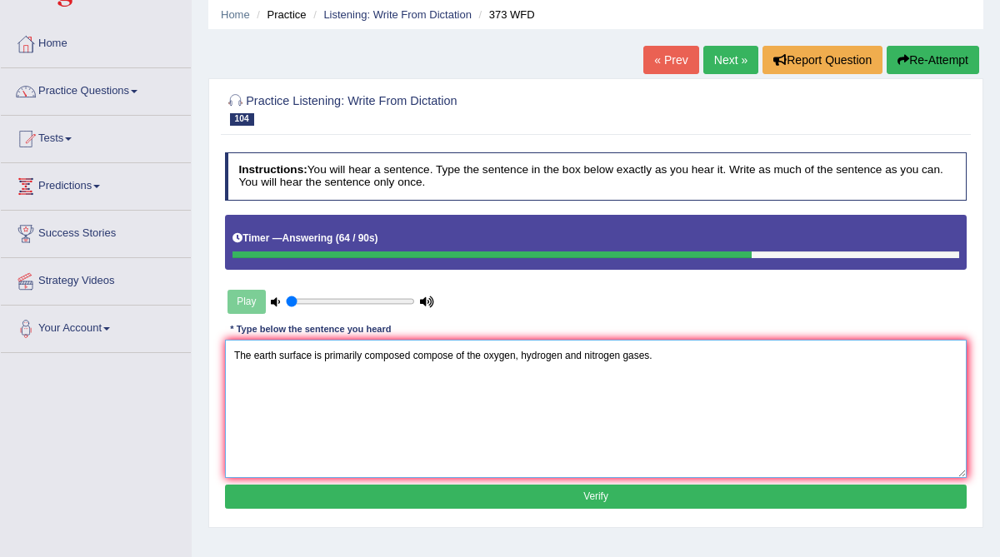
scroll to position [66, 0]
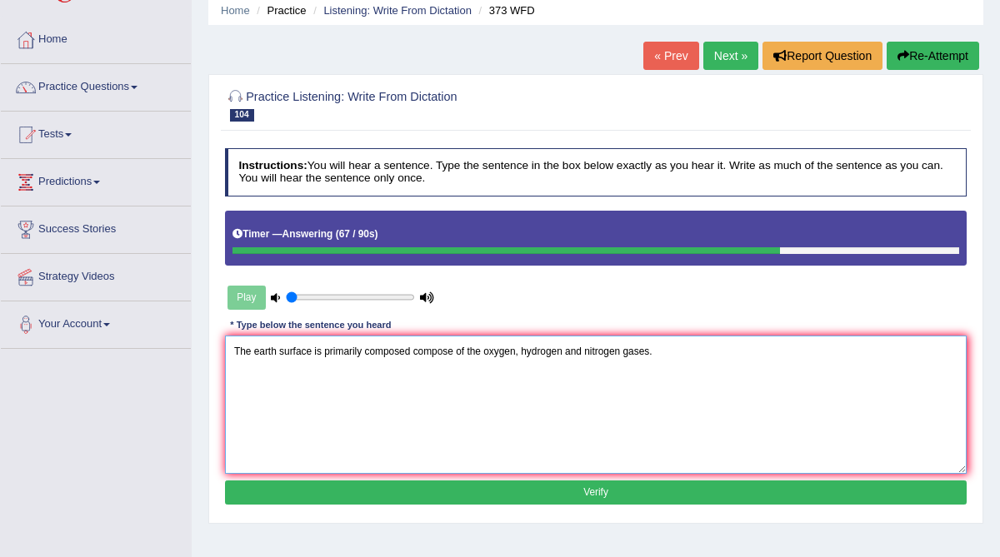
click at [259, 349] on textarea "The earth surface is primarily composed compose of the oxygen, hydrogen and nit…" at bounding box center [596, 404] width 742 height 137
type textarea "The Earth surface is primarily composed compose of the oxygen, hydrogen and nit…"
click at [297, 485] on button "Verify" at bounding box center [596, 493] width 742 height 24
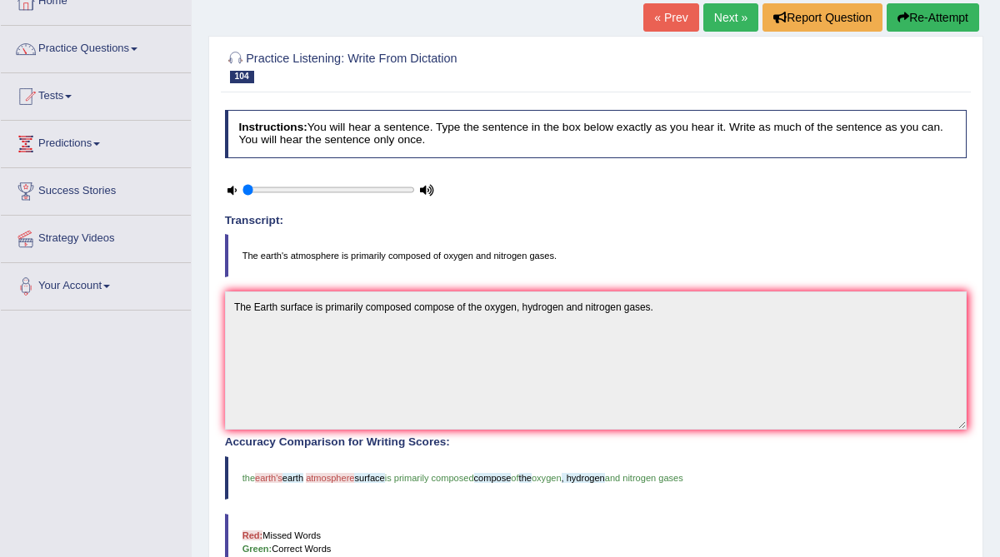
scroll to position [102, 0]
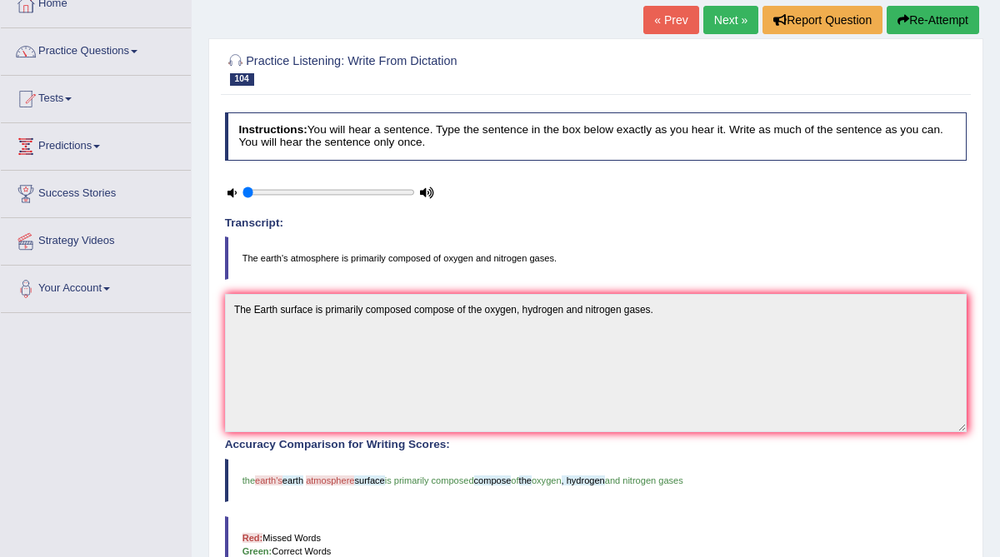
click at [717, 18] on link "Next »" at bounding box center [730, 20] width 55 height 28
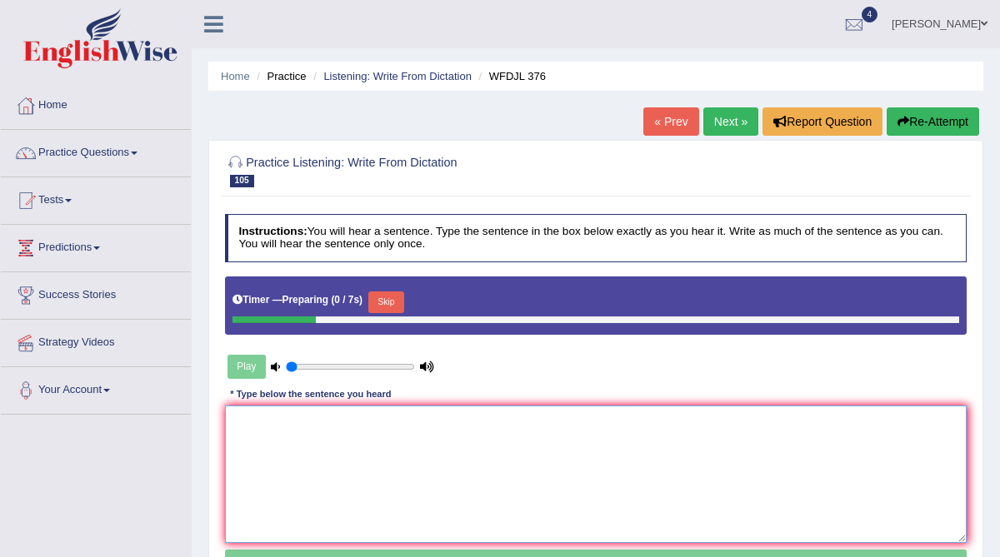
click at [262, 442] on textarea at bounding box center [596, 474] width 742 height 137
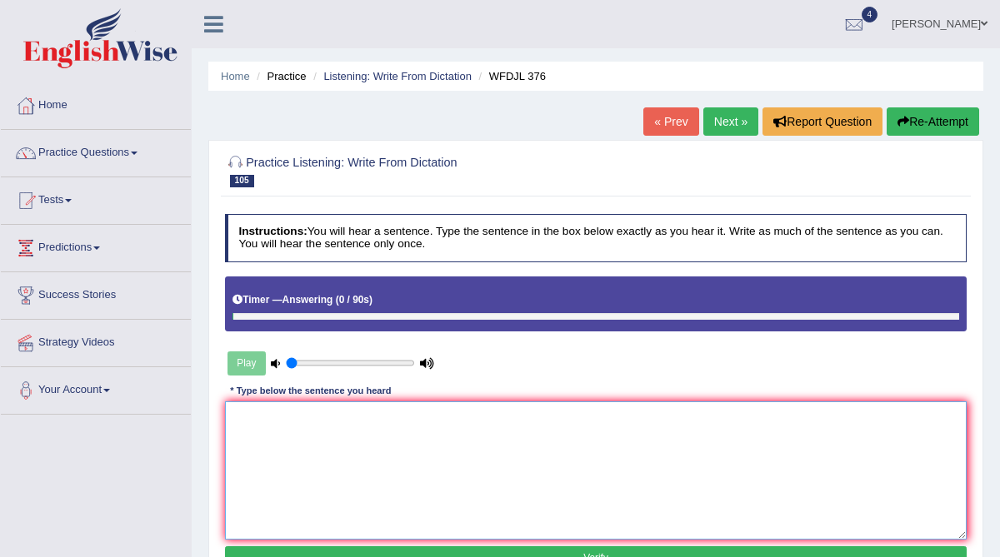
type textarea "a"
click at [231, 415] on textarea "a job with very prestigeous offer." at bounding box center [596, 470] width 742 height 137
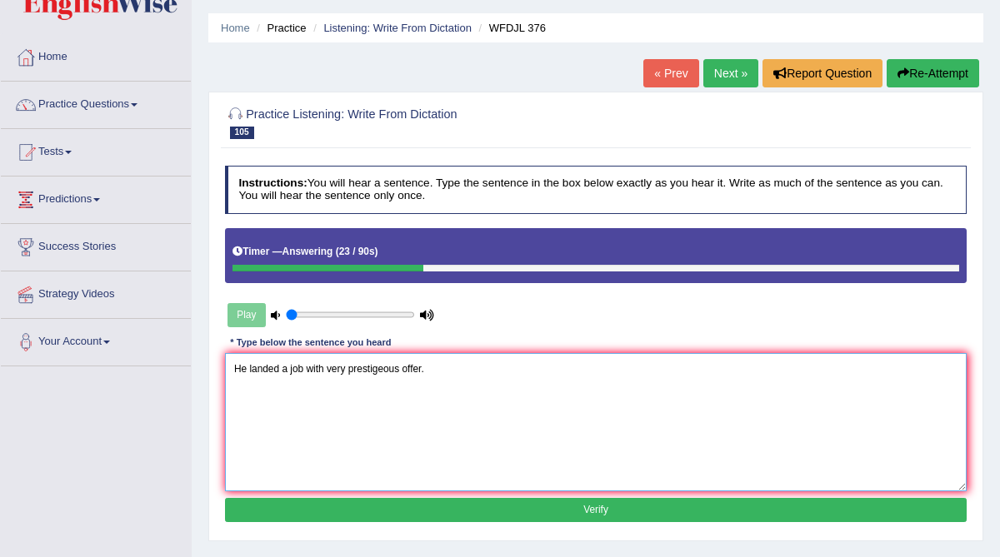
scroll to position [62, 0]
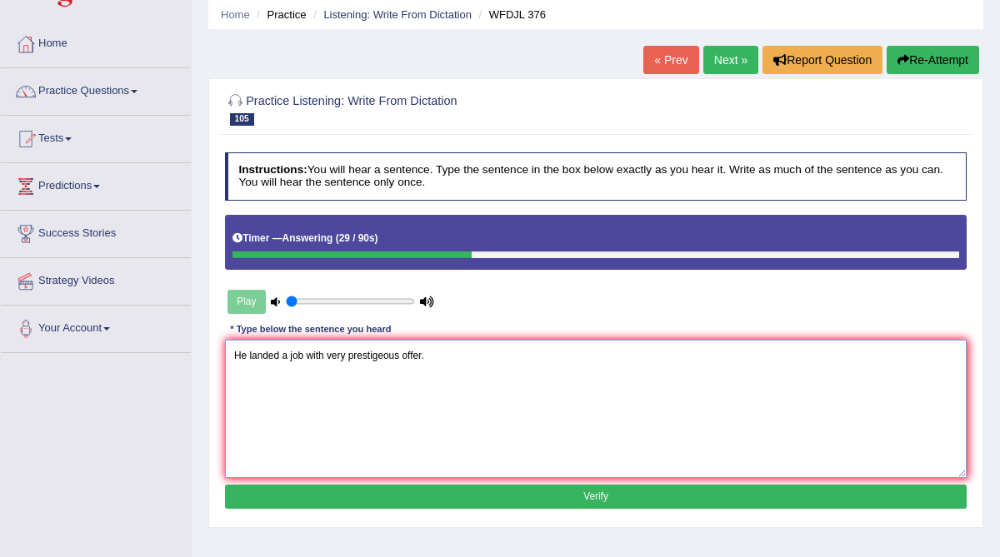
type textarea "He landed a job with very prestigeous offer."
click at [352, 495] on button "Verify" at bounding box center [596, 497] width 742 height 24
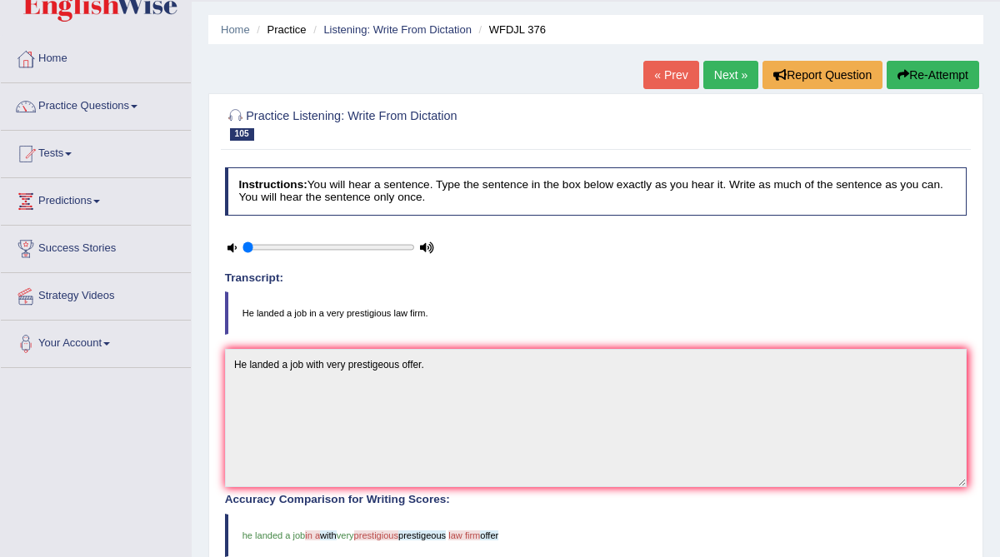
scroll to position [32, 0]
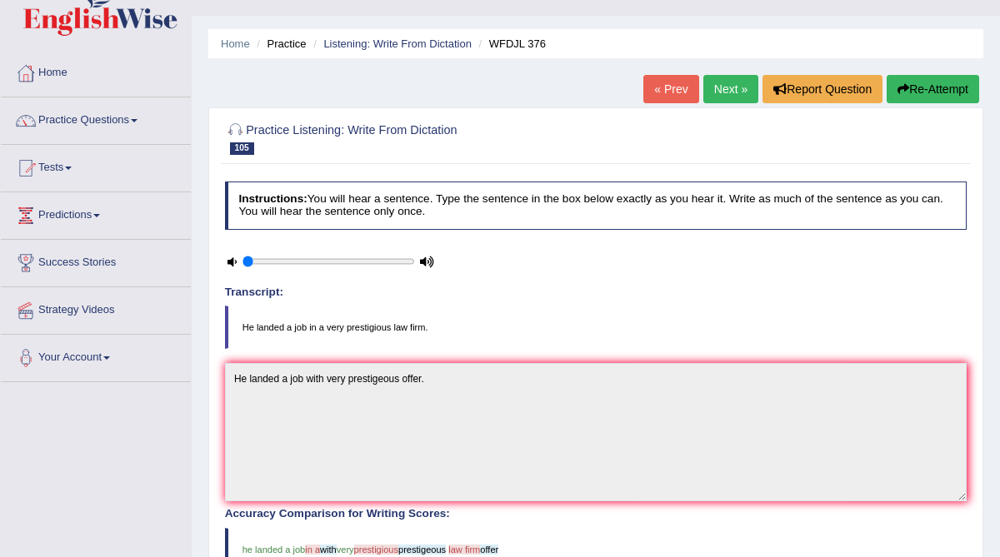
click at [727, 92] on link "Next »" at bounding box center [730, 89] width 55 height 28
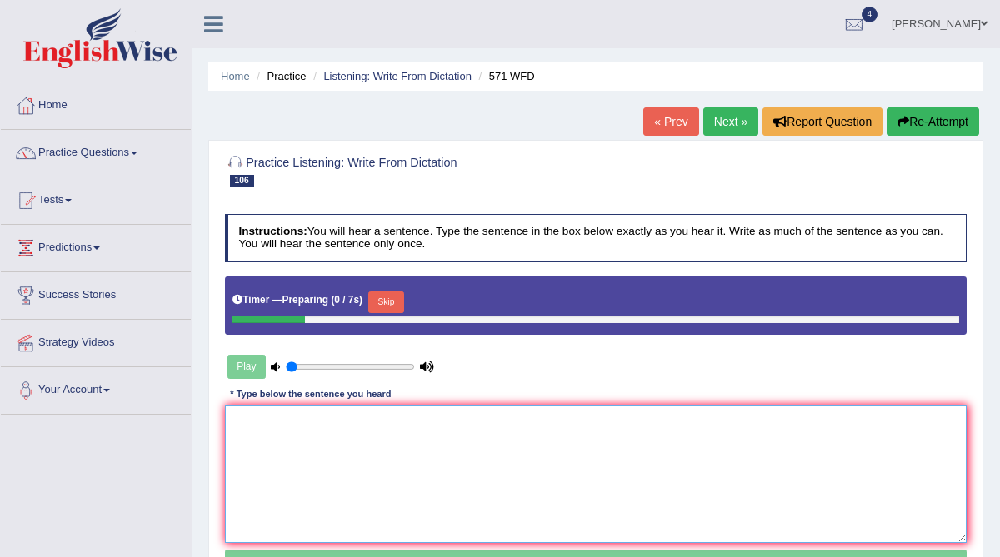
click at [314, 443] on textarea at bounding box center [596, 474] width 742 height 137
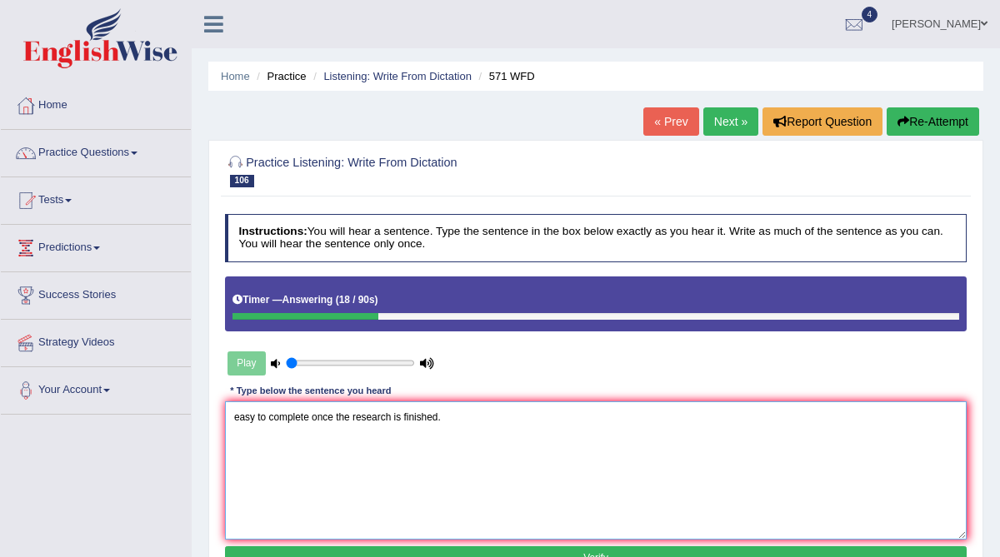
click at [234, 419] on textarea "easy to complete once the research is finished." at bounding box center [596, 470] width 742 height 137
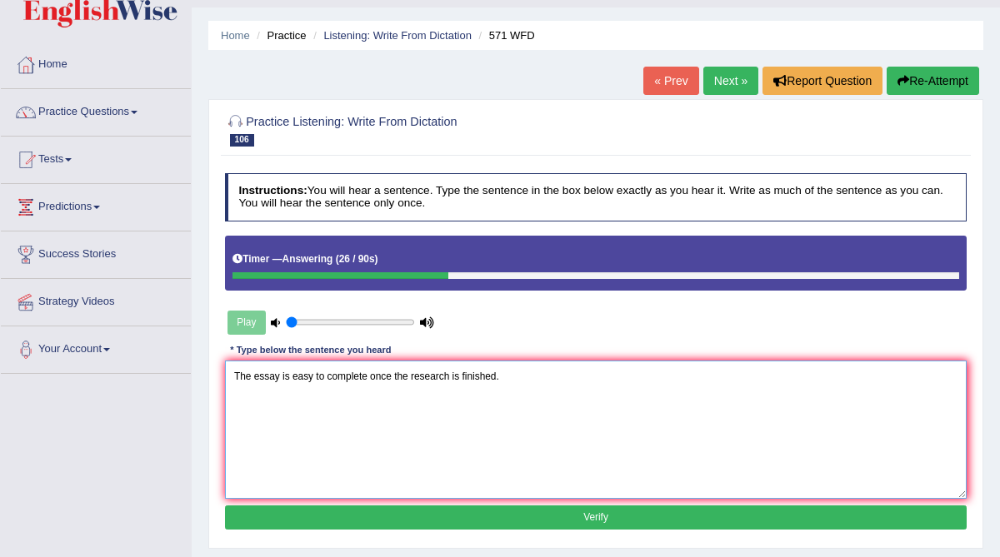
scroll to position [47, 0]
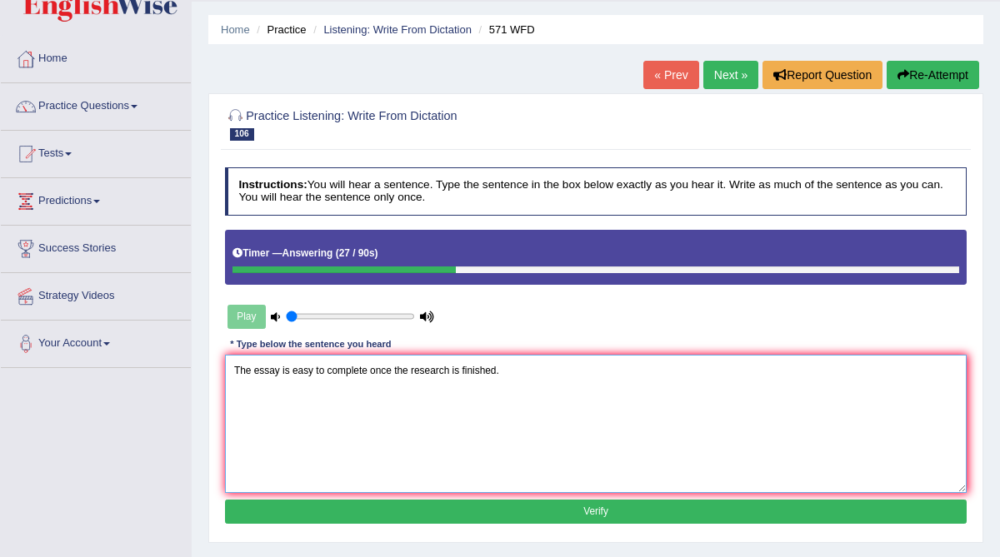
type textarea "The essay is easy to complete once the research is finished."
click at [444, 513] on button "Verify" at bounding box center [596, 512] width 742 height 24
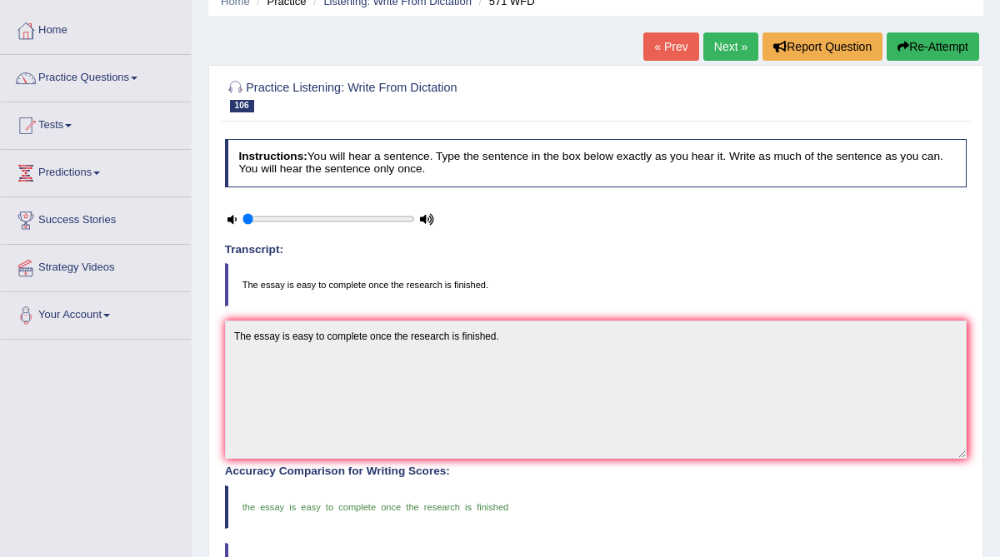
scroll to position [73, 0]
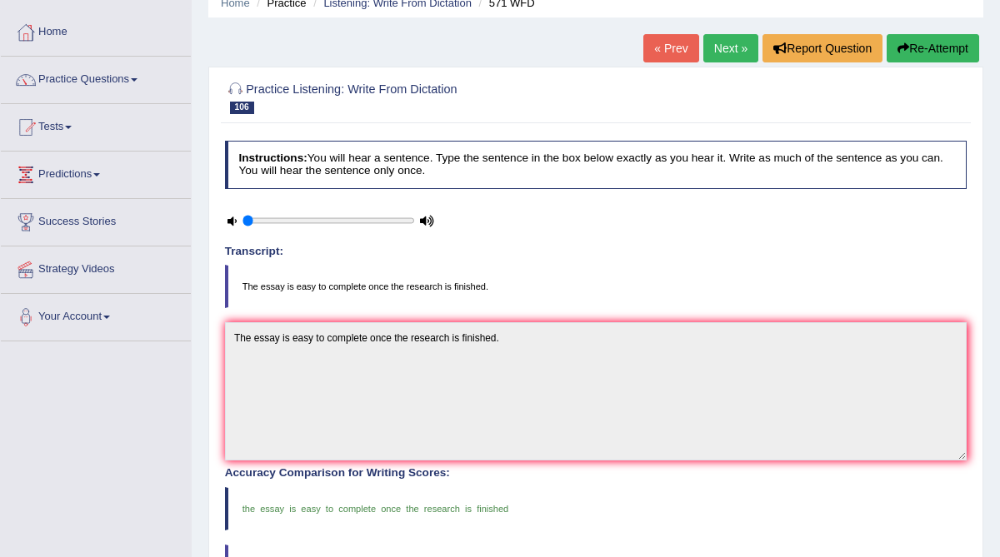
click at [727, 52] on link "Next »" at bounding box center [730, 48] width 55 height 28
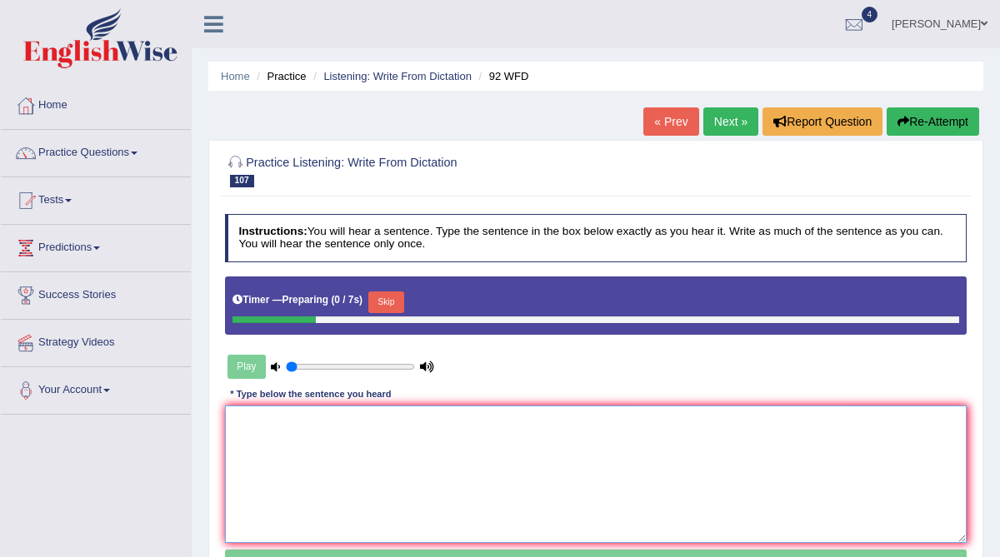
click at [320, 448] on textarea at bounding box center [596, 474] width 742 height 137
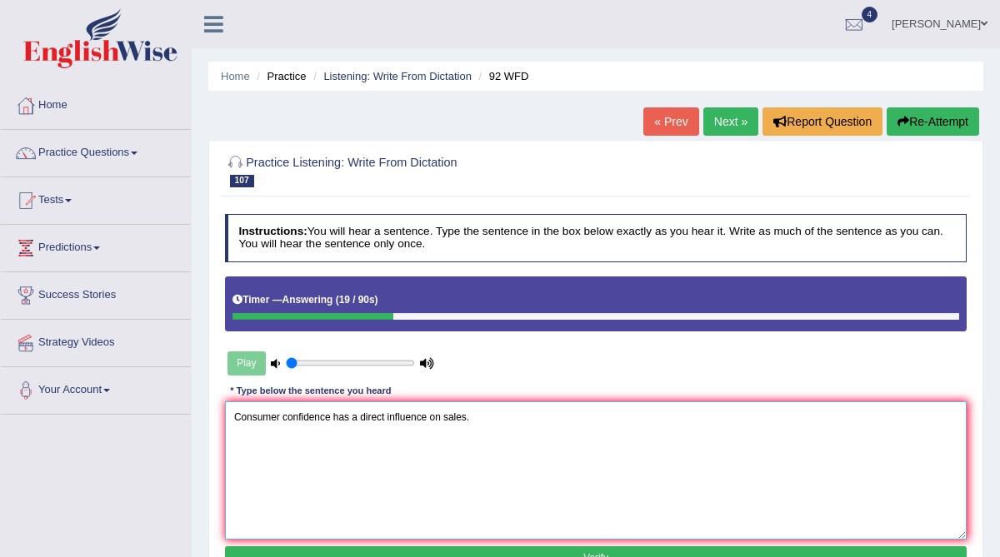
click at [361, 415] on textarea "Consumer confidence has a direct influence on sales." at bounding box center [596, 470] width 742 height 137
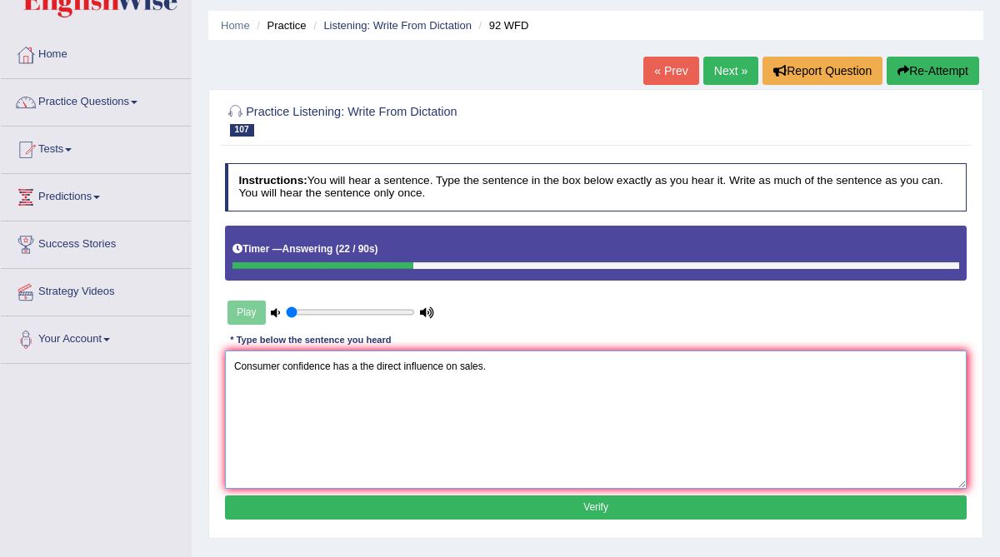
scroll to position [53, 0]
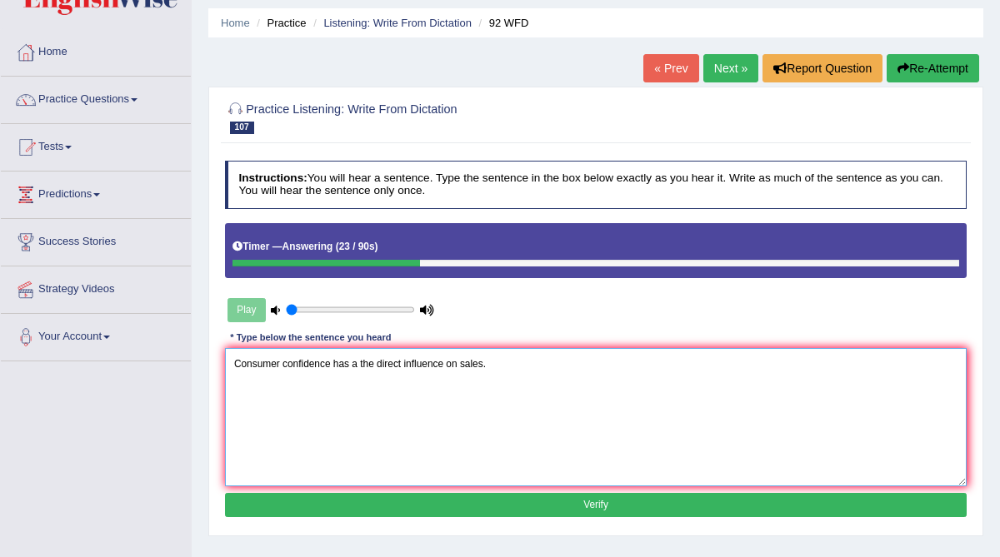
type textarea "Consumer confidence has a the direct influence on sales."
click at [355, 506] on button "Verify" at bounding box center [596, 505] width 742 height 24
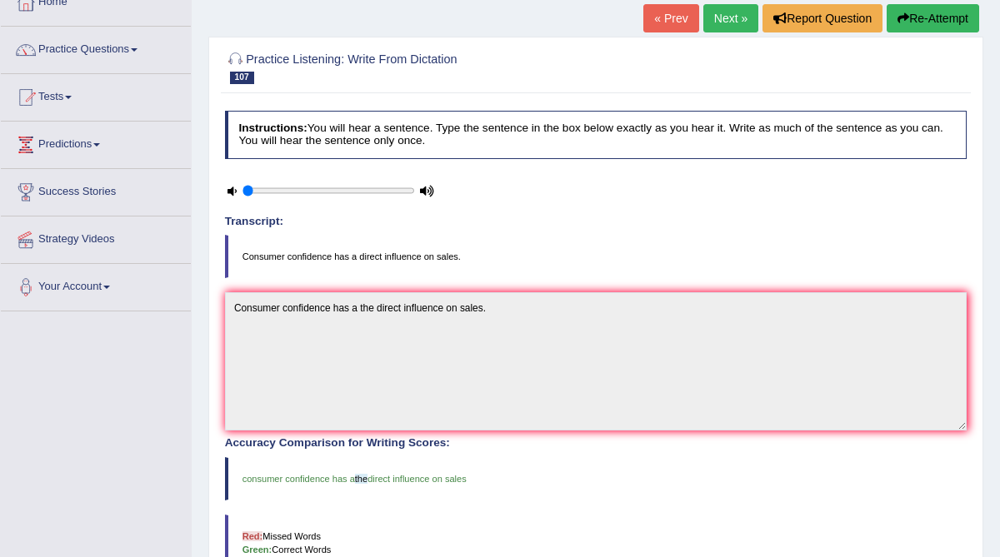
scroll to position [101, 0]
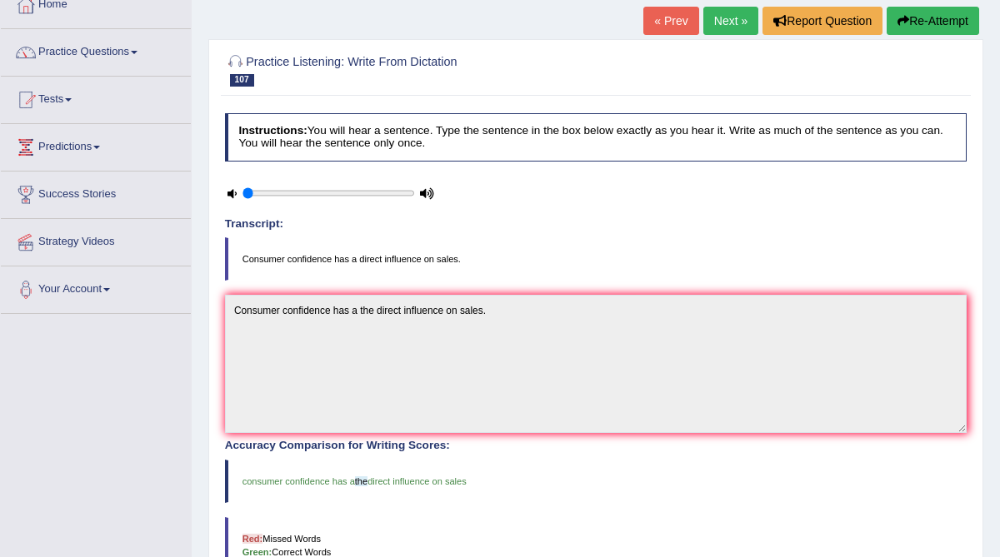
click at [715, 20] on link "Next »" at bounding box center [730, 21] width 55 height 28
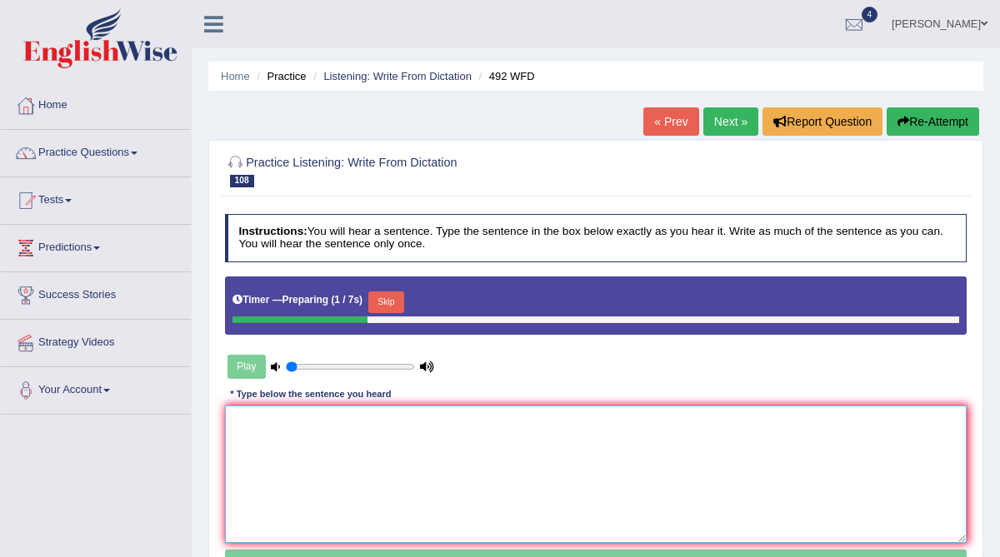
click at [338, 437] on textarea at bounding box center [596, 474] width 742 height 137
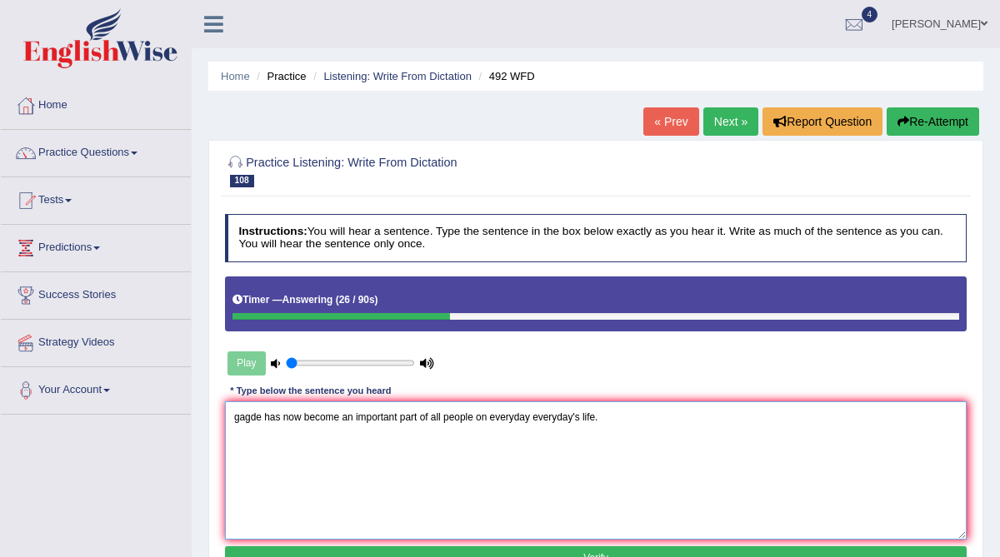
click at [235, 421] on textarea "gagde has now become an important part of all people on everyday everyday's lif…" at bounding box center [596, 470] width 742 height 137
click at [291, 417] on textarea "Digtal gagde has now become an important part of all people on everyday everyda…" at bounding box center [596, 470] width 742 height 137
click at [301, 416] on textarea "Digtal gadgets have has now become an important part of all people on everyday …" at bounding box center [596, 470] width 742 height 137
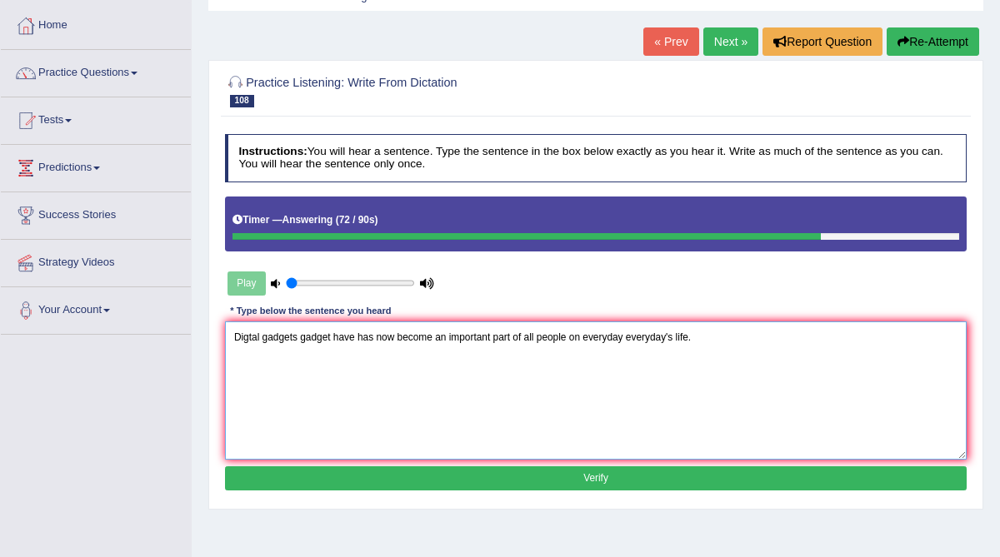
scroll to position [82, 0]
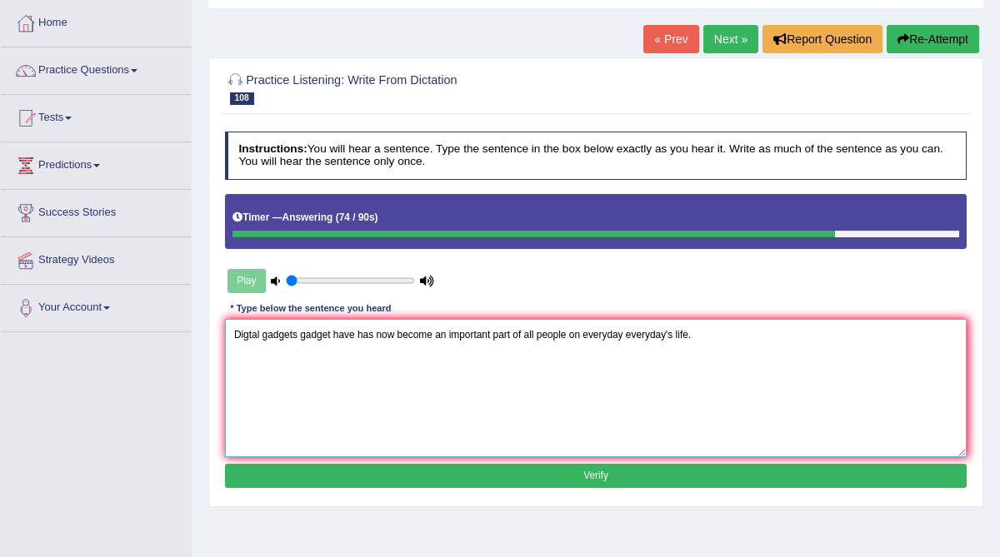
type textarea "Digtal gadgets gadget have has now become an important part of all people on ev…"
click at [431, 472] on button "Verify" at bounding box center [596, 476] width 742 height 24
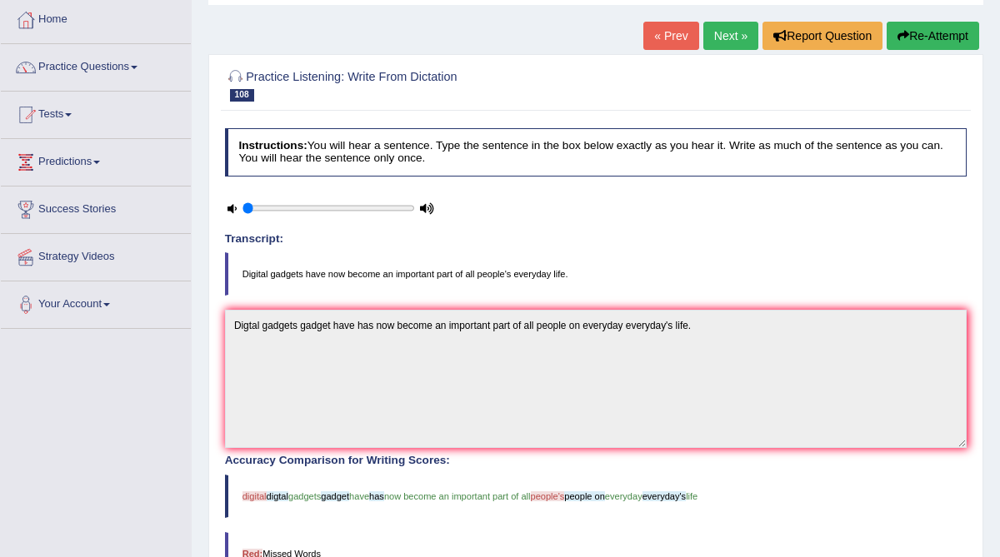
scroll to position [82, 0]
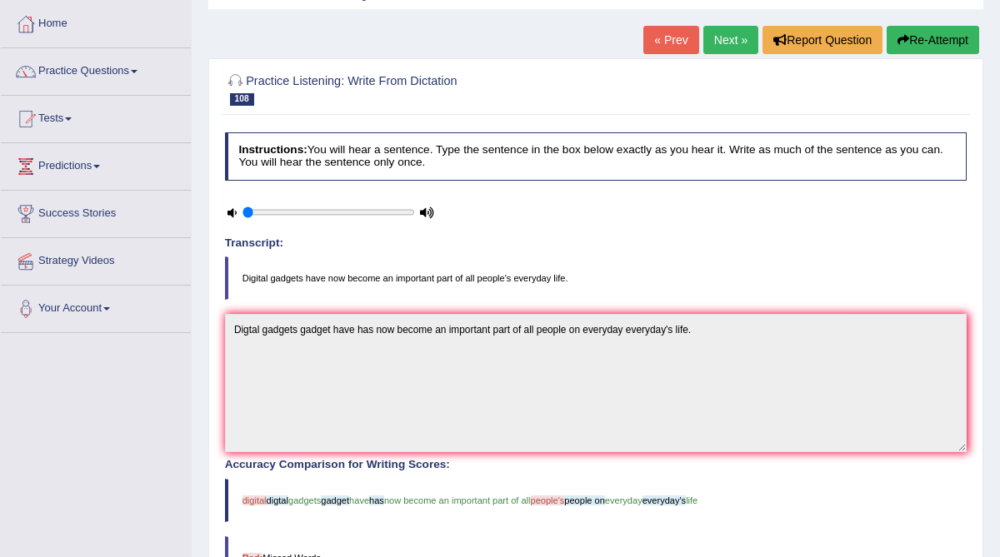
click at [725, 42] on link "Next »" at bounding box center [730, 40] width 55 height 28
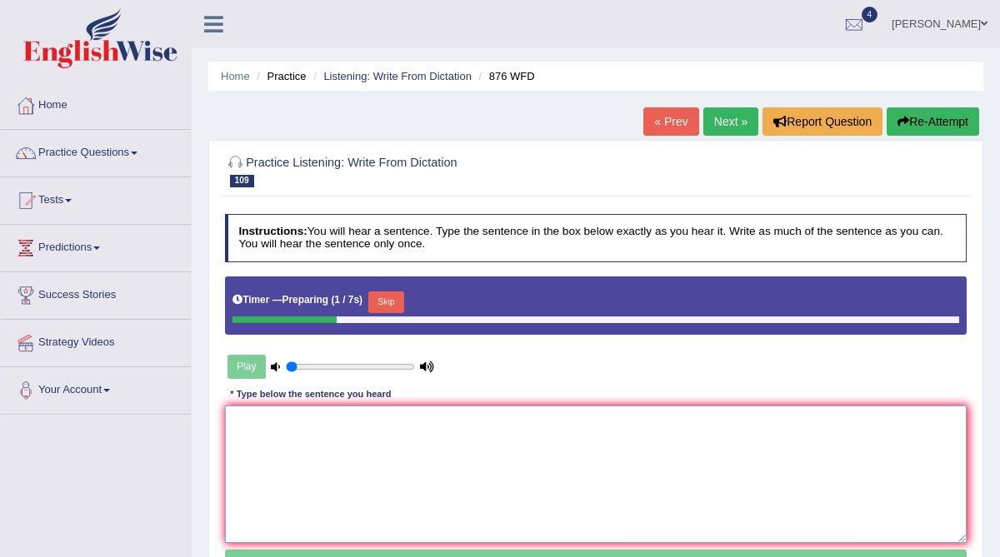
click at [239, 463] on textarea at bounding box center [596, 474] width 742 height 137
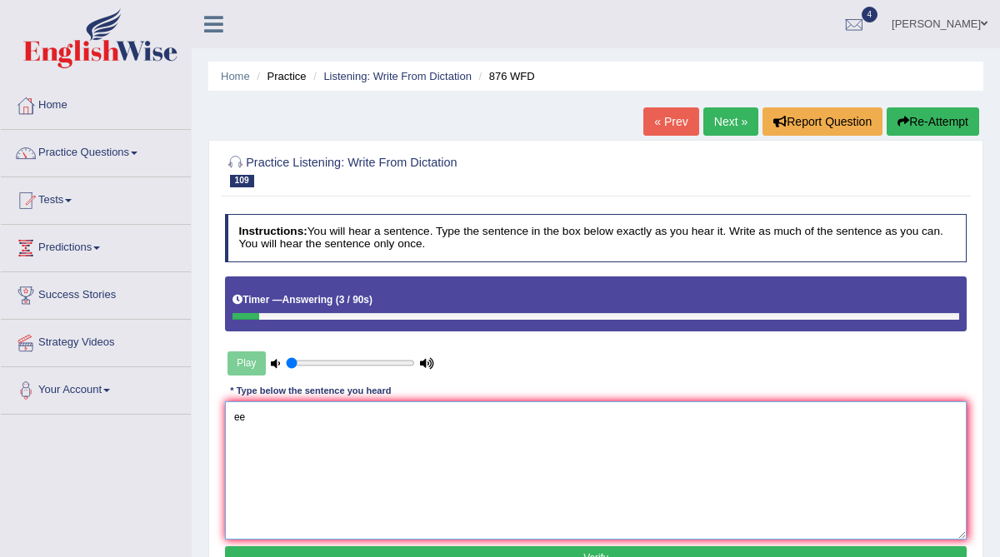
type textarea "e"
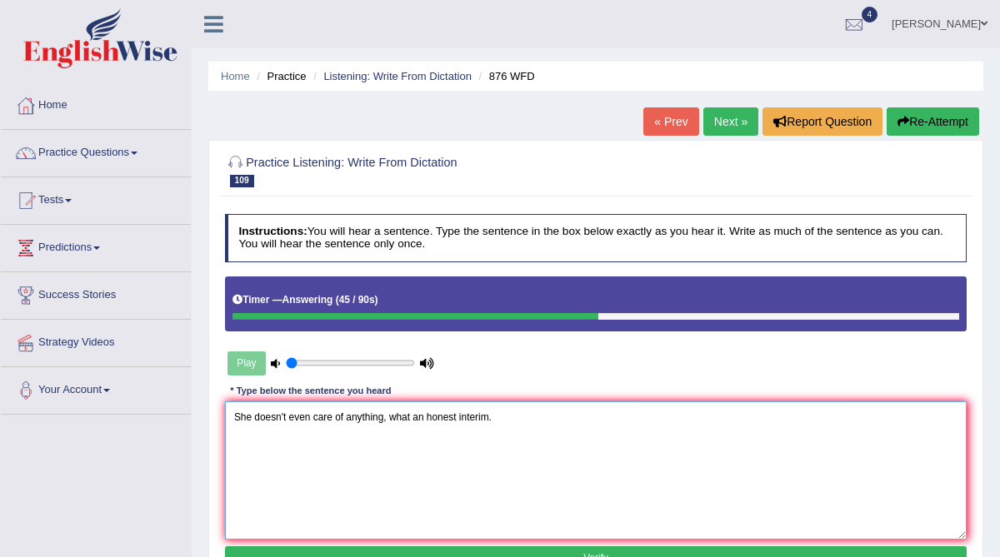
click at [337, 417] on textarea "She doesn't even care of anything, what an honest interim." at bounding box center [596, 470] width 742 height 137
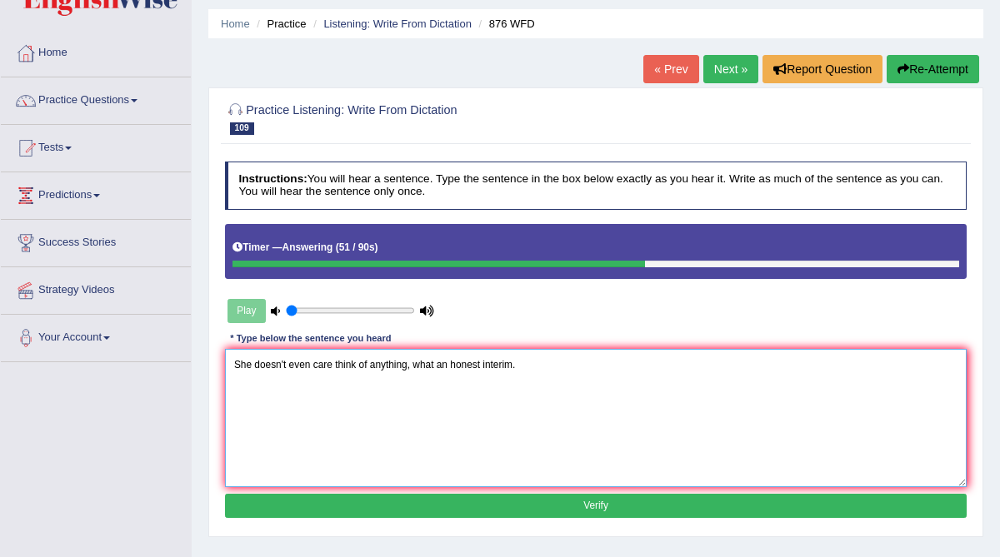
scroll to position [57, 0]
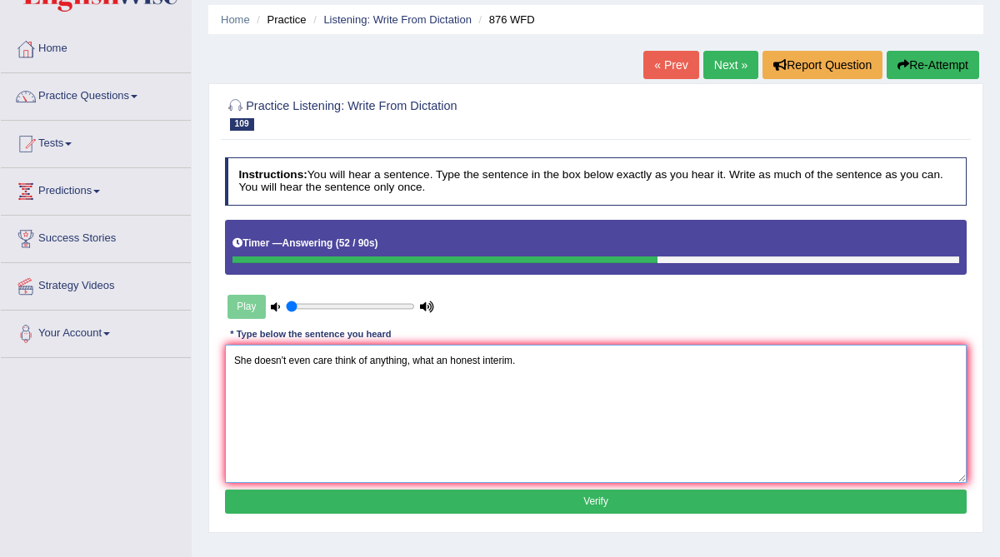
type textarea "She doesn't even care think of anything, what an honest interim."
click at [416, 497] on button "Verify" at bounding box center [596, 502] width 742 height 24
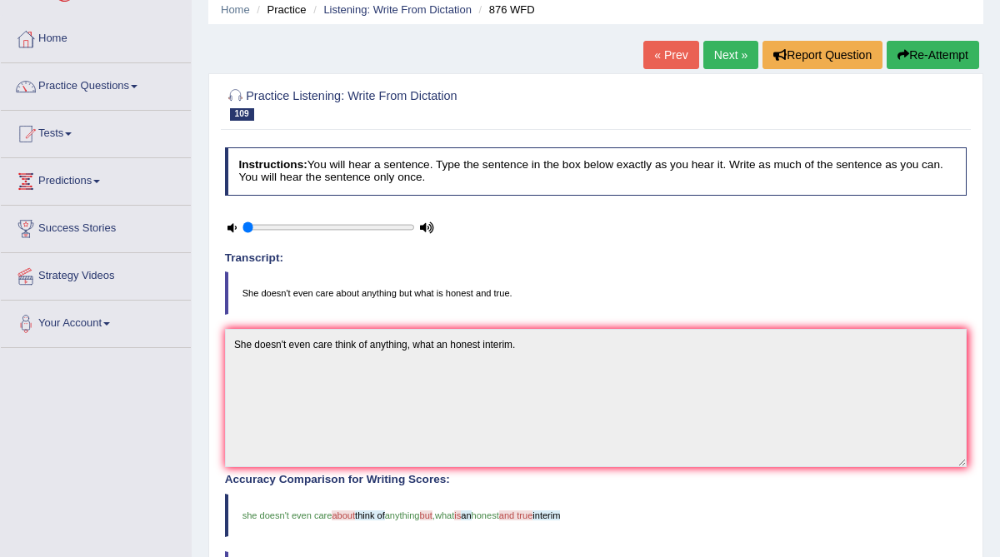
scroll to position [65, 0]
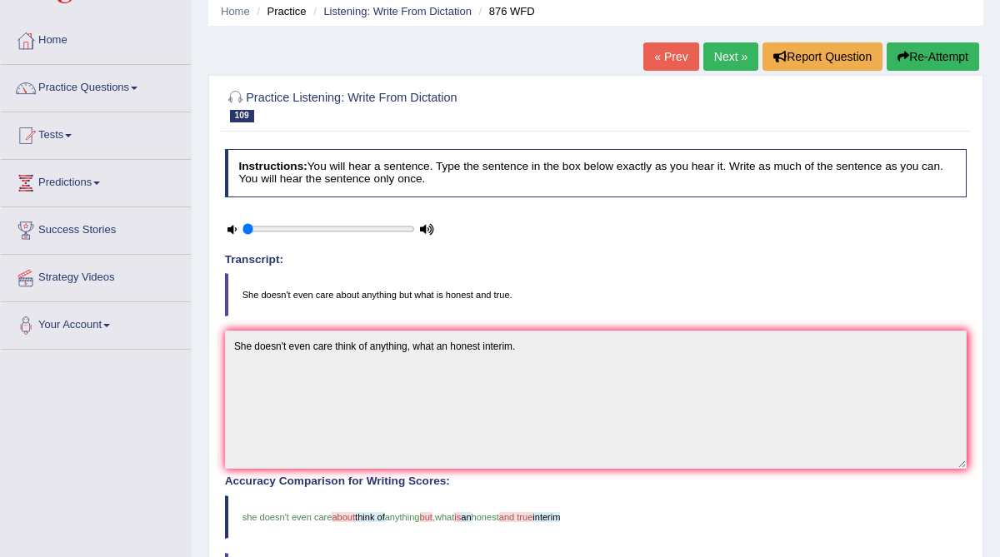
click at [721, 60] on link "Next »" at bounding box center [730, 56] width 55 height 28
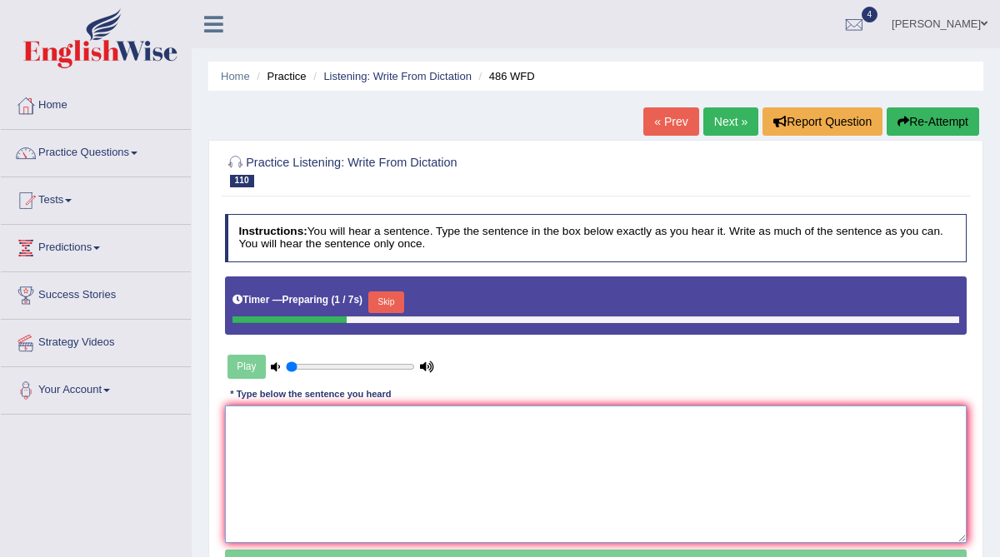
click at [365, 442] on textarea at bounding box center [596, 474] width 742 height 137
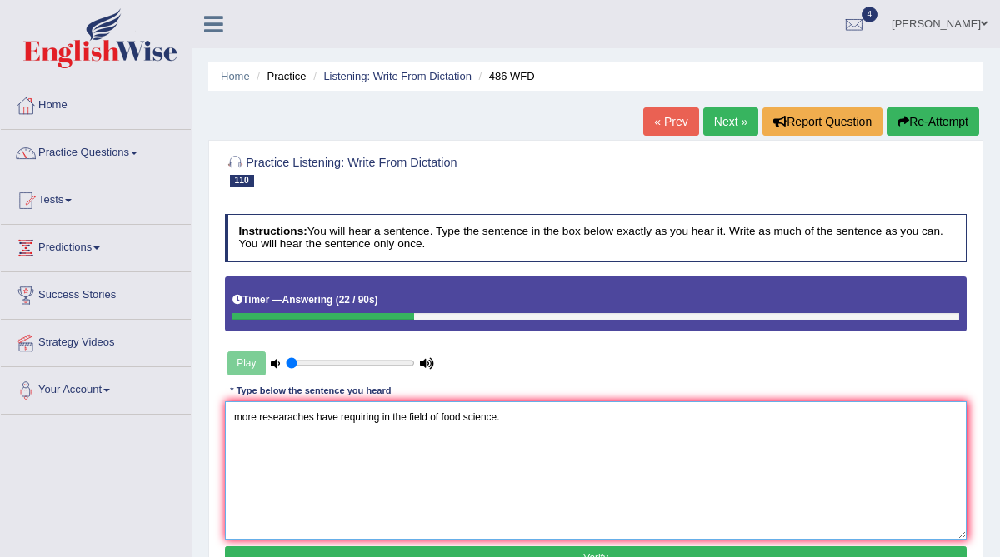
drag, startPoint x: 243, startPoint y: 417, endPoint x: 218, endPoint y: 416, distance: 25.0
click at [218, 416] on div "Practice Listening: Write From Dictation 110 486 WFD Instructions: You will hea…" at bounding box center [595, 365] width 775 height 450
drag, startPoint x: 313, startPoint y: 417, endPoint x: 277, endPoint y: 415, distance: 36.7
click at [277, 415] on textarea "More researaches have requiring in the field of food science." at bounding box center [596, 470] width 742 height 137
click at [334, 417] on textarea "More researches have requiring in the field of food science." at bounding box center [596, 470] width 742 height 137
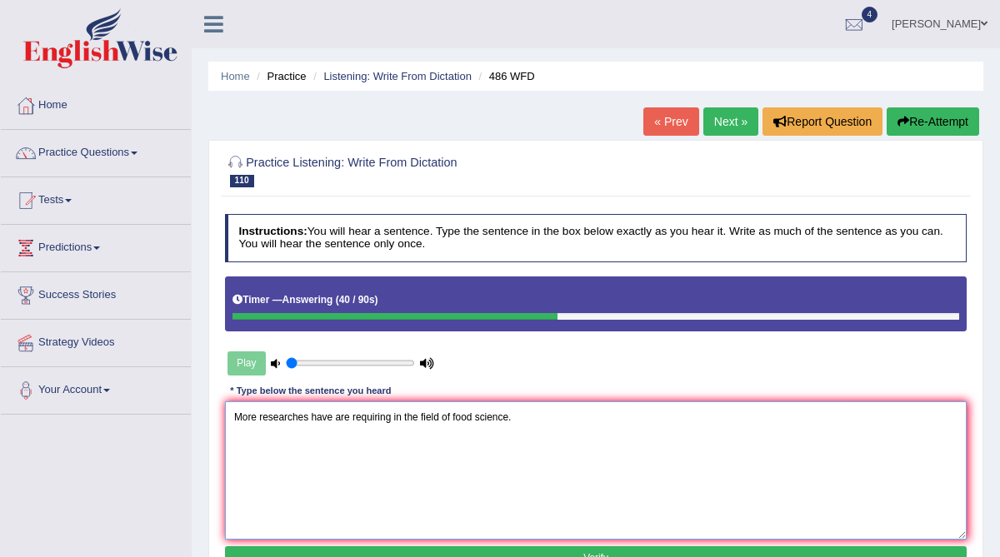
scroll to position [62, 0]
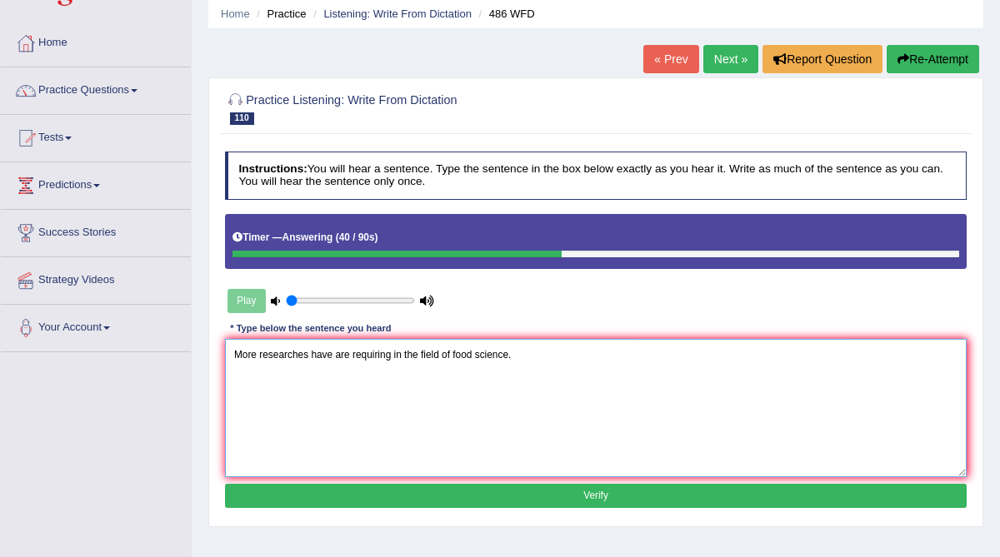
type textarea "More researches have are requiring in the field of food science."
click at [430, 492] on button "Verify" at bounding box center [596, 496] width 742 height 24
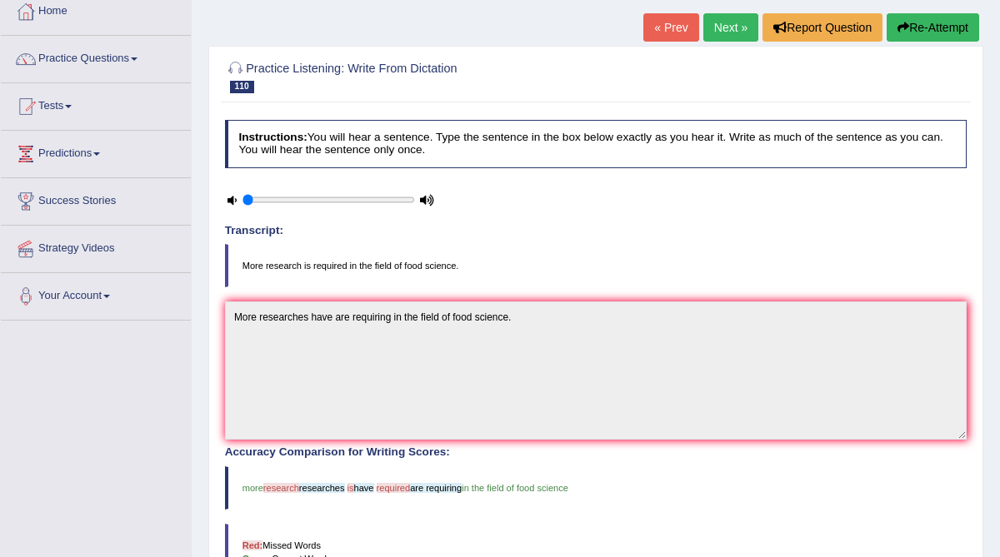
scroll to position [79, 0]
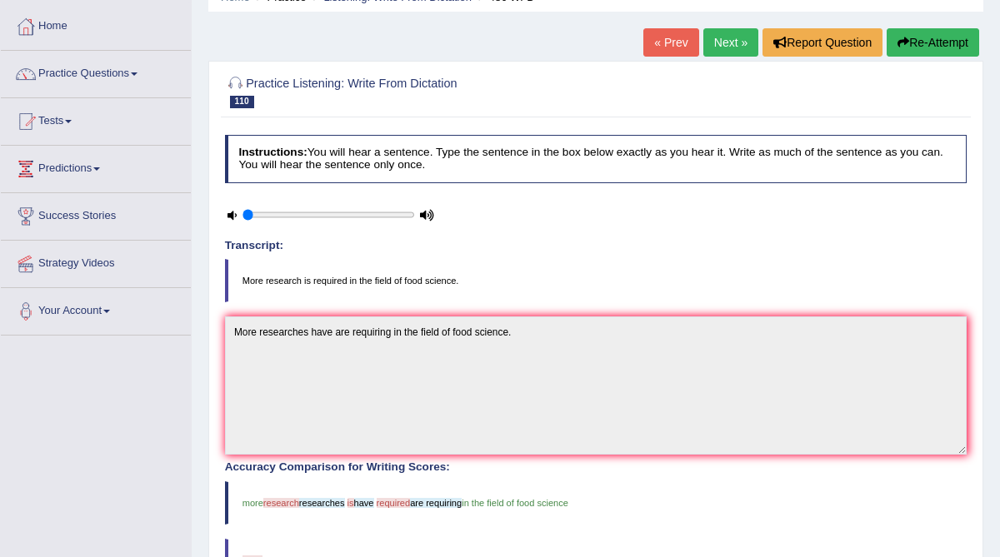
click at [719, 41] on link "Next »" at bounding box center [730, 42] width 55 height 28
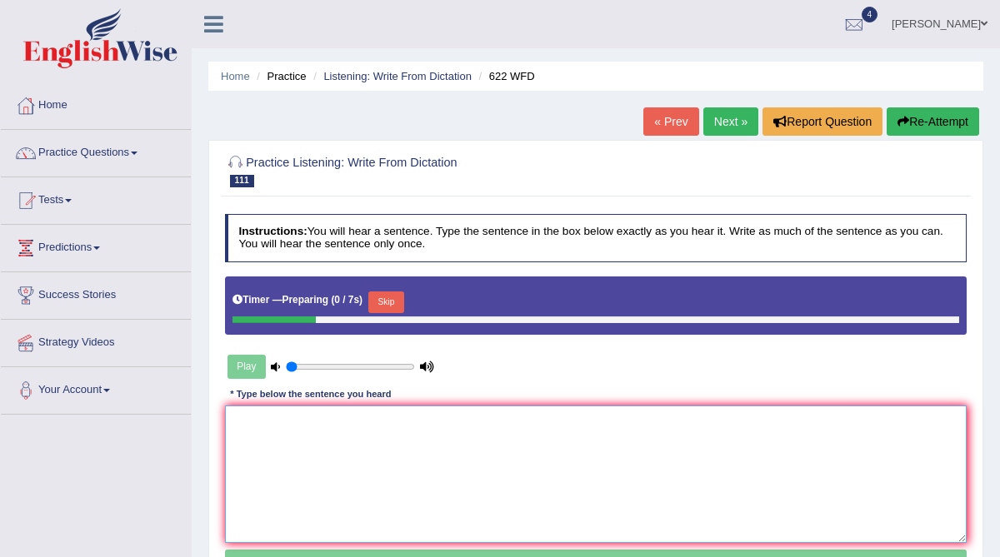
click at [422, 446] on textarea at bounding box center [596, 474] width 742 height 137
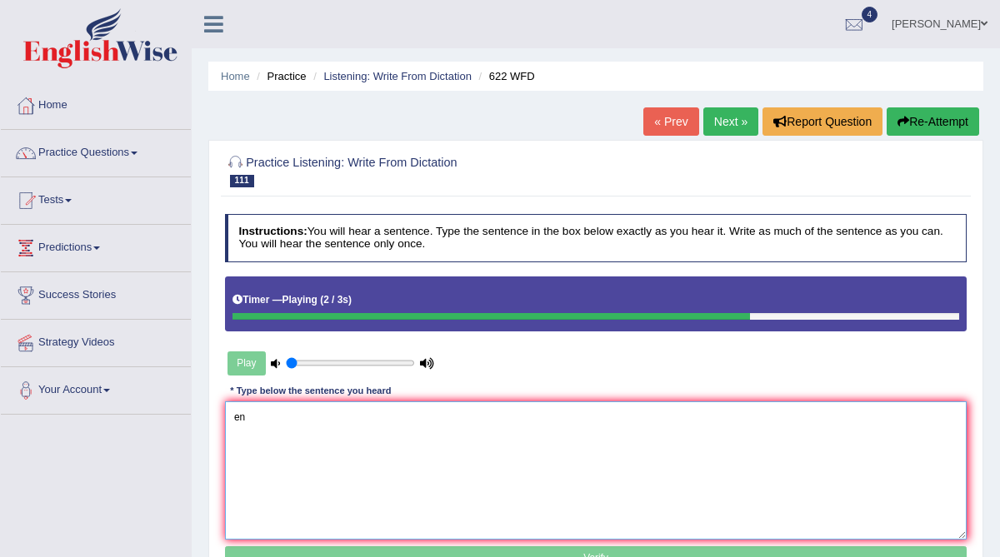
type textarea "e"
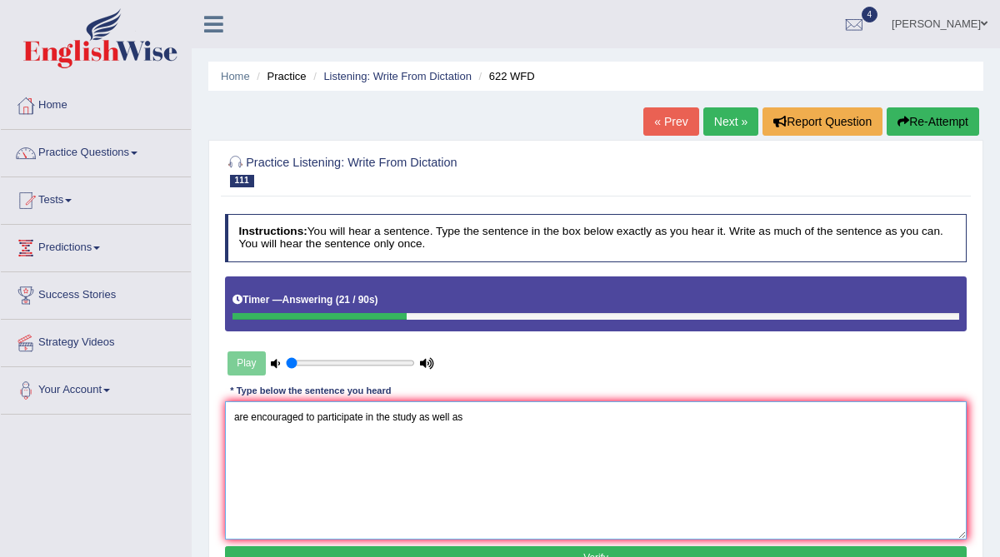
click at [235, 418] on textarea "are encouraged to participate in the study as well as" at bounding box center [596, 470] width 742 height 137
click at [518, 420] on textarea "Students are encouraged to participate in the study as well as" at bounding box center [596, 470] width 742 height 137
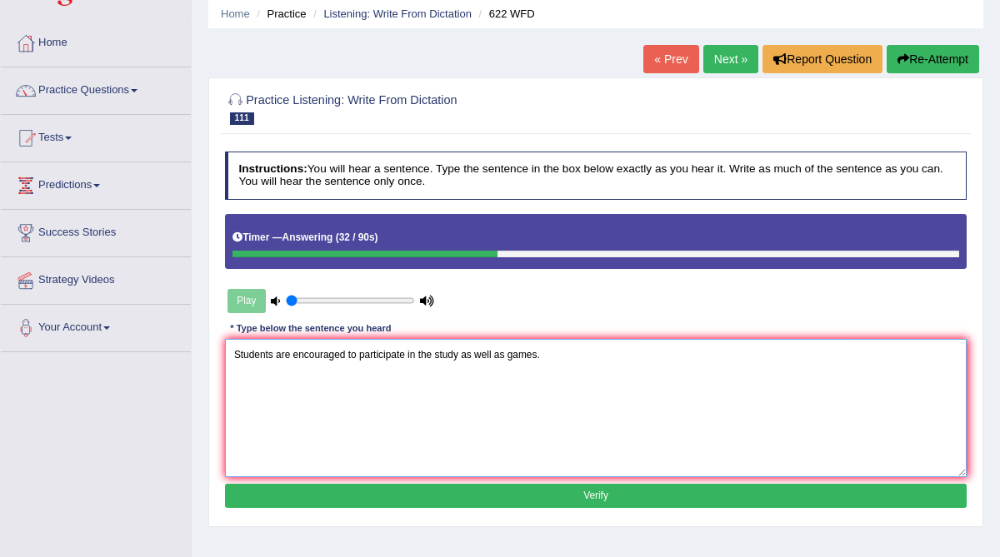
scroll to position [67, 0]
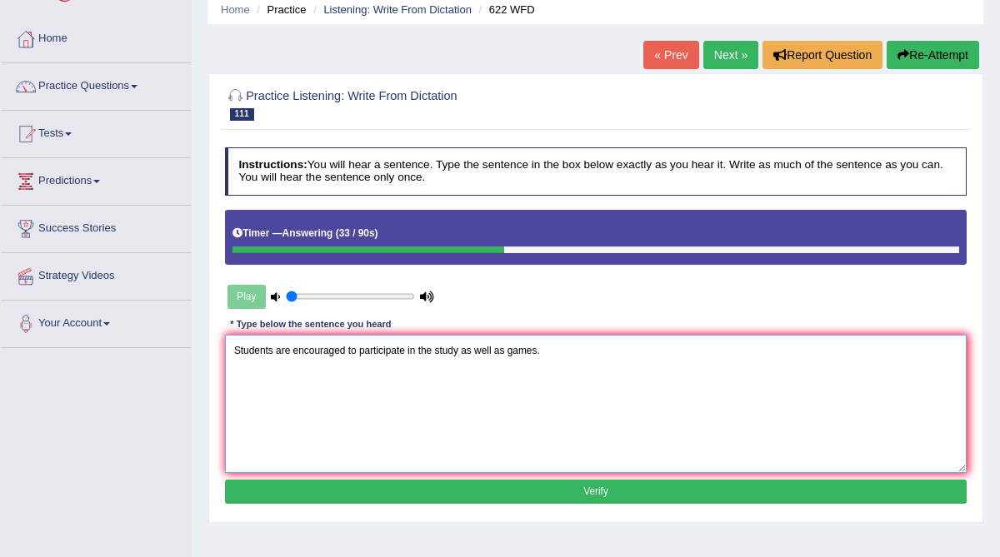
type textarea "Students are encouraged to participate in the study as well as games."
click at [515, 492] on button "Verify" at bounding box center [596, 492] width 742 height 24
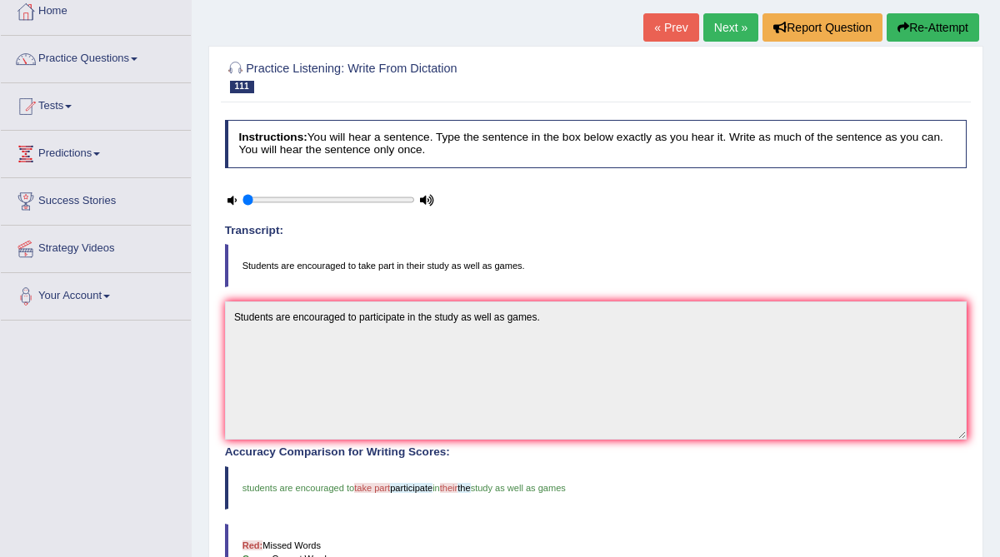
scroll to position [91, 0]
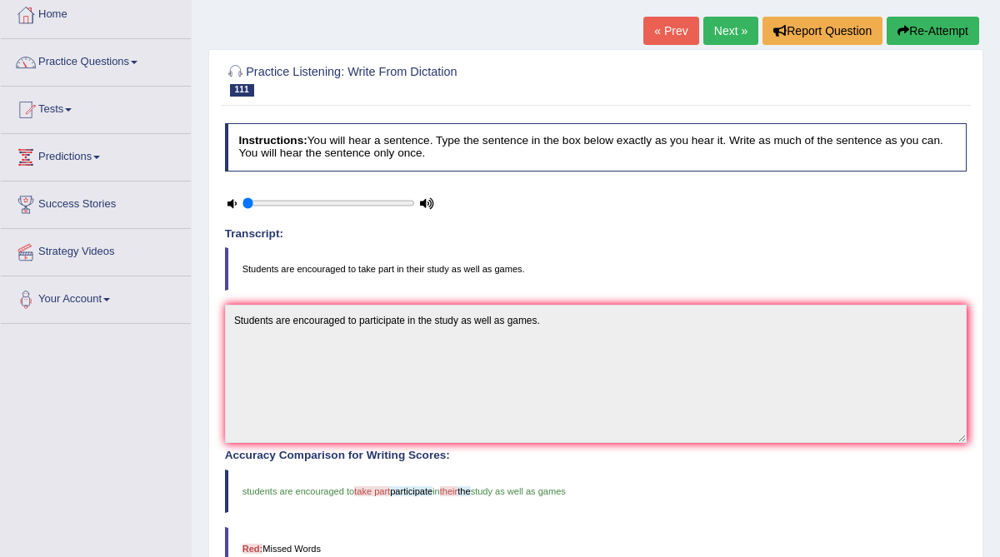
click at [717, 27] on link "Next »" at bounding box center [730, 31] width 55 height 28
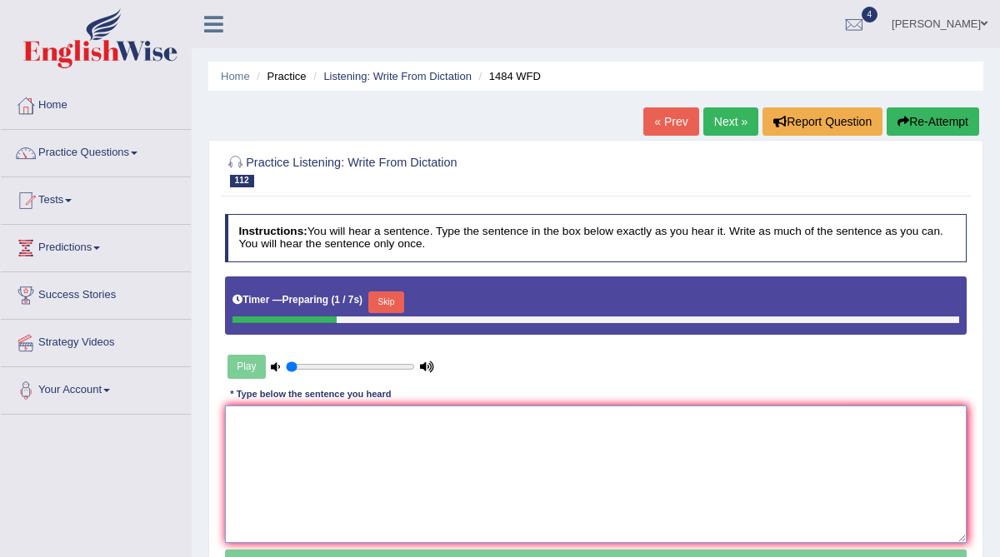
click at [326, 442] on textarea at bounding box center [596, 474] width 742 height 137
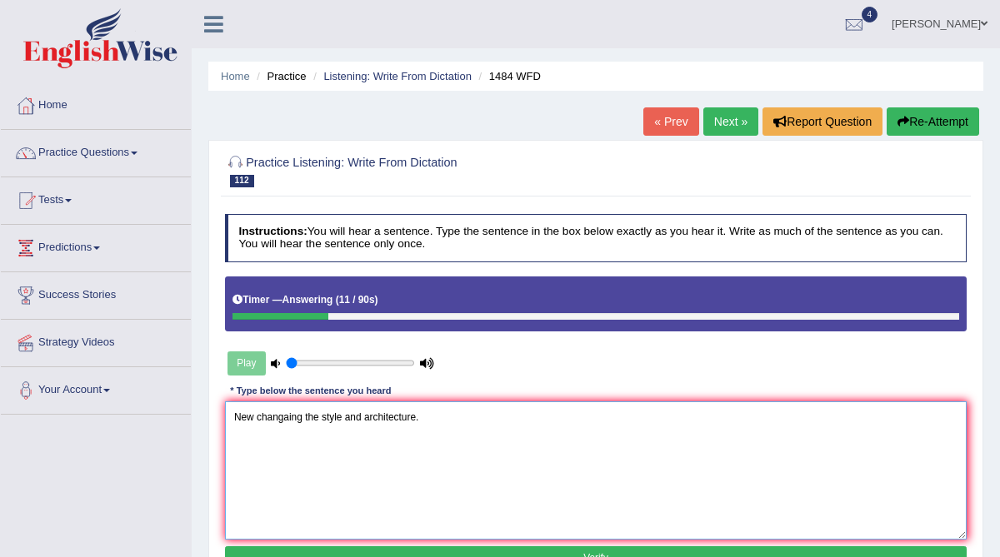
click at [257, 417] on textarea "New changaing the style and architecture." at bounding box center [596, 470] width 742 height 137
drag, startPoint x: 416, startPoint y: 414, endPoint x: 400, endPoint y: 412, distance: 15.9
click at [400, 412] on textarea "New materials and themes are changaing the style and architecture." at bounding box center [596, 470] width 742 height 137
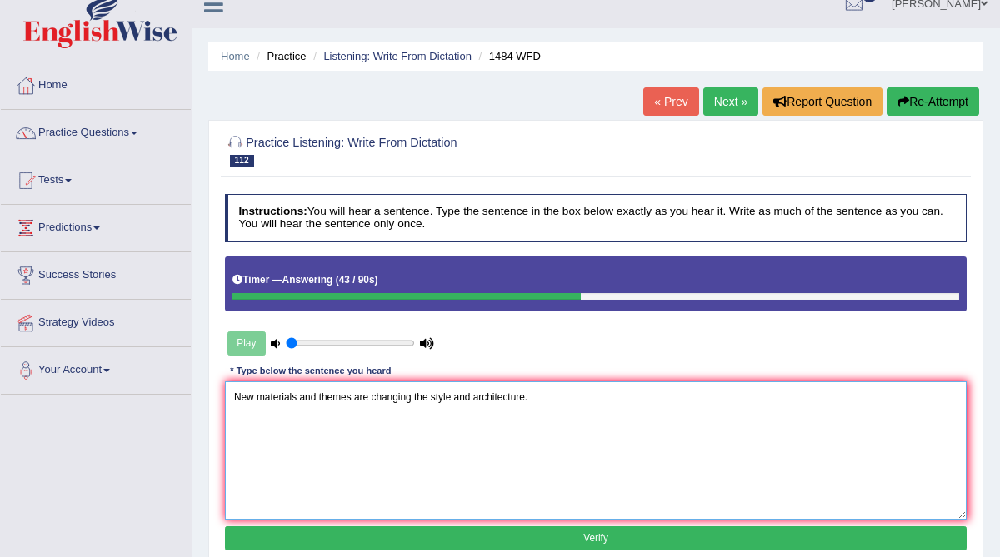
scroll to position [53, 0]
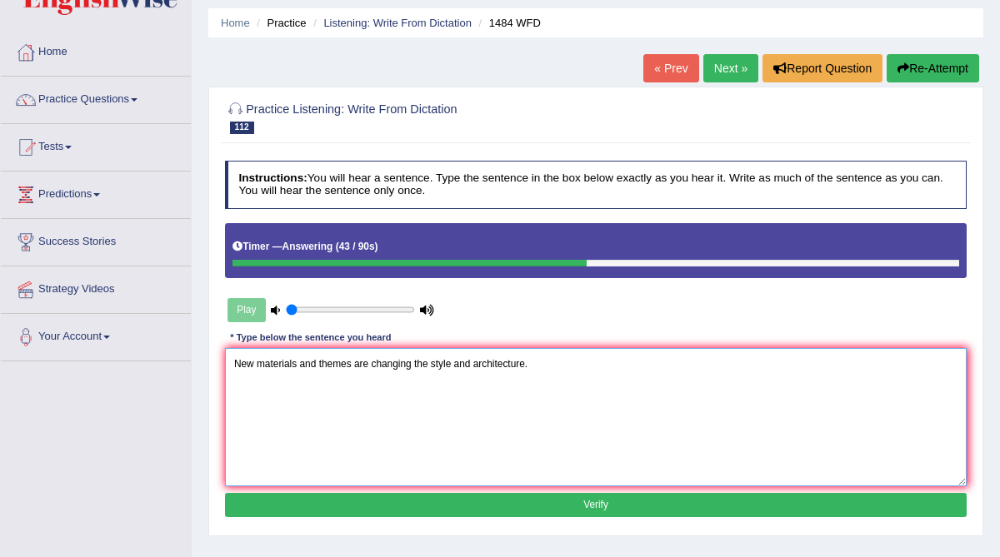
type textarea "New materials and themes are changing the style and architecture."
click at [491, 502] on button "Verify" at bounding box center [596, 505] width 742 height 24
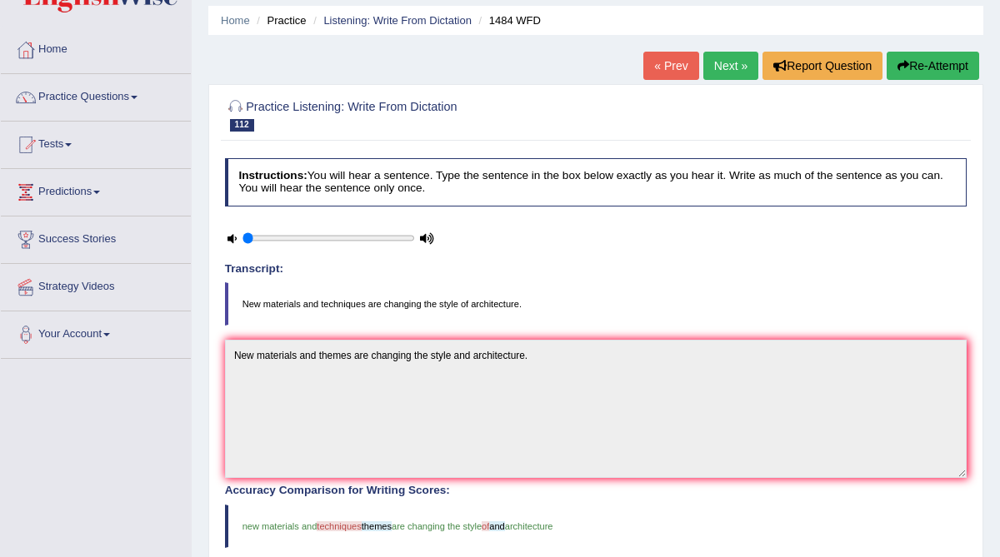
scroll to position [55, 0]
click at [732, 66] on link "Next »" at bounding box center [730, 66] width 55 height 28
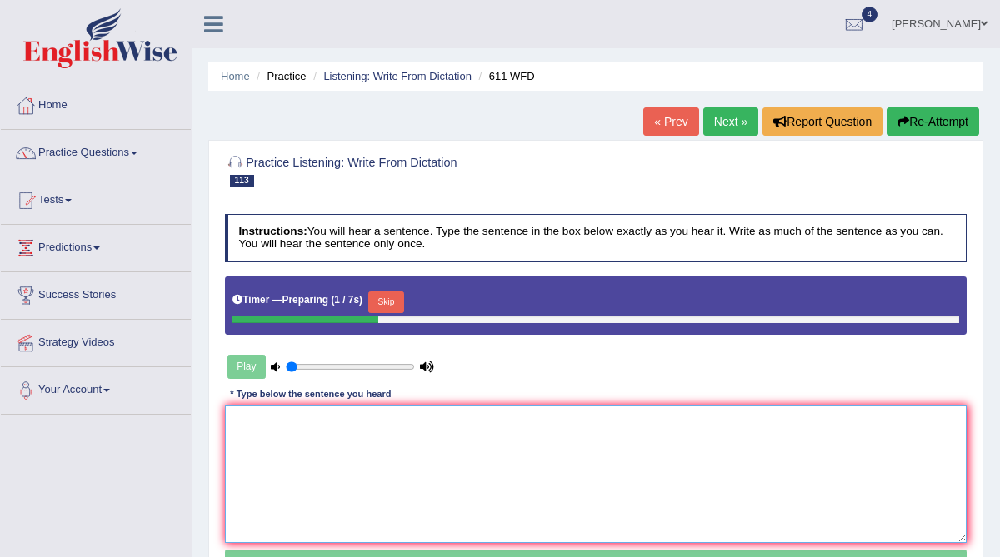
click at [312, 462] on textarea at bounding box center [596, 474] width 742 height 137
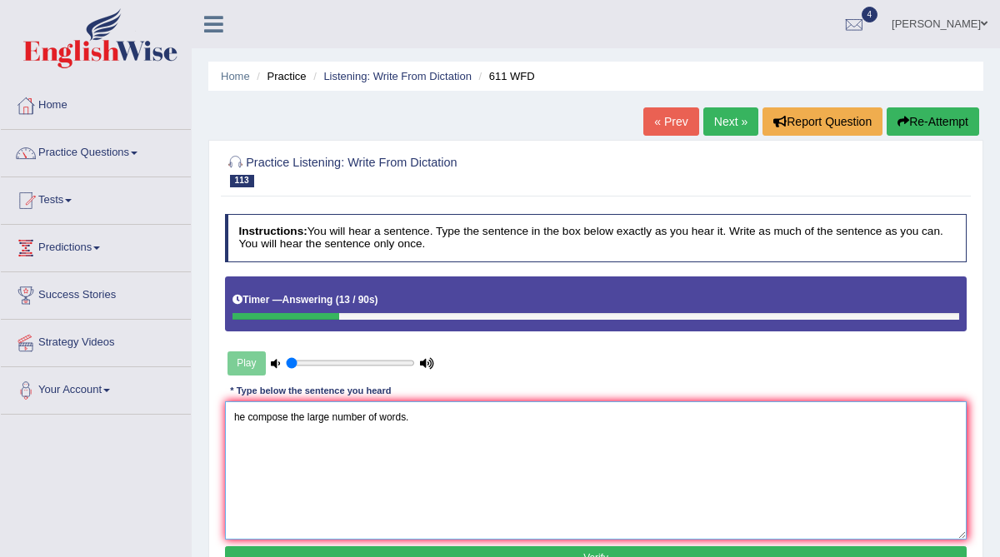
click at [236, 417] on textarea "he compose the large number of words." at bounding box center [596, 470] width 742 height 137
click at [344, 417] on textarea "In his lifetim he compose the large number of words." at bounding box center [596, 470] width 742 height 137
click at [286, 415] on textarea "In his lifetim he composed the large number of words." at bounding box center [596, 470] width 742 height 137
click at [242, 417] on textarea "In his lifetime he composed the large number of words." at bounding box center [596, 470] width 742 height 137
click at [318, 417] on textarea "In this his lifetime he composed the large number of words." at bounding box center [596, 470] width 742 height 137
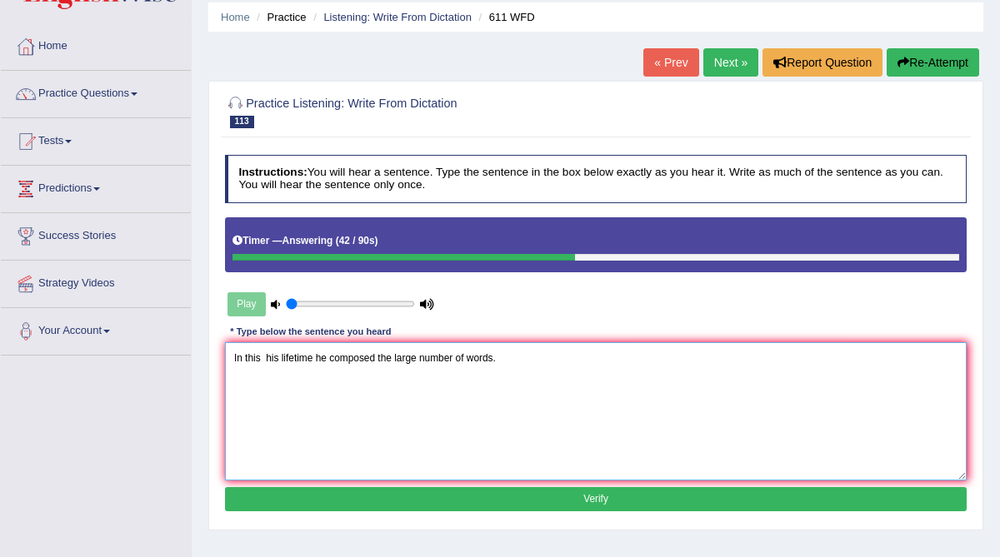
scroll to position [62, 0]
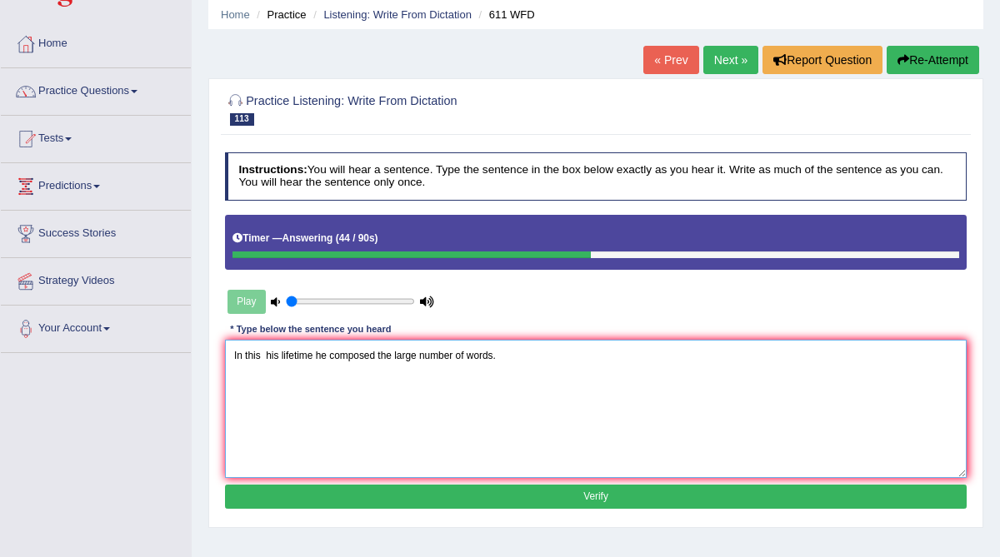
type textarea "In this his lifetime he composed the large number of words."
click at [478, 497] on button "Verify" at bounding box center [596, 497] width 742 height 24
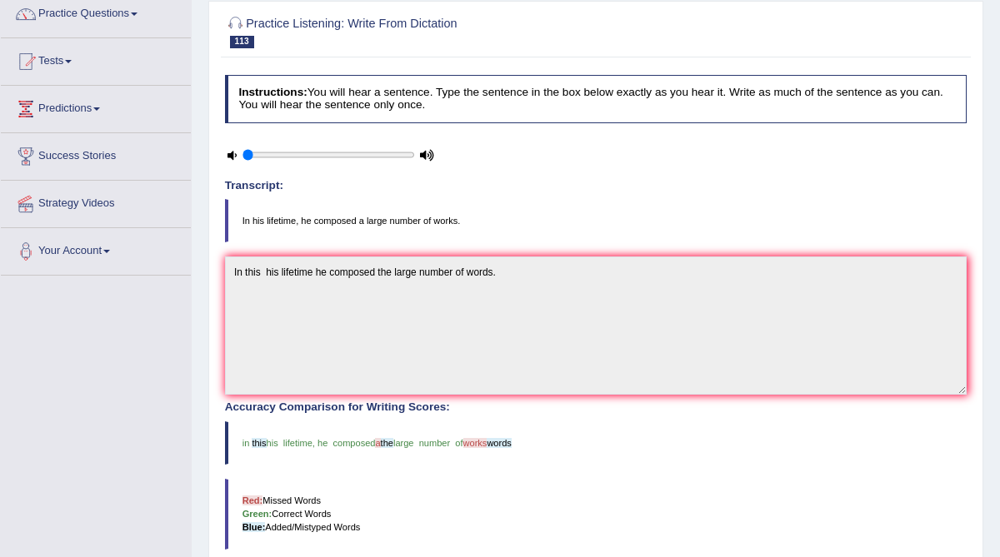
scroll to position [112, 0]
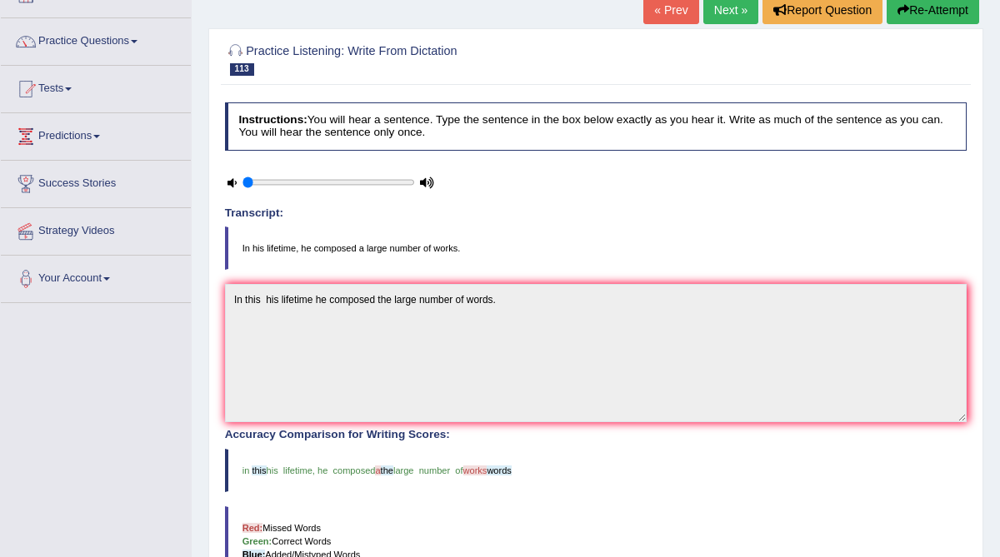
click at [721, 13] on link "Next »" at bounding box center [730, 10] width 55 height 28
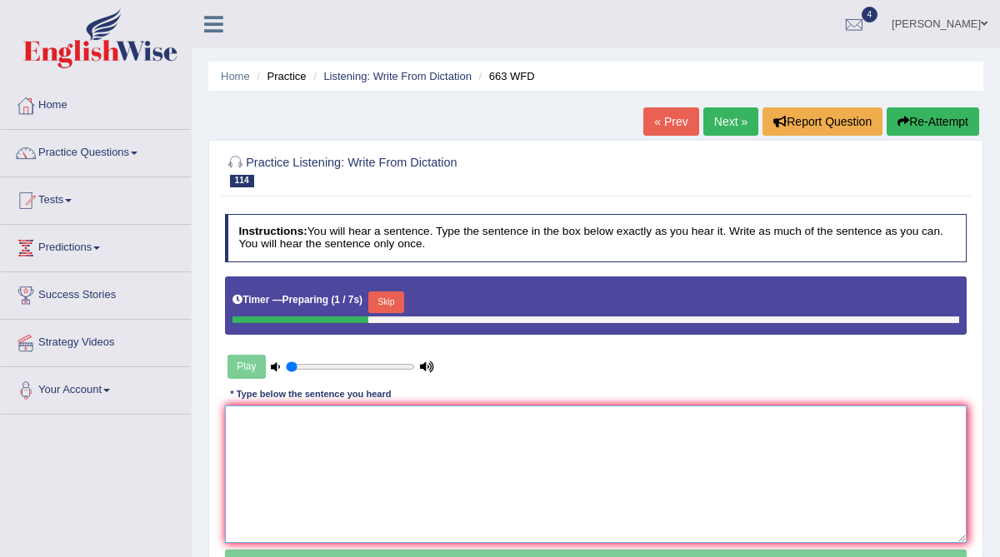
click at [305, 436] on textarea at bounding box center [596, 474] width 742 height 137
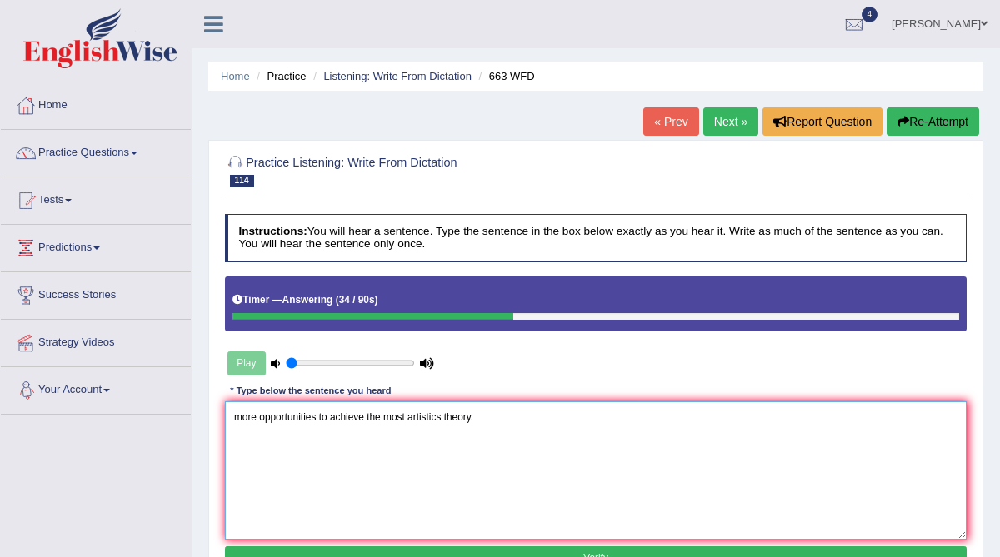
click at [235, 418] on textarea "more opportunities to achieve the most artistics theory." at bounding box center [596, 470] width 742 height 137
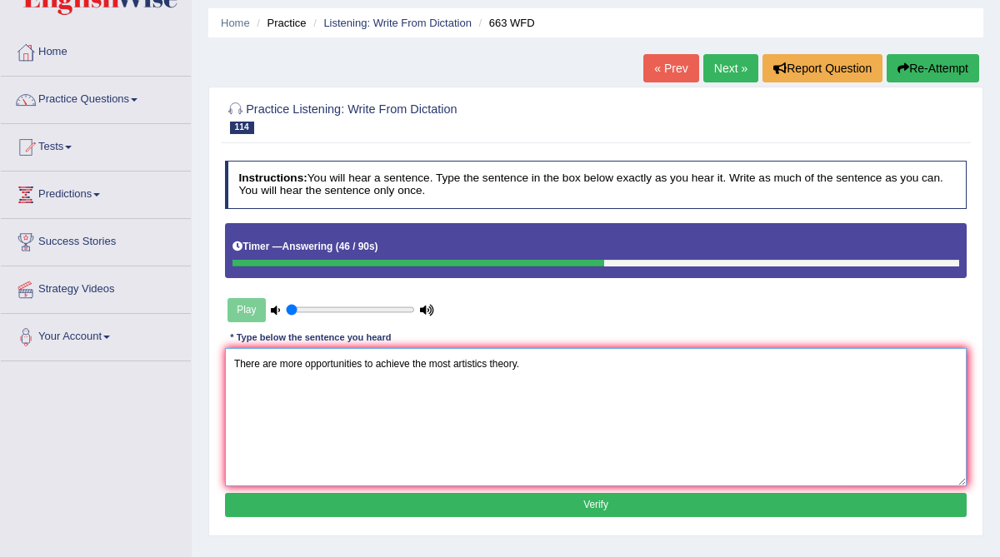
scroll to position [54, 0]
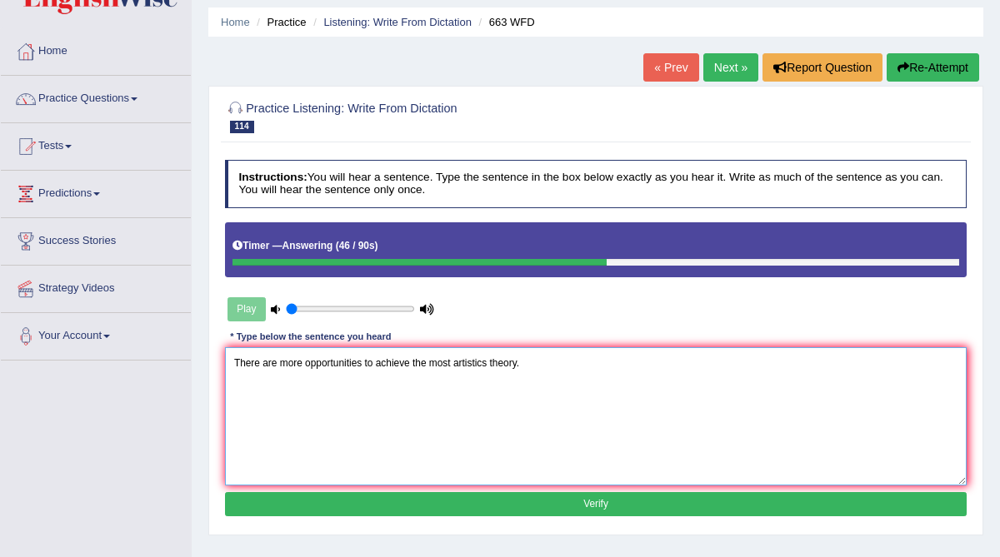
type textarea "There are more opportunities to achieve the most artistics theory."
click at [492, 501] on button "Verify" at bounding box center [596, 504] width 742 height 24
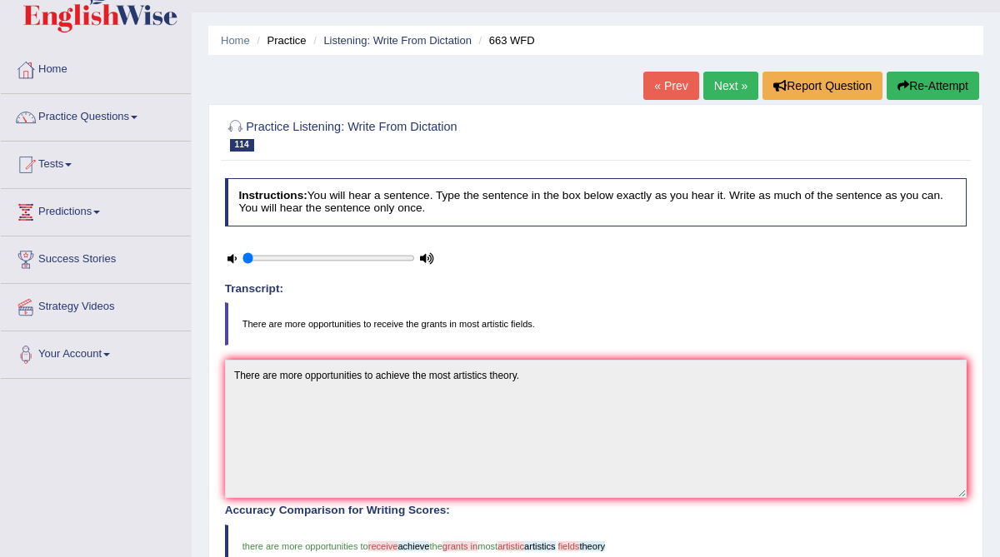
scroll to position [33, 0]
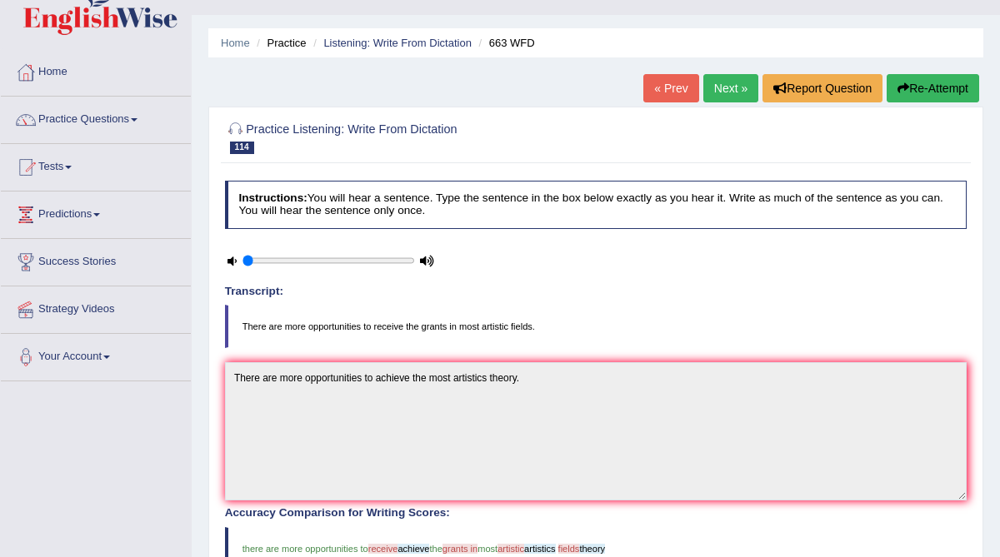
click at [717, 92] on link "Next »" at bounding box center [730, 88] width 55 height 28
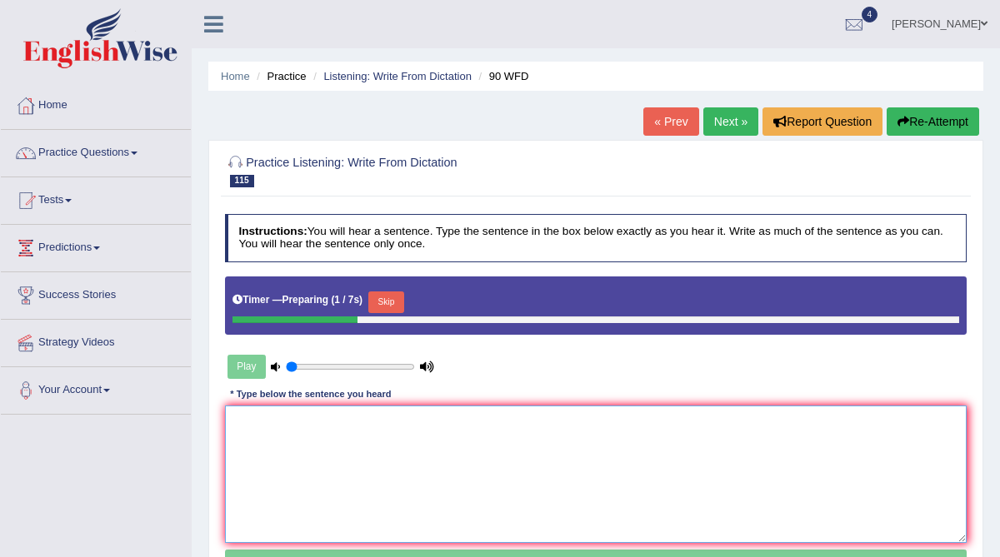
click at [352, 450] on textarea at bounding box center [596, 474] width 742 height 137
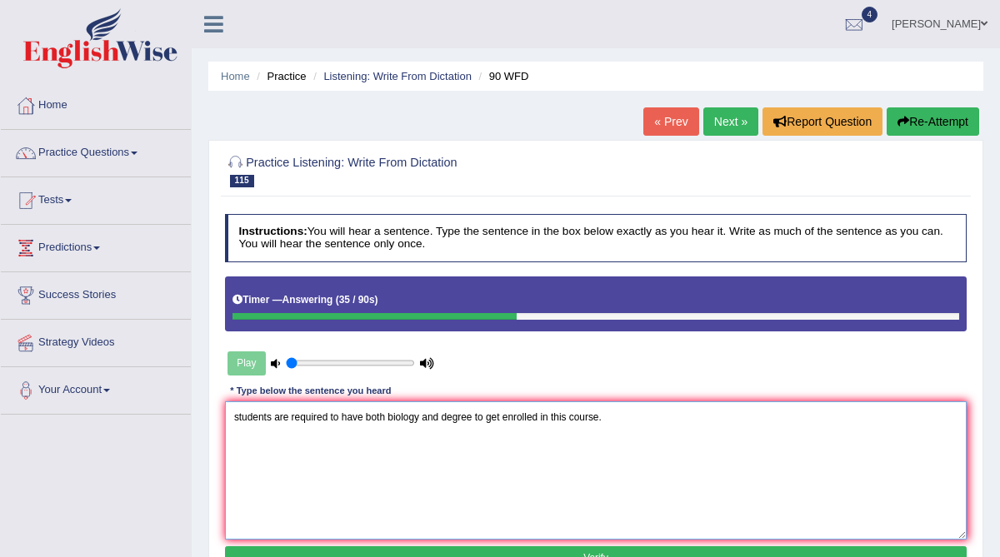
click at [396, 417] on textarea "students are required to have both biology and degree to get enrolled in this c…" at bounding box center [596, 470] width 742 height 137
click at [445, 418] on textarea "students are required to have both Biology and degree to get enrolled in this c…" at bounding box center [596, 470] width 742 height 137
drag, startPoint x: 237, startPoint y: 414, endPoint x: 228, endPoint y: 412, distance: 9.3
click at [228, 412] on textarea "students are required to have both Biology and degree to get enrolled in this c…" at bounding box center [596, 470] width 742 height 137
click at [445, 416] on textarea "Students are required to have both Biology and degree to get enrolled in this c…" at bounding box center [596, 470] width 742 height 137
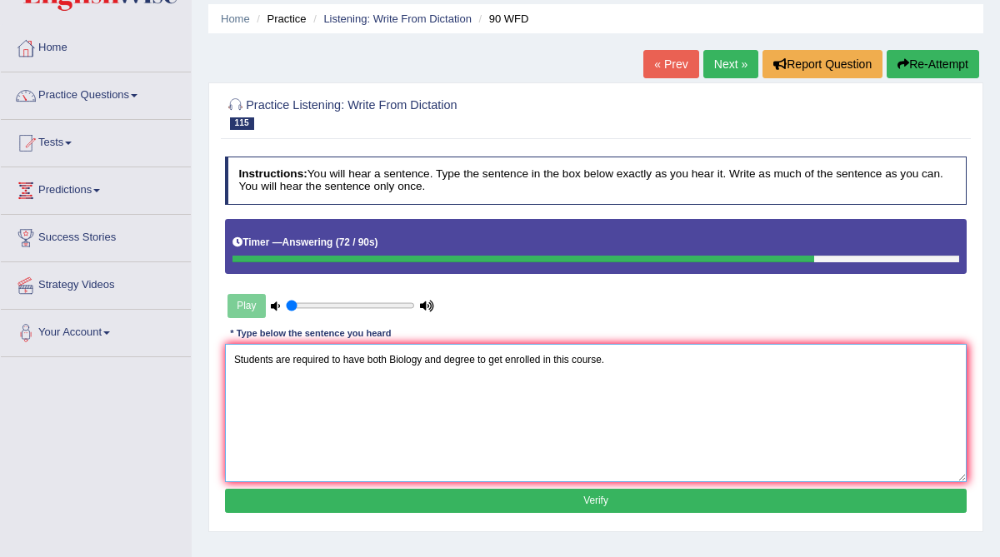
scroll to position [85, 0]
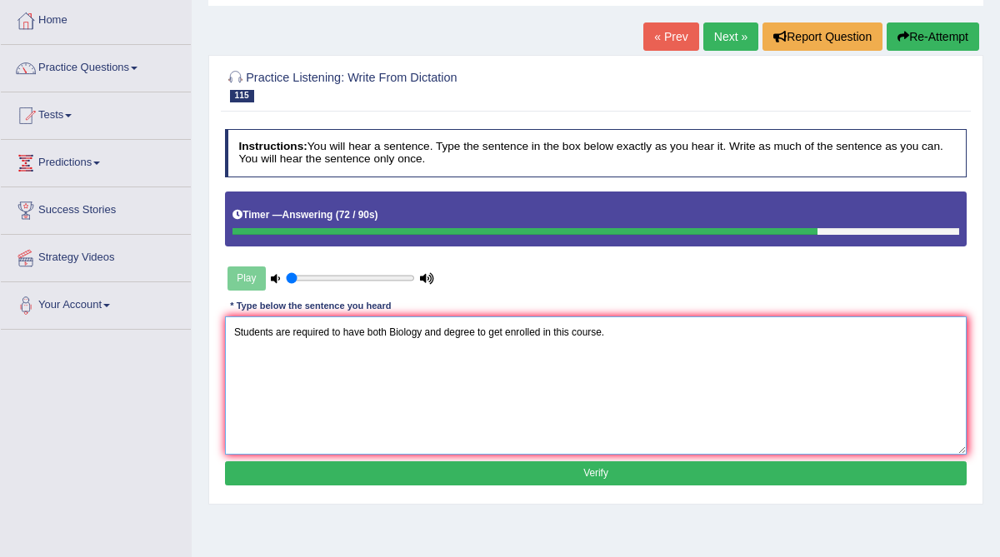
type textarea "Students are required to have both Biology and degree to get enrolled in this c…"
click at [490, 479] on button "Verify" at bounding box center [596, 474] width 742 height 24
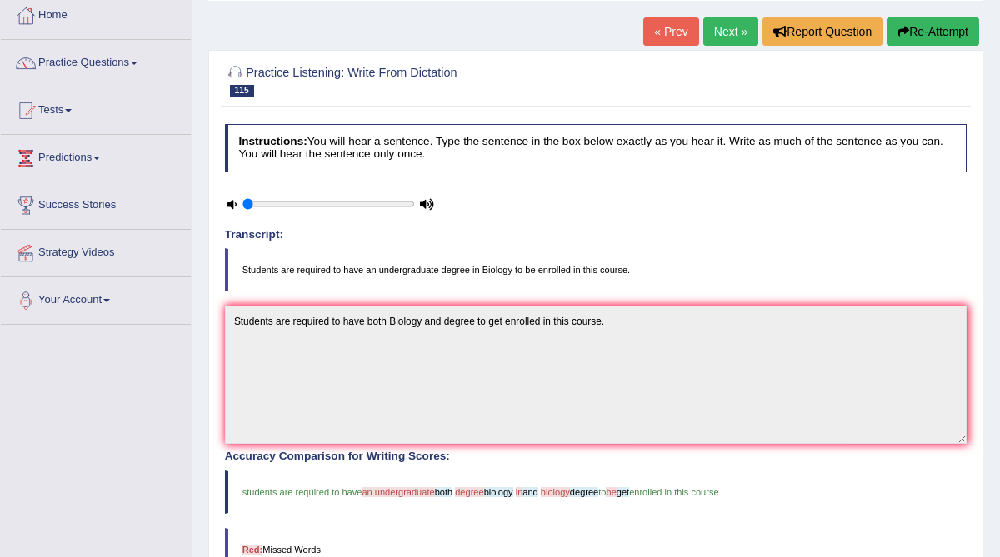
scroll to position [80, 0]
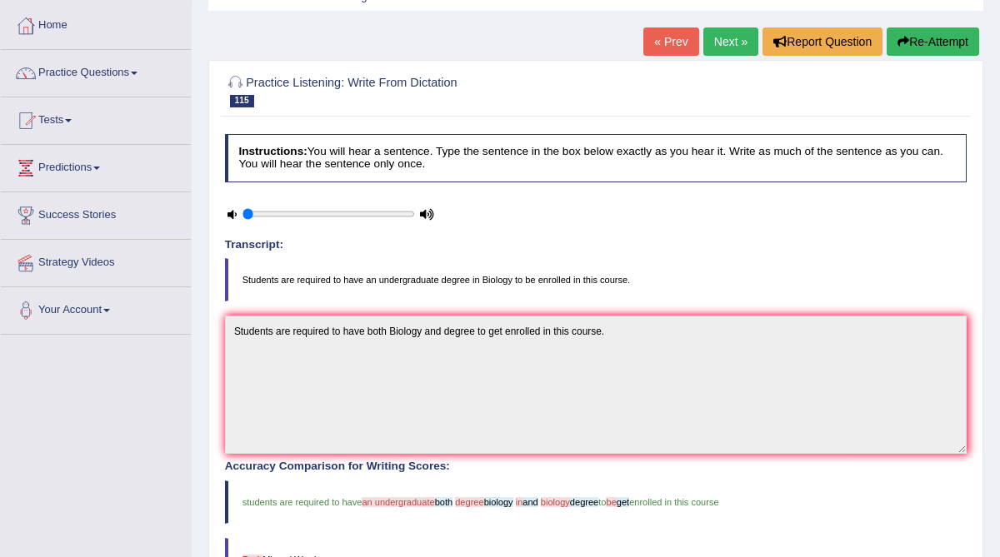
click at [726, 42] on link "Next »" at bounding box center [730, 41] width 55 height 28
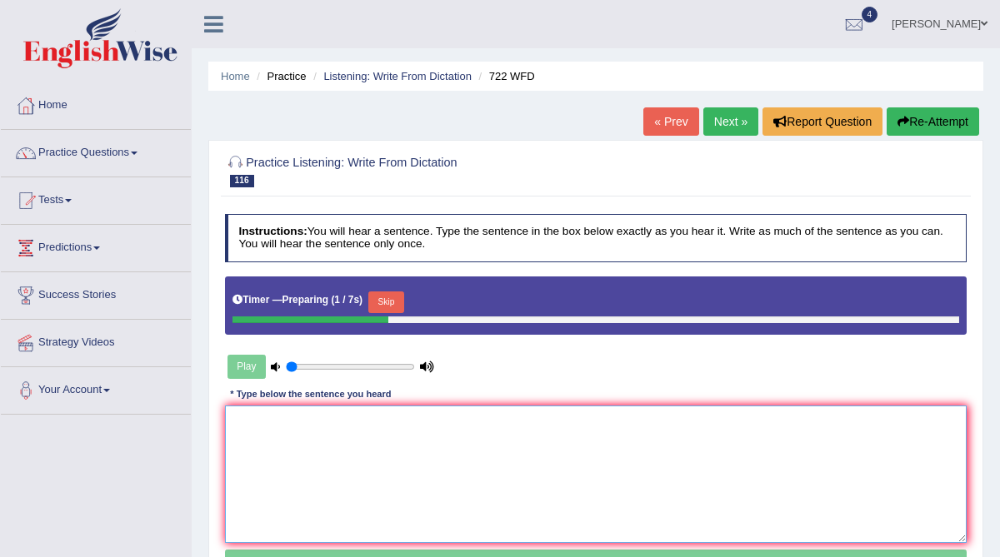
click at [367, 455] on textarea at bounding box center [596, 474] width 742 height 137
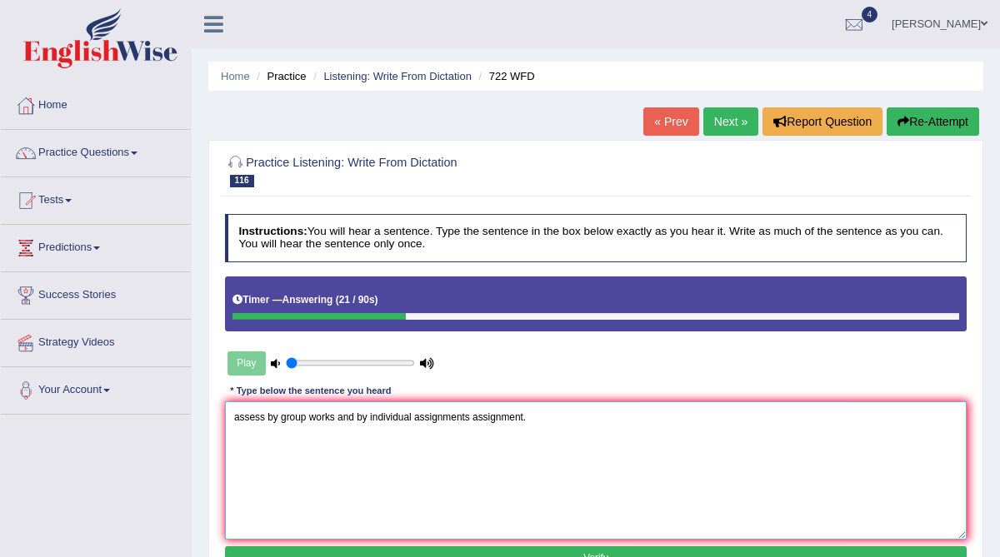
click at [232, 417] on textarea "assess by group works and by individual assignments assignment." at bounding box center [596, 470] width 742 height 137
drag, startPoint x: 321, startPoint y: 412, endPoint x: 293, endPoint y: 414, distance: 27.5
click at [293, 414] on textarea "Courses are assess by group works and by individual assignments assignment." at bounding box center [596, 470] width 742 height 137
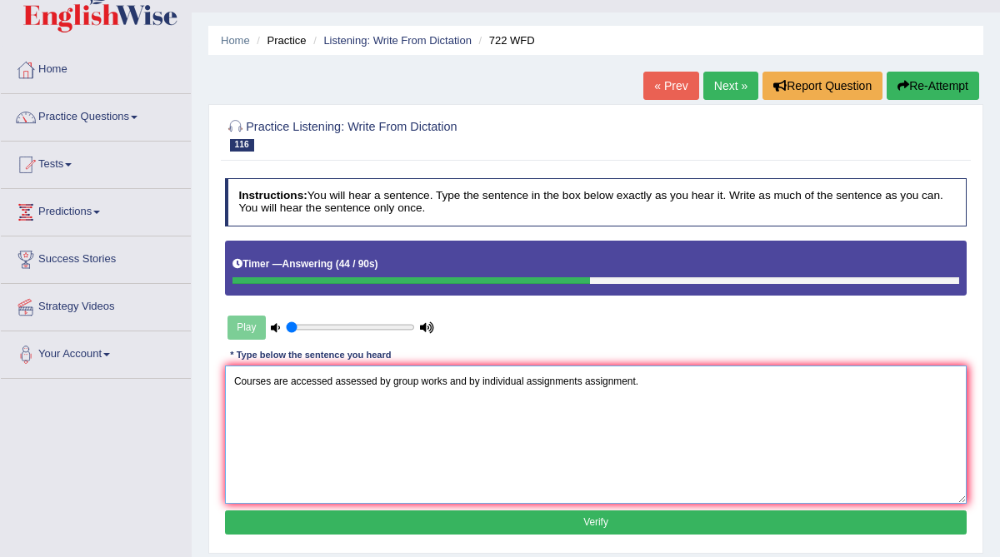
scroll to position [37, 0]
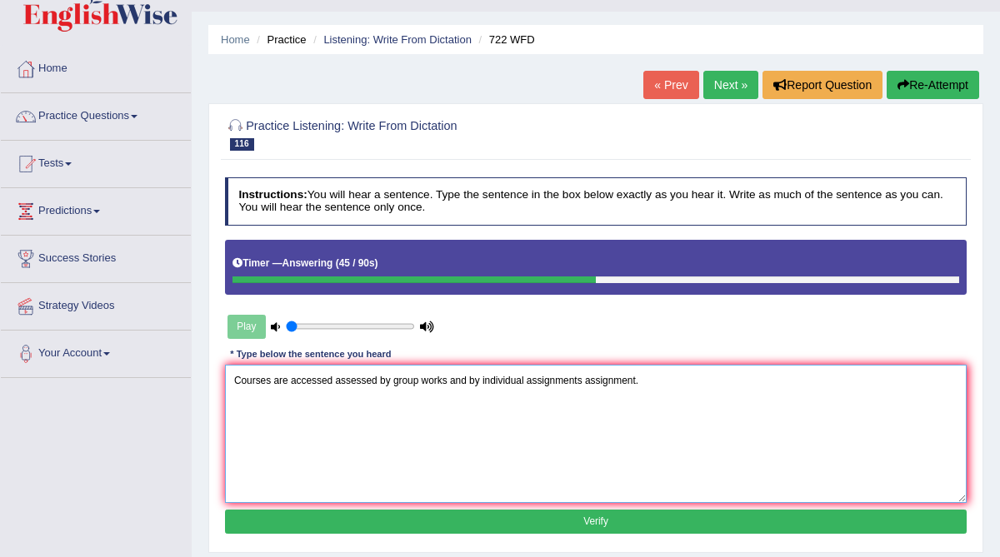
type textarea "Courses are accessed assessed by group works and by individual assignments assi…"
click at [427, 518] on button "Verify" at bounding box center [596, 522] width 742 height 24
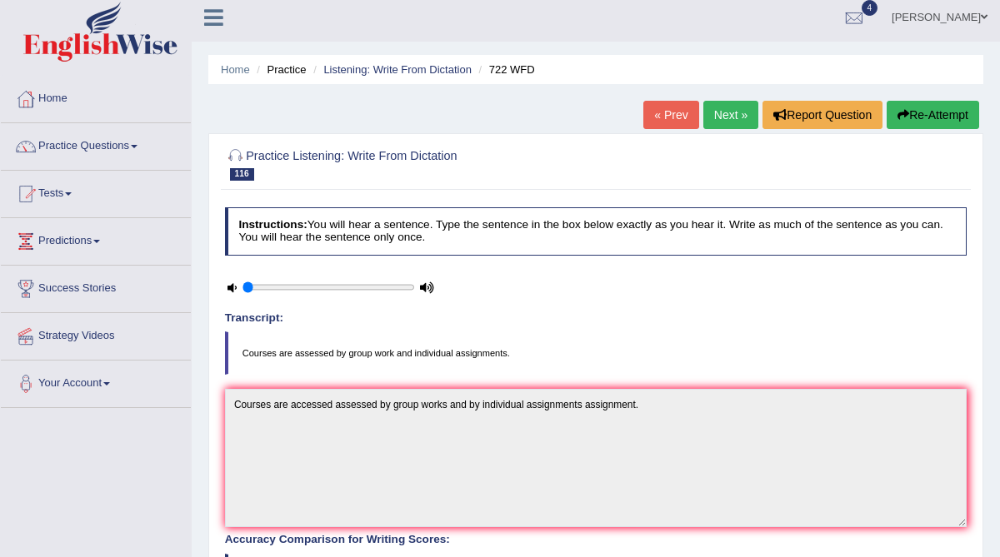
scroll to position [0, 0]
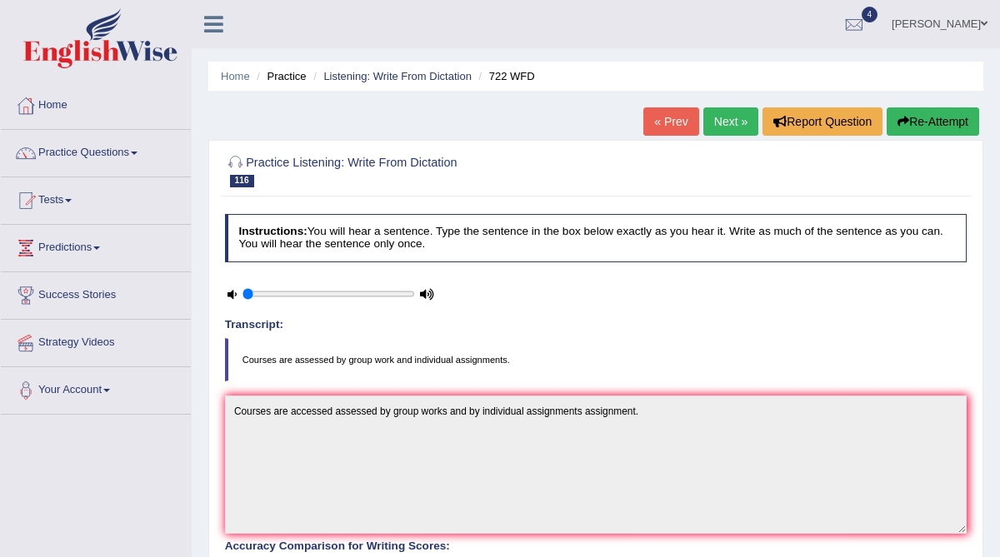
click at [721, 125] on link "Next »" at bounding box center [730, 121] width 55 height 28
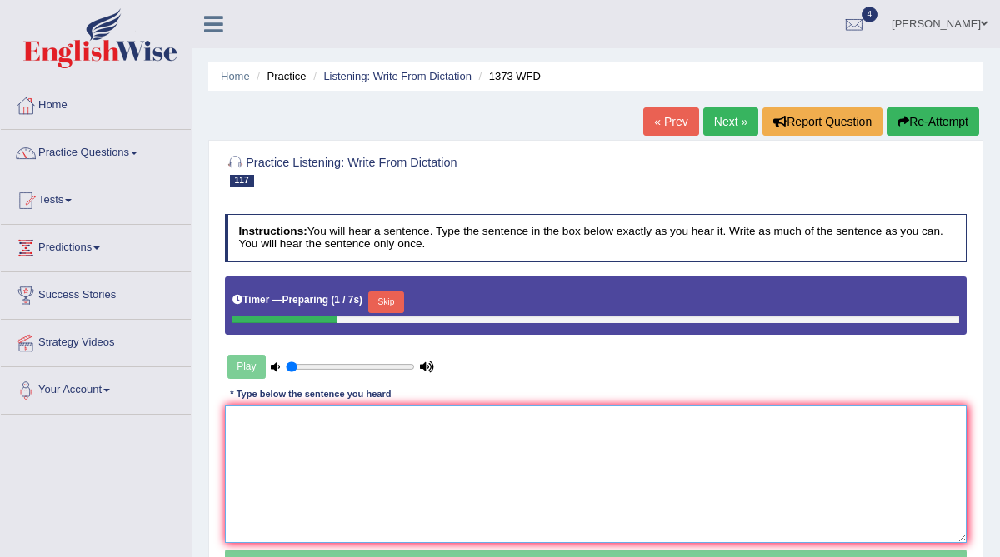
click at [424, 442] on textarea at bounding box center [596, 474] width 742 height 137
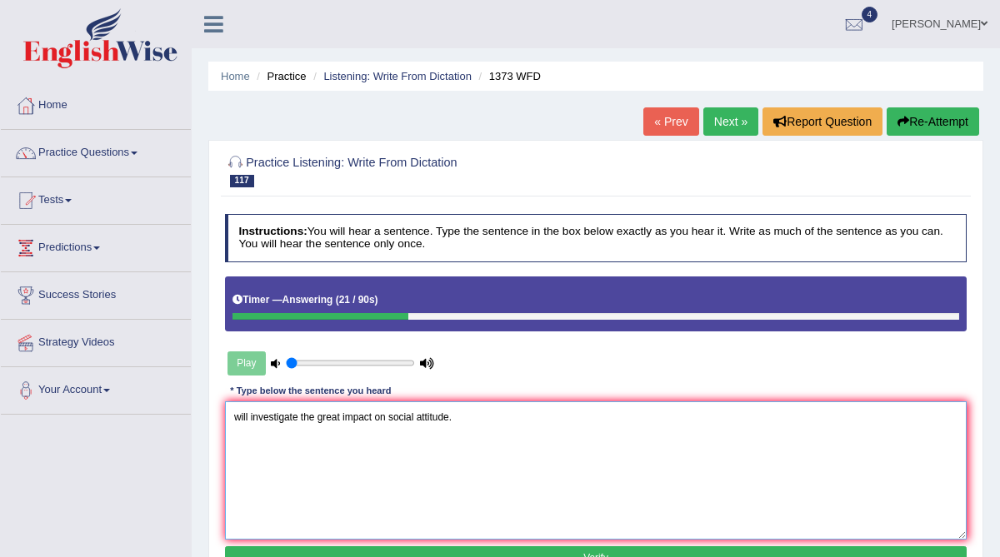
click at [233, 415] on textarea "will investigate the great impact on social attitude." at bounding box center [596, 470] width 742 height 137
drag, startPoint x: 360, startPoint y: 417, endPoint x: 343, endPoint y: 417, distance: 16.7
click at [343, 417] on textarea "The will investigate the great impact on social attitude." at bounding box center [596, 470] width 742 height 137
click at [255, 419] on textarea "The will investigate the genuine genure impact on social attitude." at bounding box center [596, 470] width 742 height 137
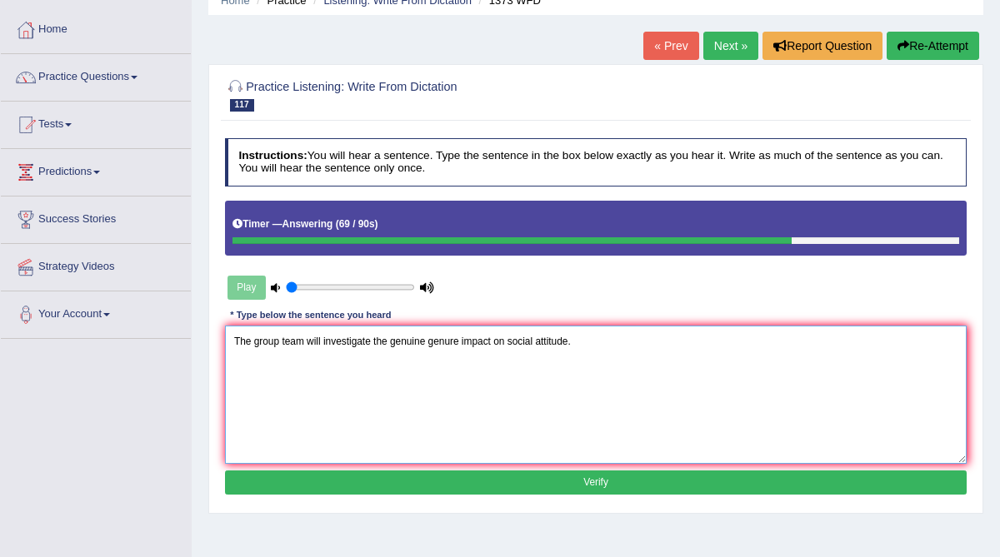
scroll to position [77, 0]
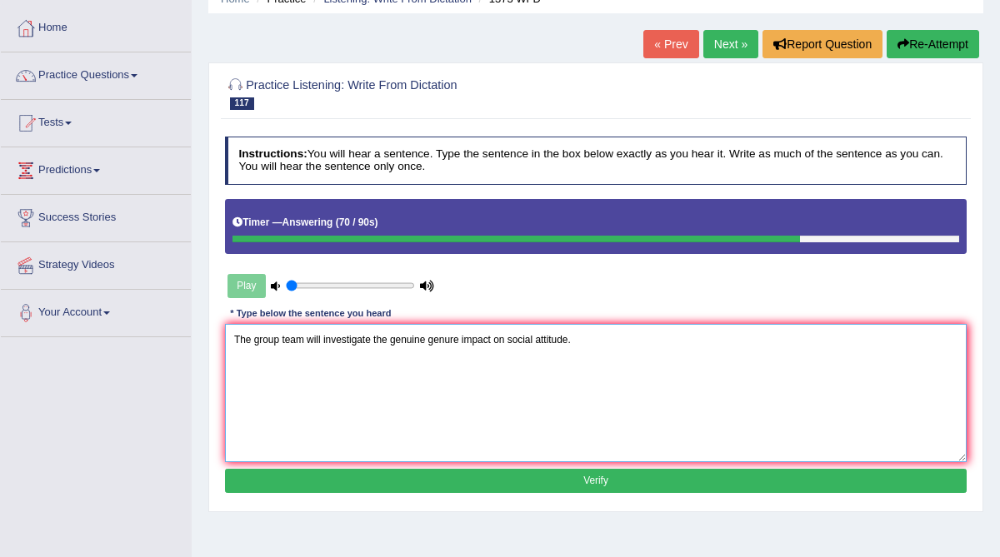
type textarea "The group team will investigate the genuine genure impact on social attitude."
click at [276, 486] on button "Verify" at bounding box center [596, 481] width 742 height 24
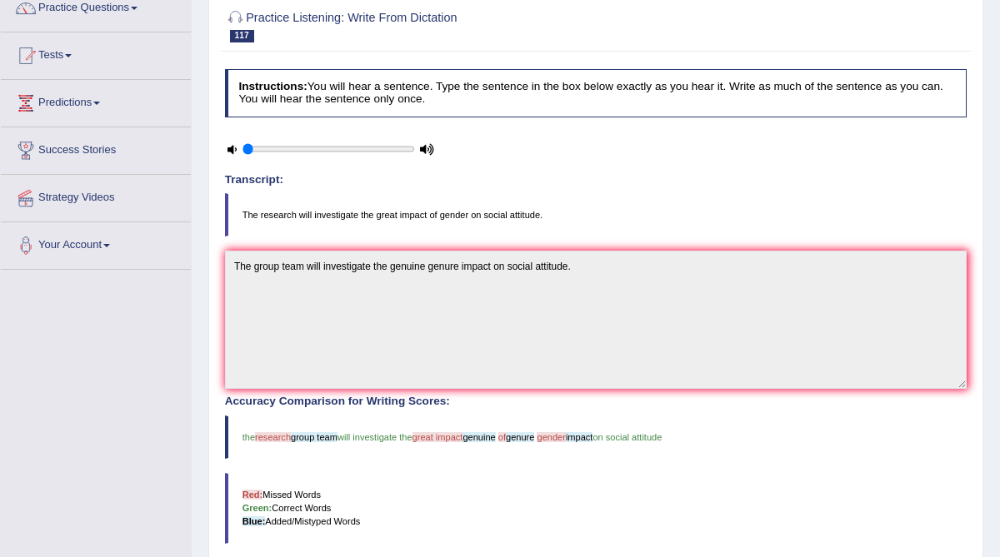
scroll to position [101, 0]
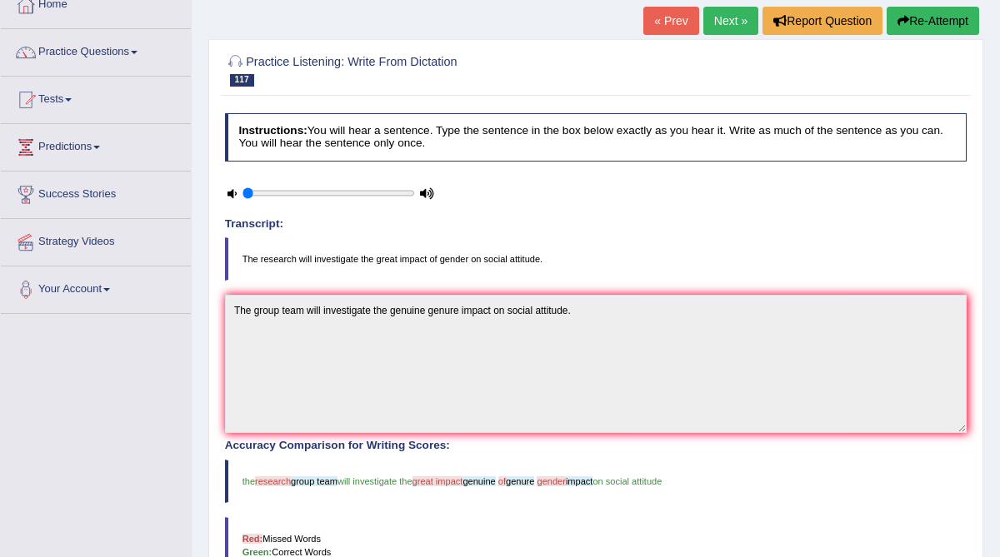
click at [931, 25] on button "Re-Attempt" at bounding box center [933, 21] width 92 height 28
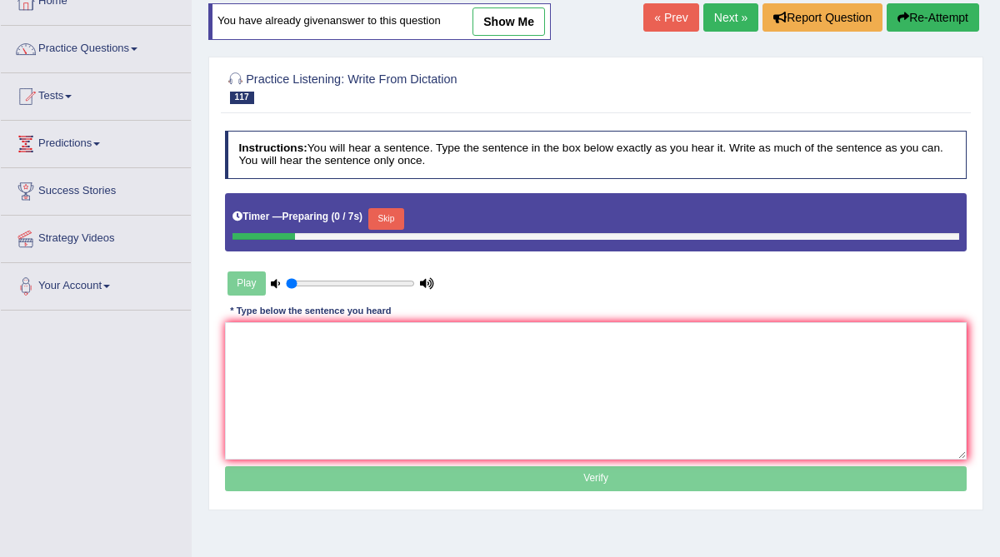
scroll to position [101, 0]
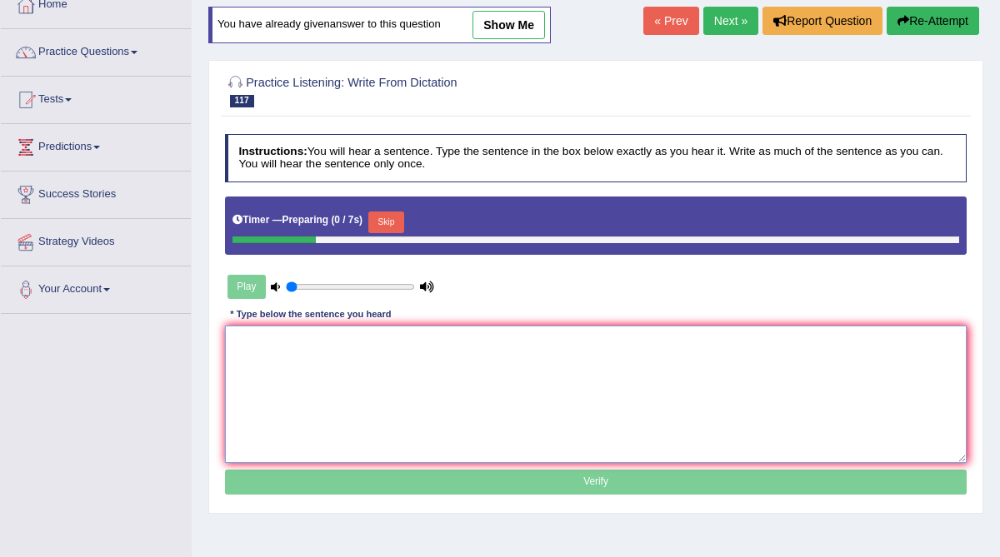
click at [397, 366] on textarea at bounding box center [596, 394] width 742 height 137
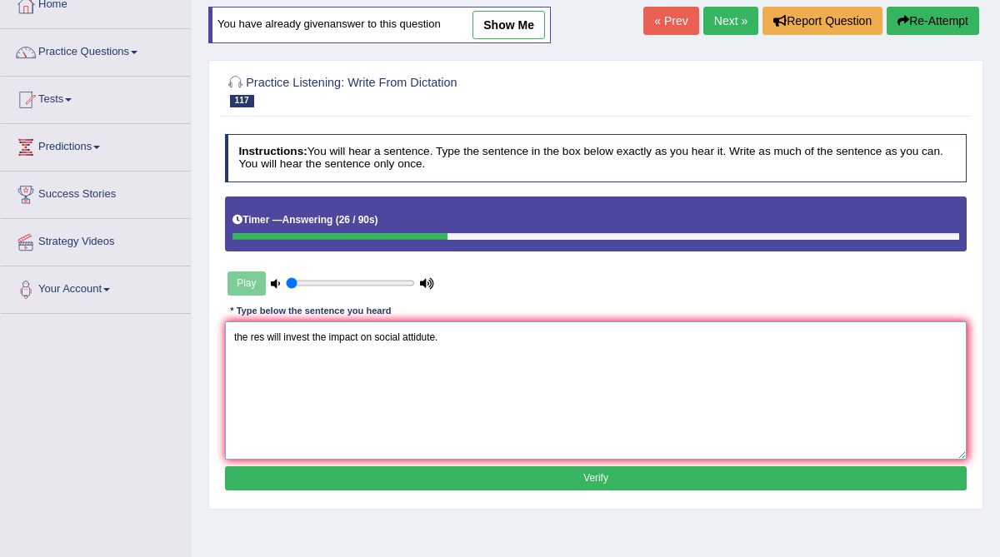
click at [265, 338] on textarea "the res will invest the impact on social attidute." at bounding box center [596, 390] width 742 height 137
click at [333, 337] on textarea "the research will invest the impact on social attidute." at bounding box center [596, 390] width 742 height 137
click at [410, 335] on textarea "the research will investigate the impact on social attidute." at bounding box center [596, 390] width 742 height 137
drag, startPoint x: 248, startPoint y: 337, endPoint x: 218, endPoint y: 332, distance: 30.4
click at [219, 332] on div "Practice Listening: Write From Dictation 117 1373 WFD Instructions: You will he…" at bounding box center [595, 285] width 775 height 450
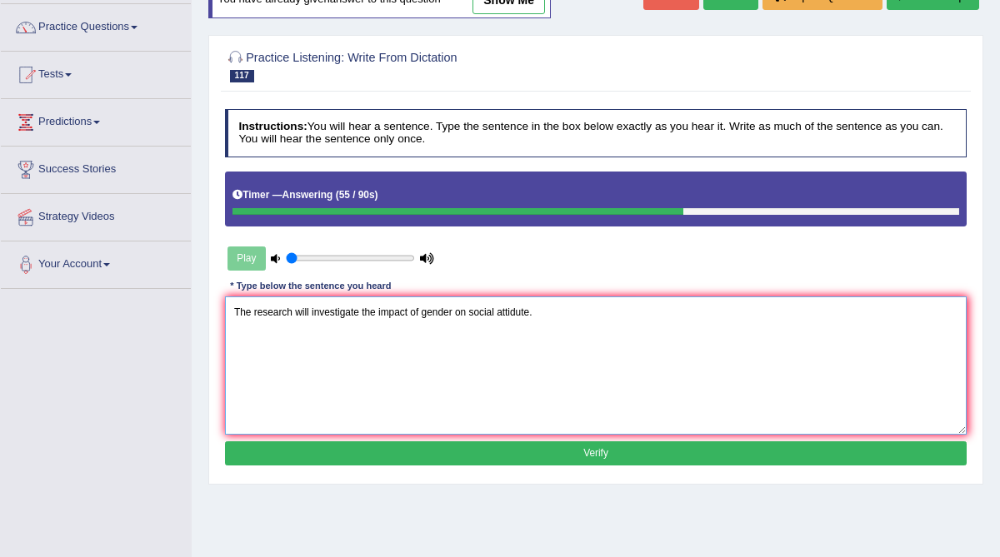
scroll to position [137, 0]
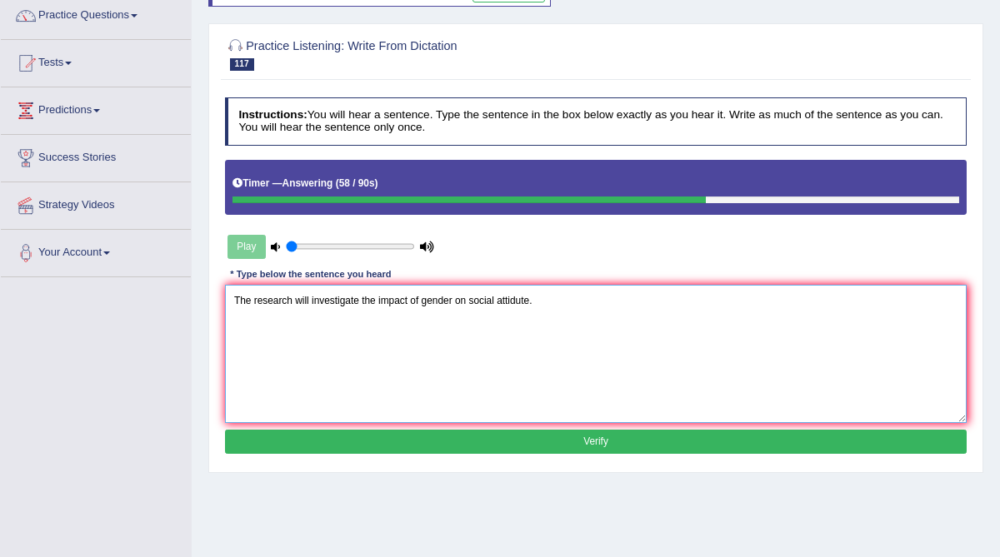
type textarea "The research will investigate the impact of gender on social attidute."
click at [447, 442] on button "Verify" at bounding box center [596, 442] width 742 height 24
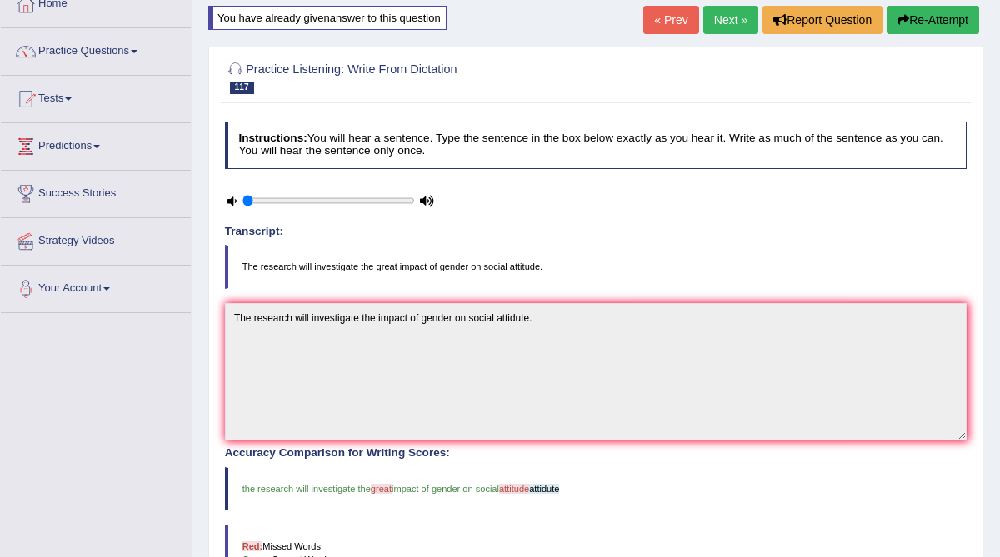
scroll to position [101, 0]
